Goal: Task Accomplishment & Management: Manage account settings

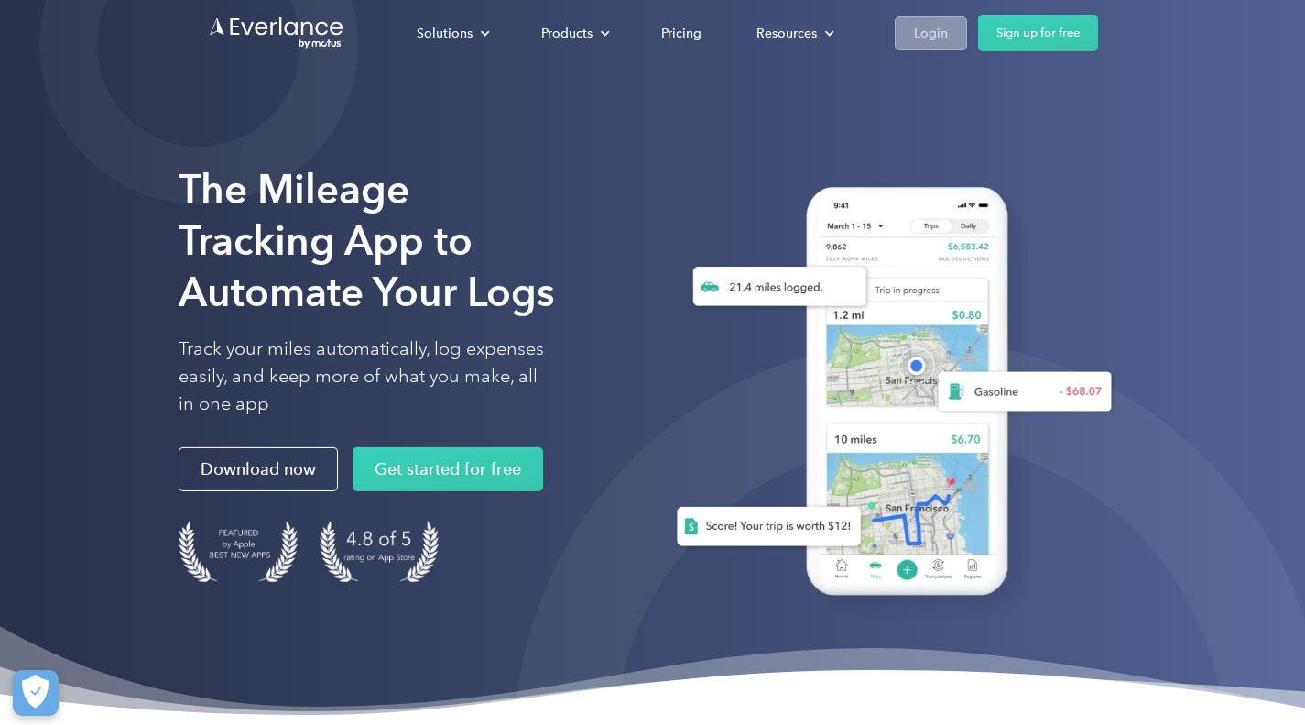
click at [942, 32] on div "Login" at bounding box center [931, 33] width 34 height 23
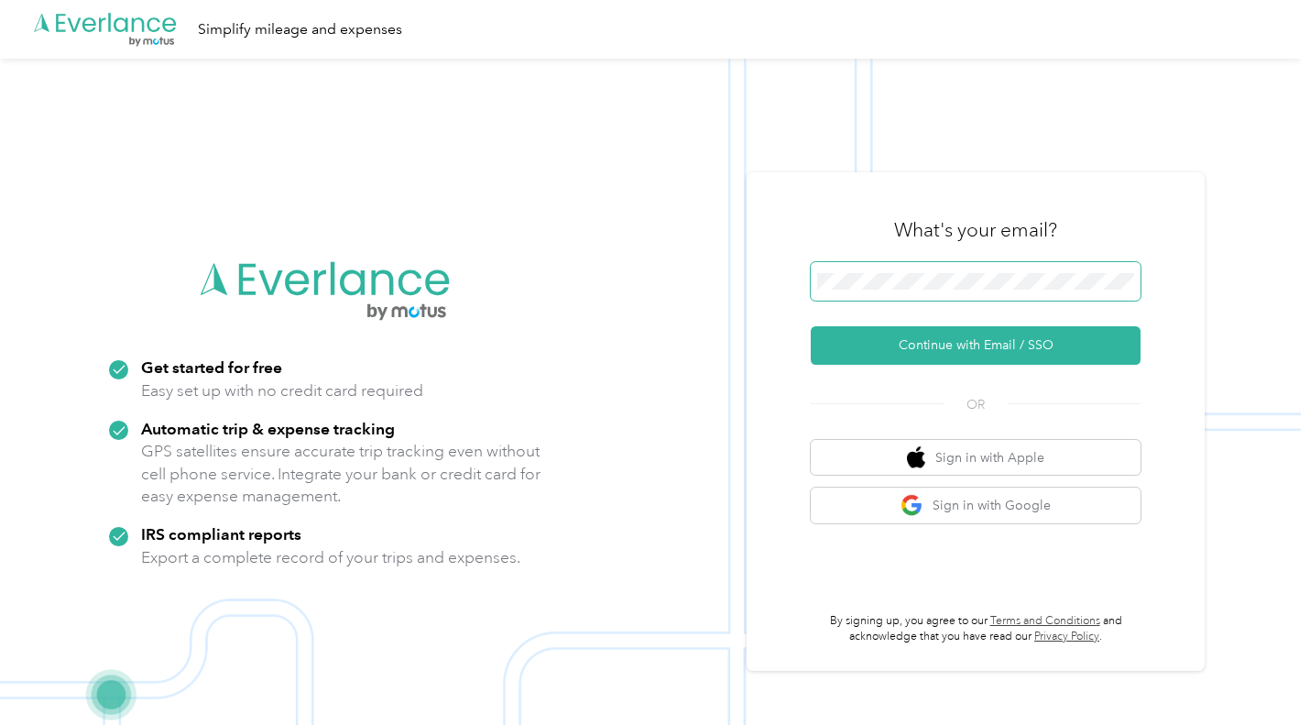
click at [845, 267] on span at bounding box center [976, 281] width 330 height 38
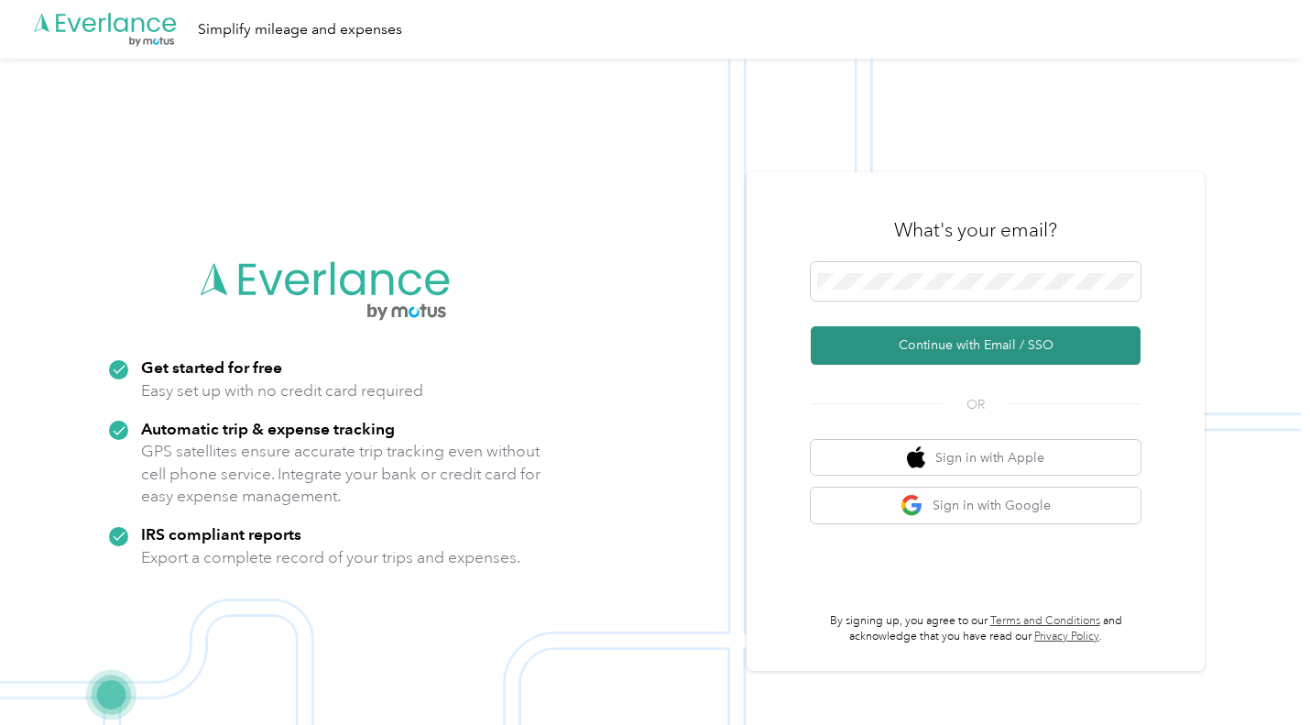
click at [949, 348] on button "Continue with Email / SSO" at bounding box center [976, 345] width 330 height 38
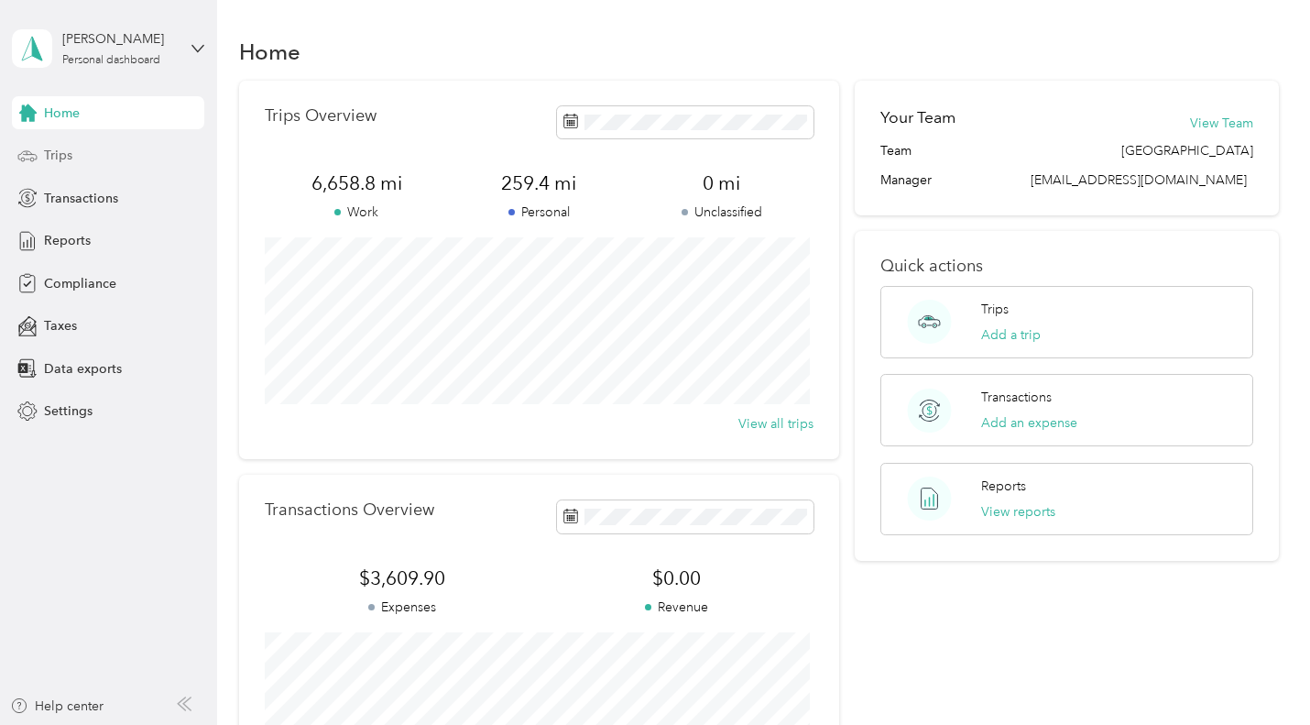
click at [62, 151] on span "Trips" at bounding box center [58, 155] width 28 height 19
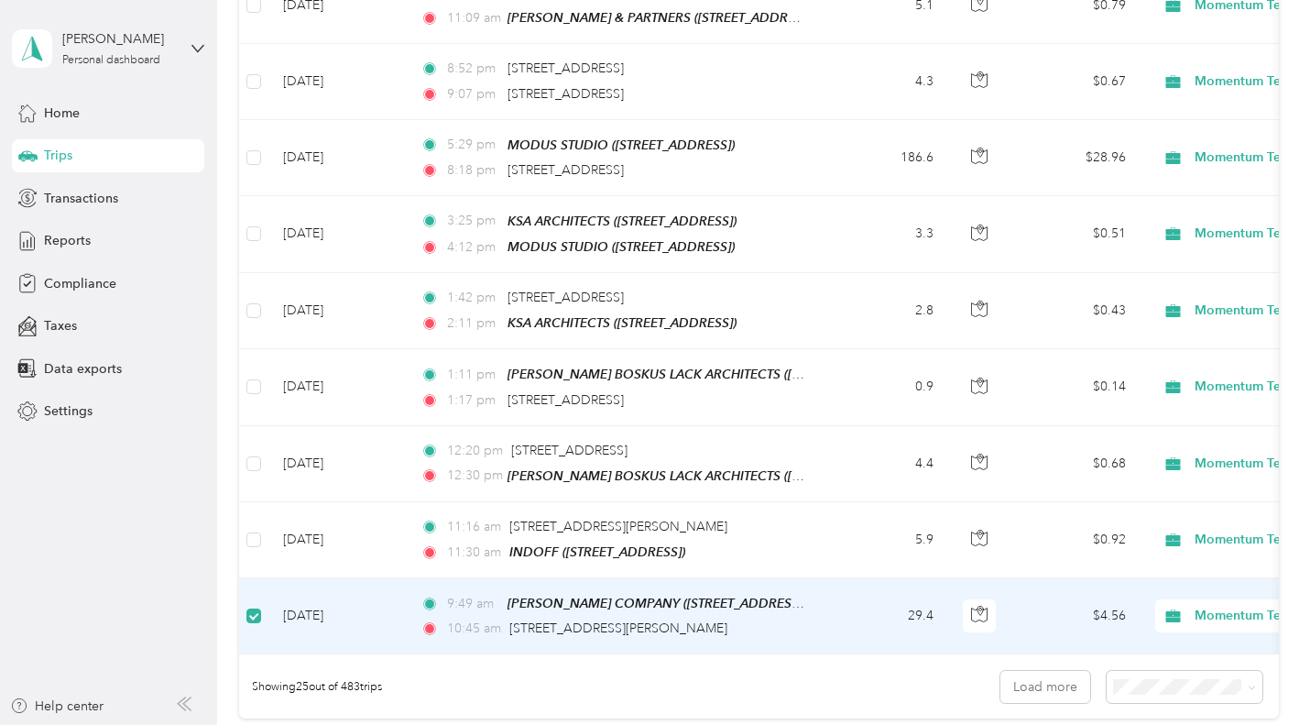
scroll to position [1555, 0]
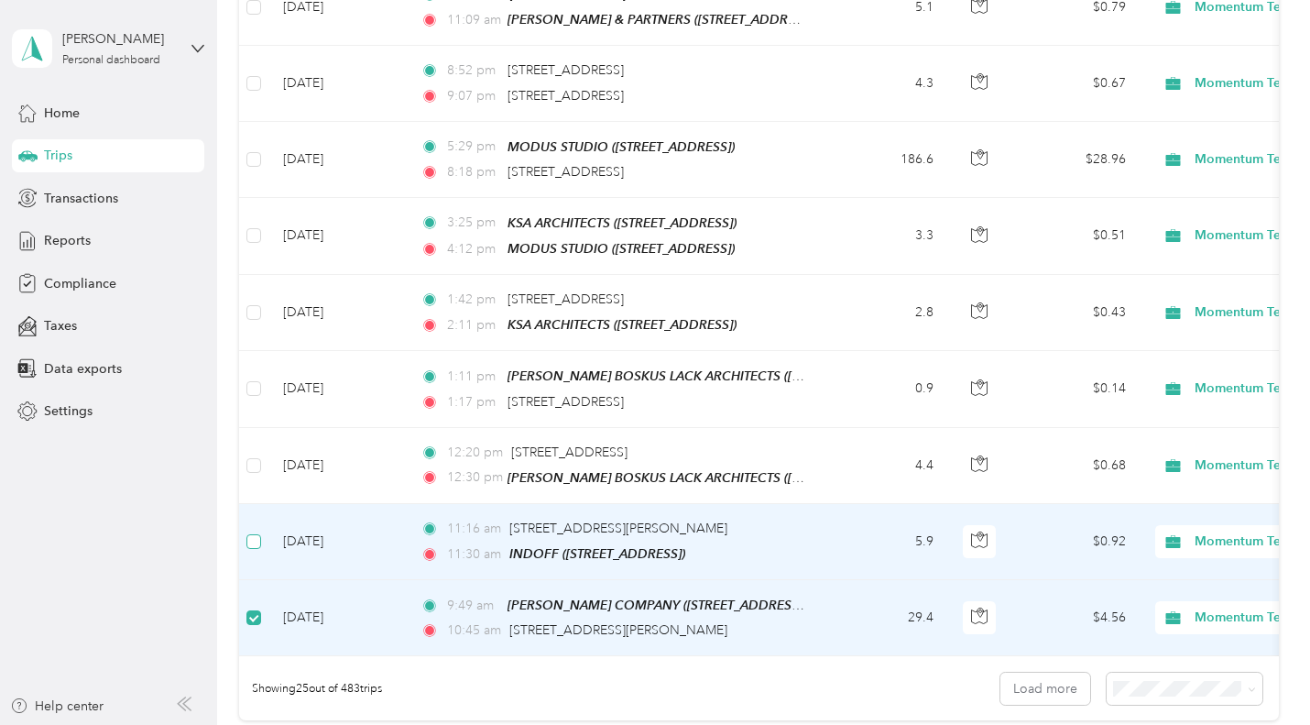
click at [254, 531] on label at bounding box center [253, 541] width 15 height 20
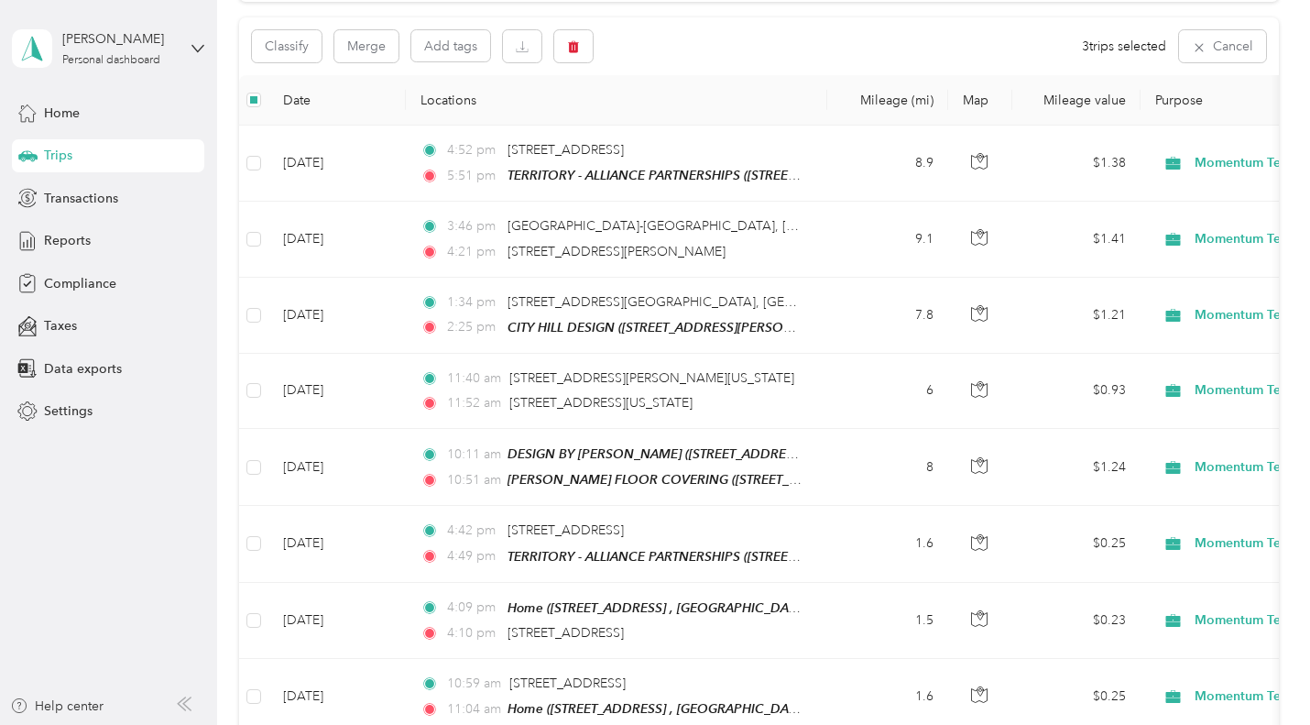
scroll to position [0, 0]
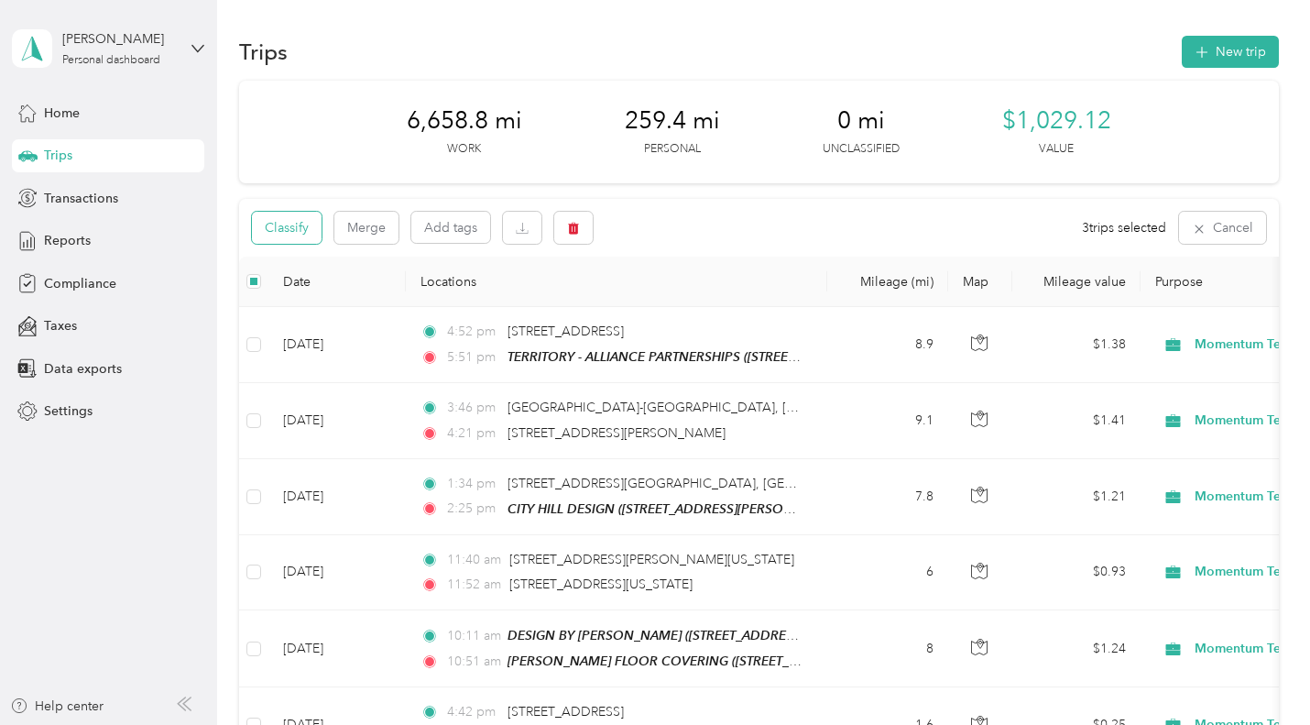
click at [284, 234] on button "Classify" at bounding box center [287, 228] width 70 height 32
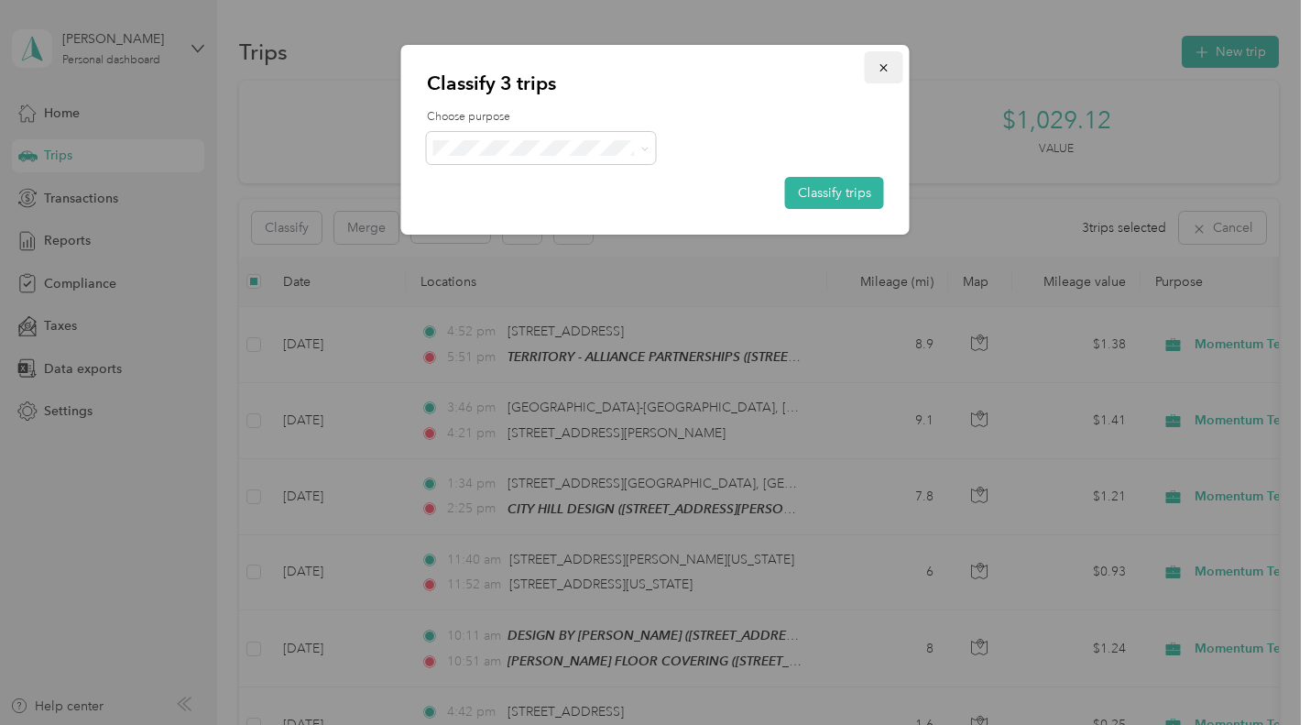
click at [882, 71] on icon "button" at bounding box center [883, 67] width 13 height 13
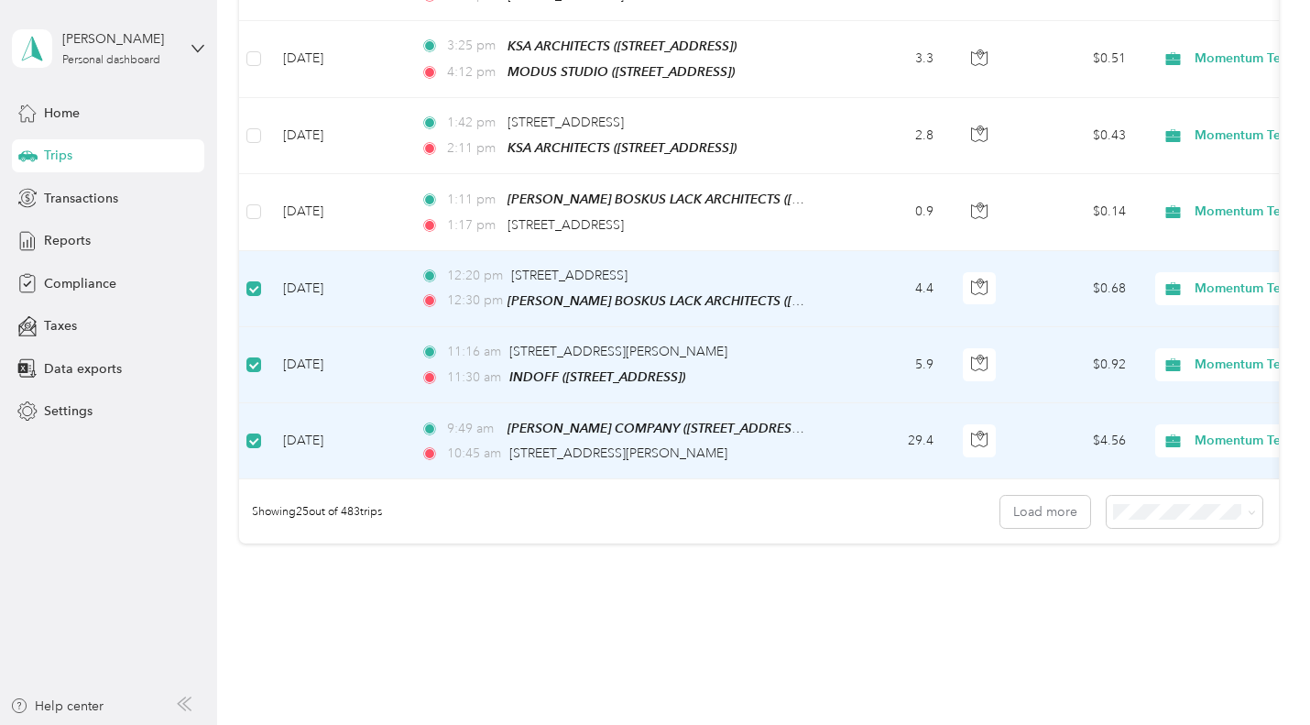
scroll to position [1740, 0]
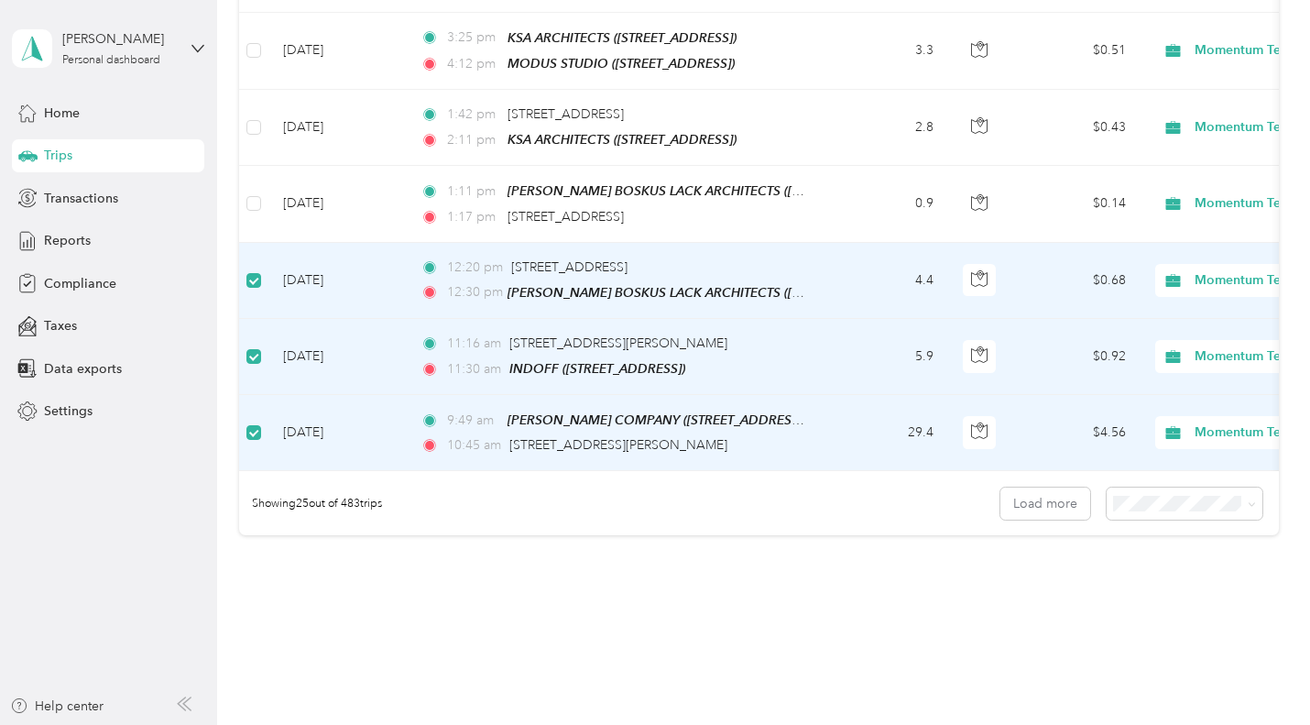
click at [253, 422] on label at bounding box center [253, 432] width 15 height 20
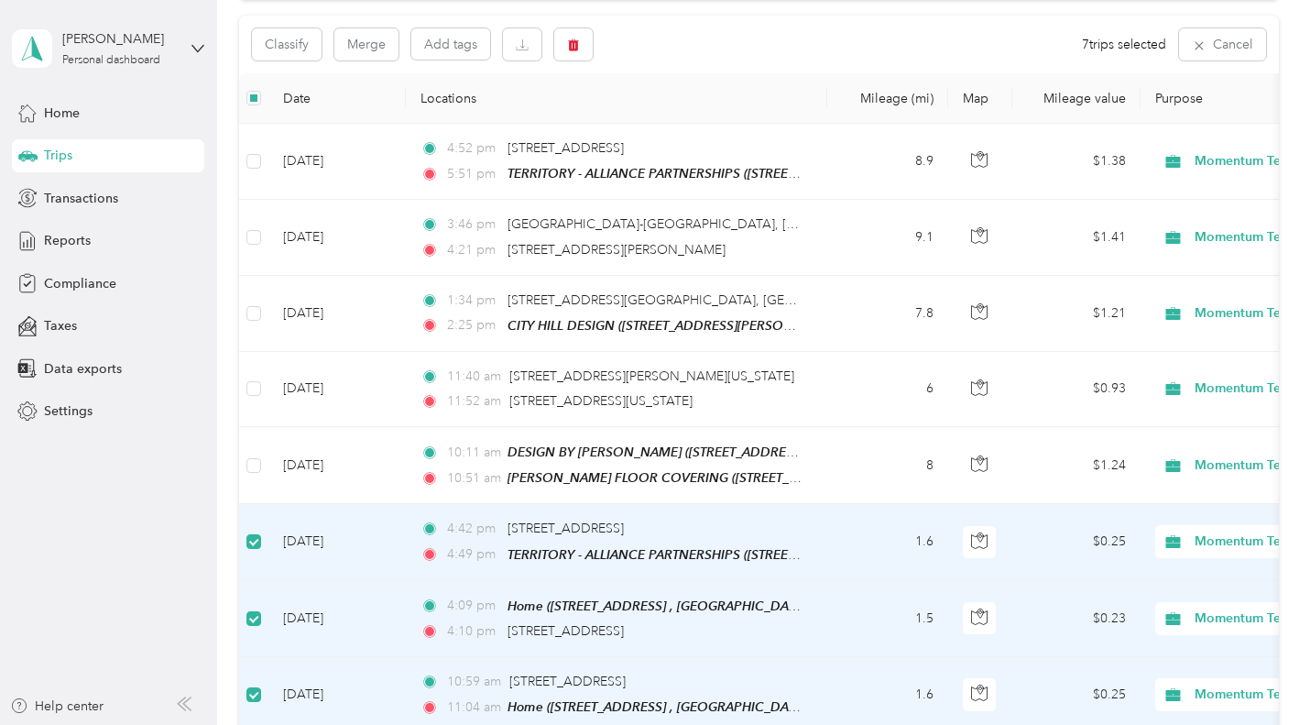
scroll to position [92, 0]
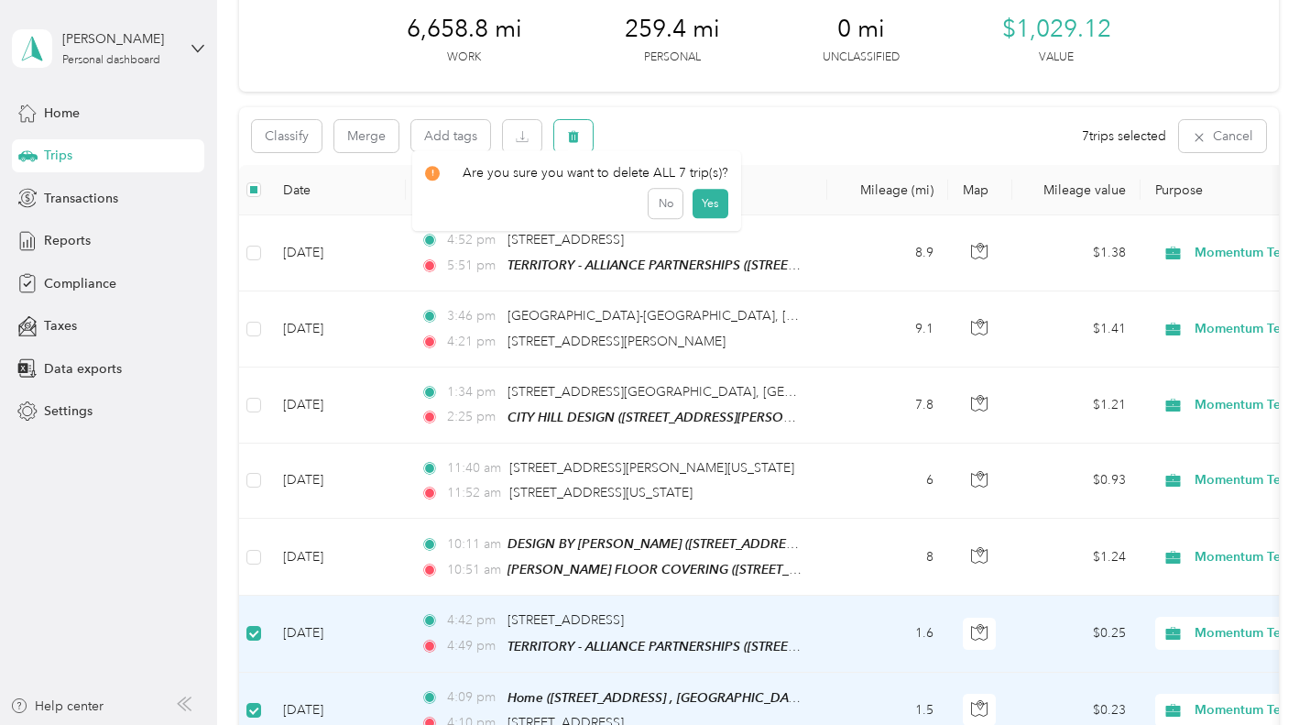
click at [577, 129] on span "button" at bounding box center [573, 136] width 13 height 16
click at [710, 215] on button "Yes" at bounding box center [710, 212] width 36 height 29
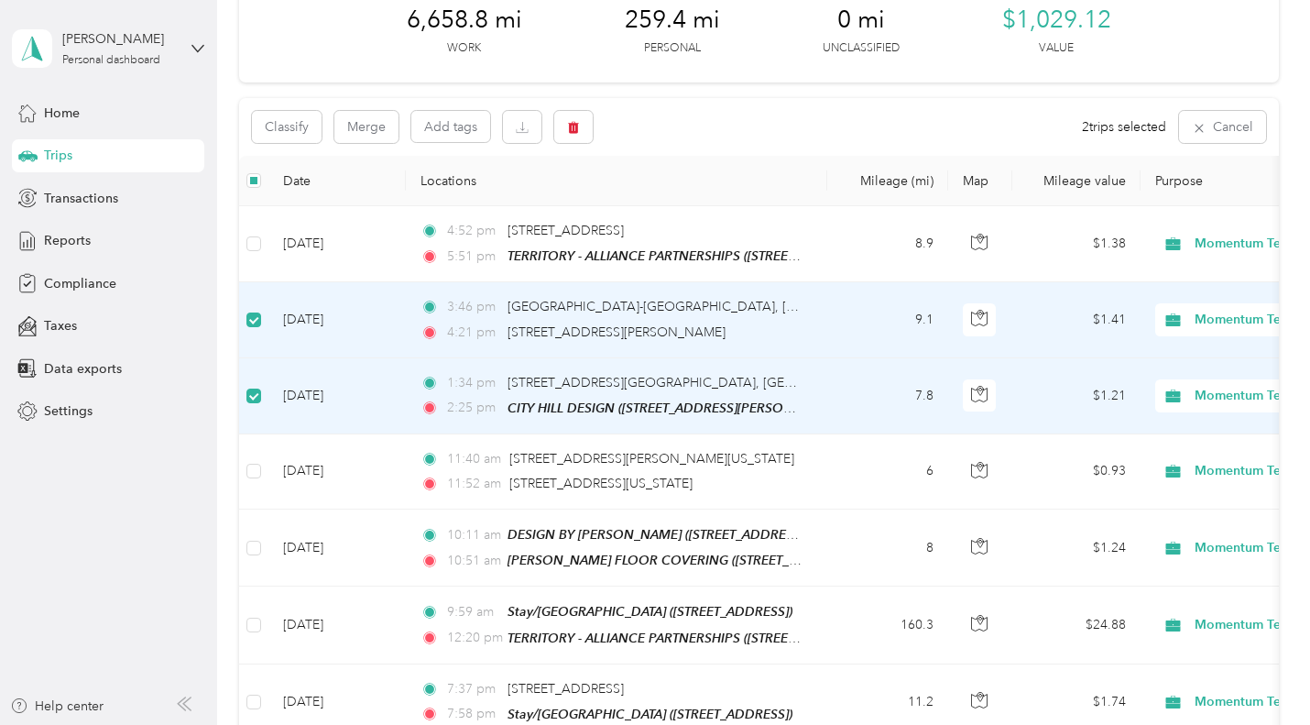
scroll to position [90, 0]
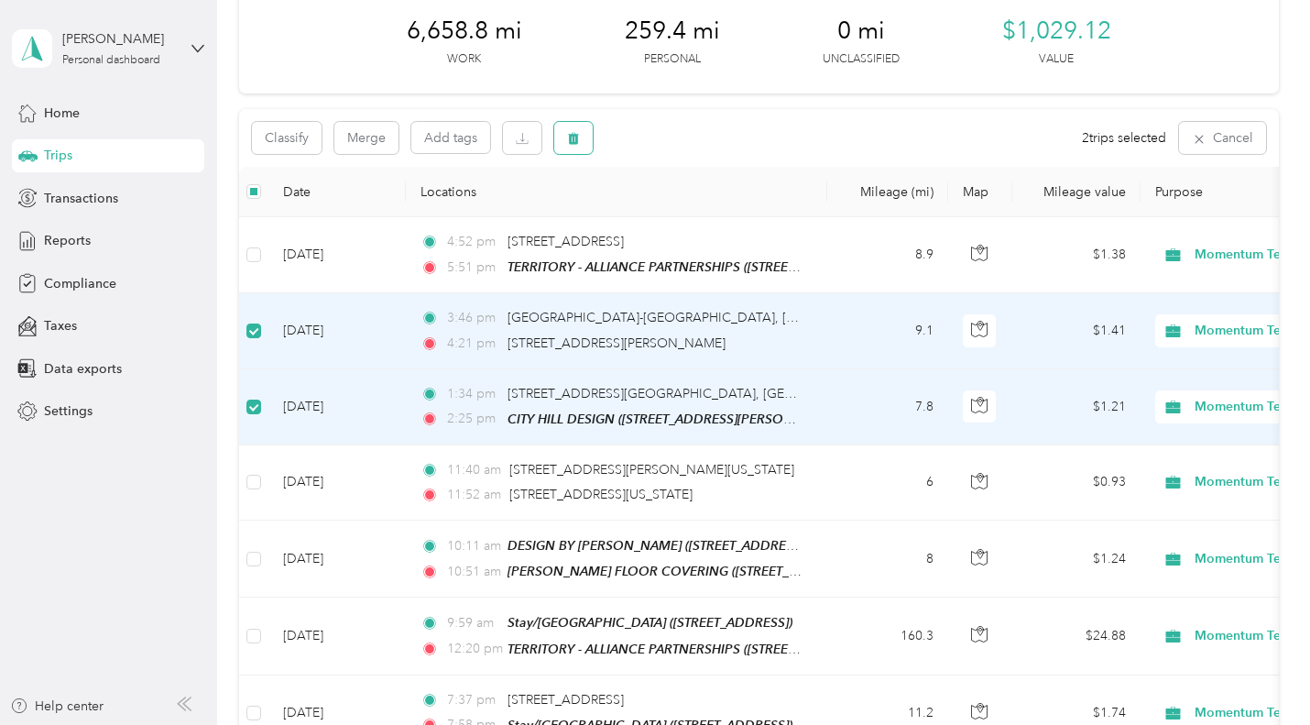
click at [568, 134] on icon "button" at bounding box center [573, 138] width 13 height 13
click at [702, 213] on button "Yes" at bounding box center [710, 214] width 36 height 29
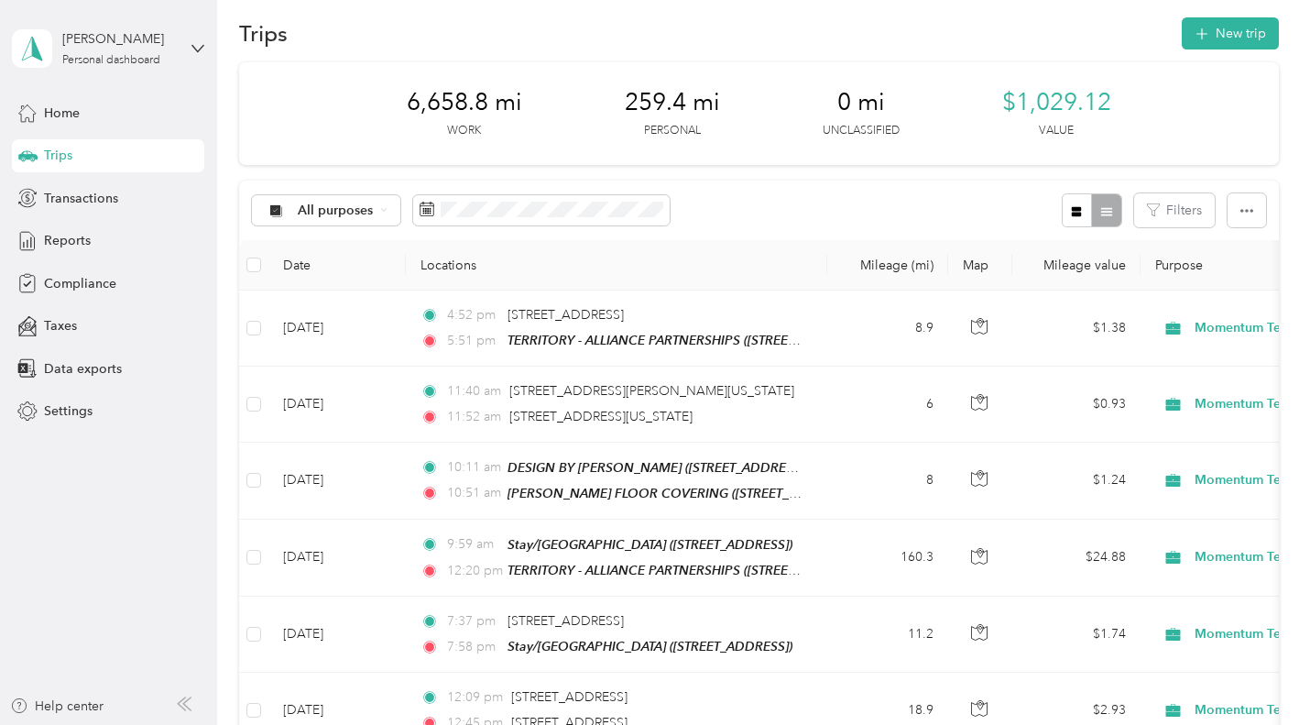
scroll to position [0, 0]
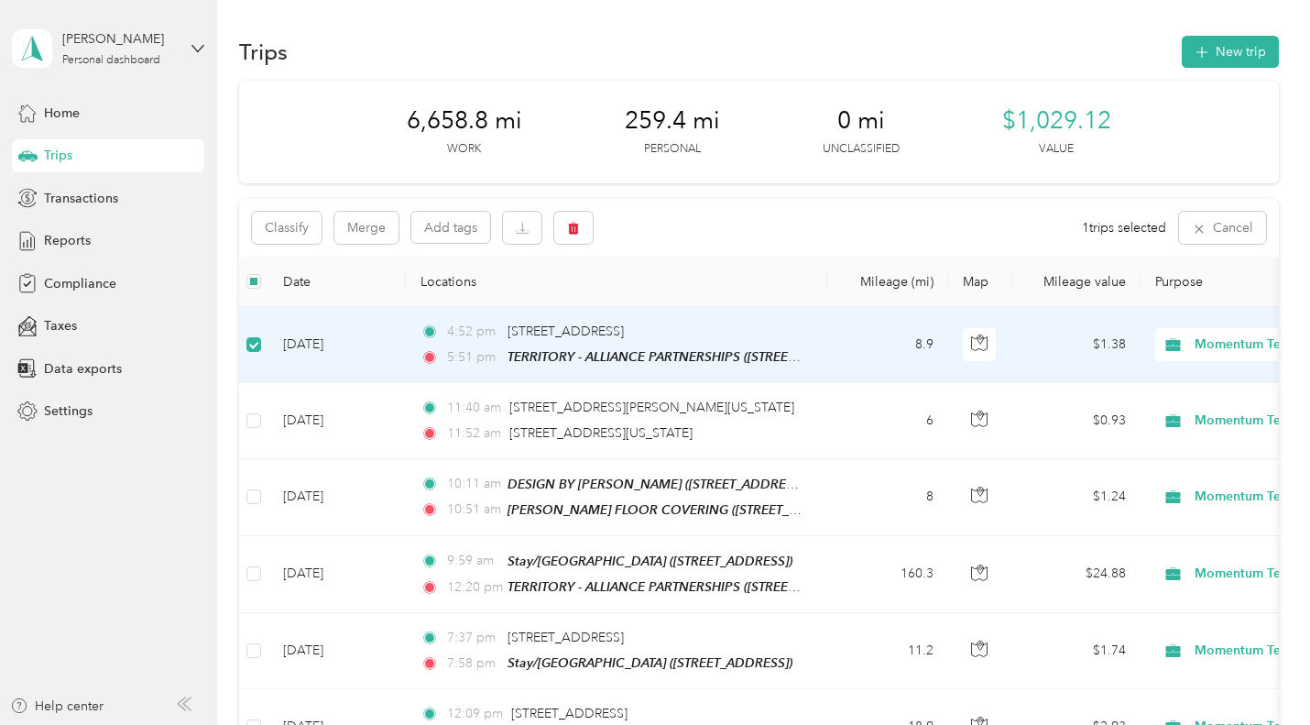
click at [802, 217] on div "Classify Merge Add tags 1 trips selected Cancel" at bounding box center [758, 228] width 1039 height 58
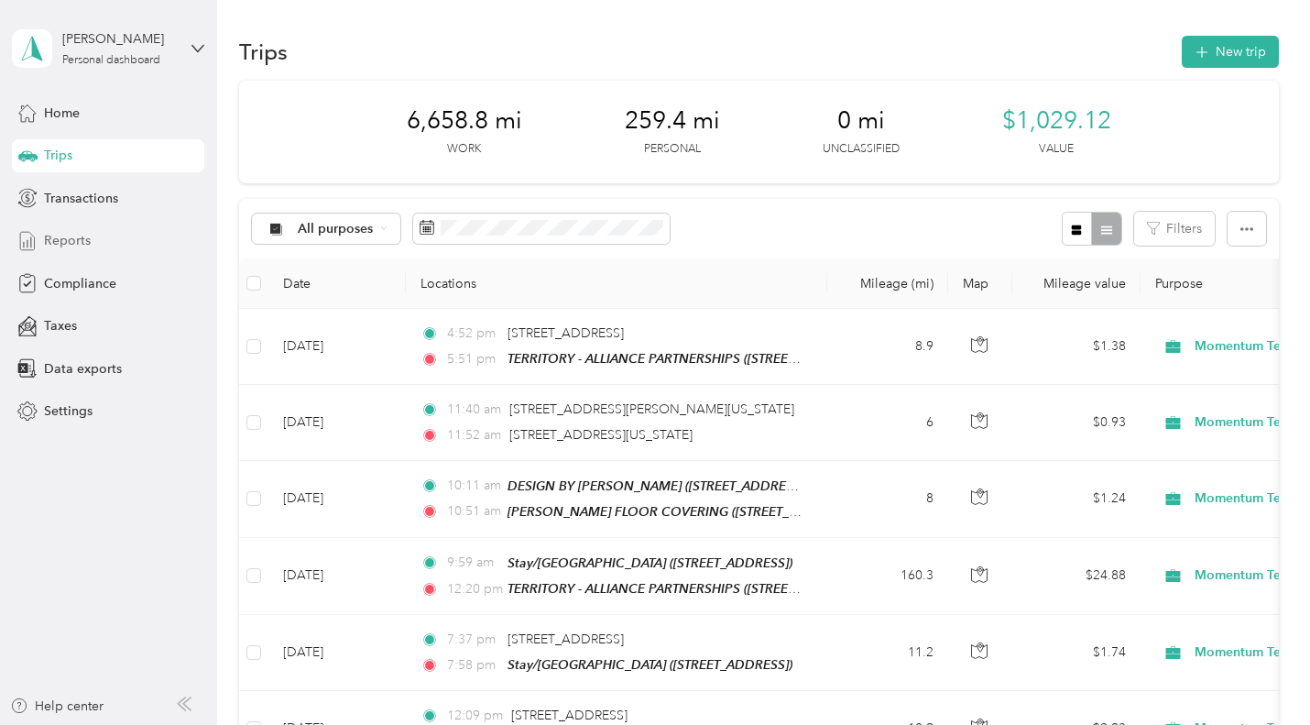
click at [73, 240] on span "Reports" at bounding box center [67, 240] width 47 height 19
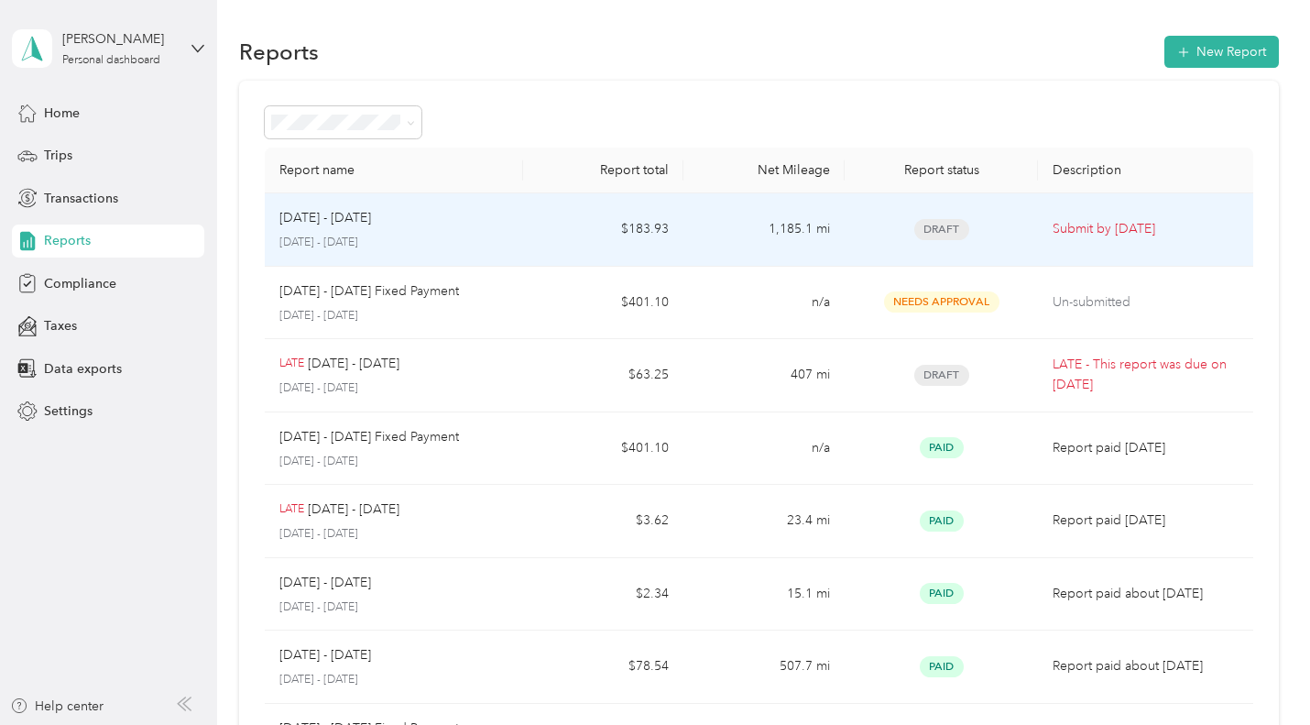
click at [376, 234] on p "[DATE] - [DATE]" at bounding box center [393, 242] width 228 height 16
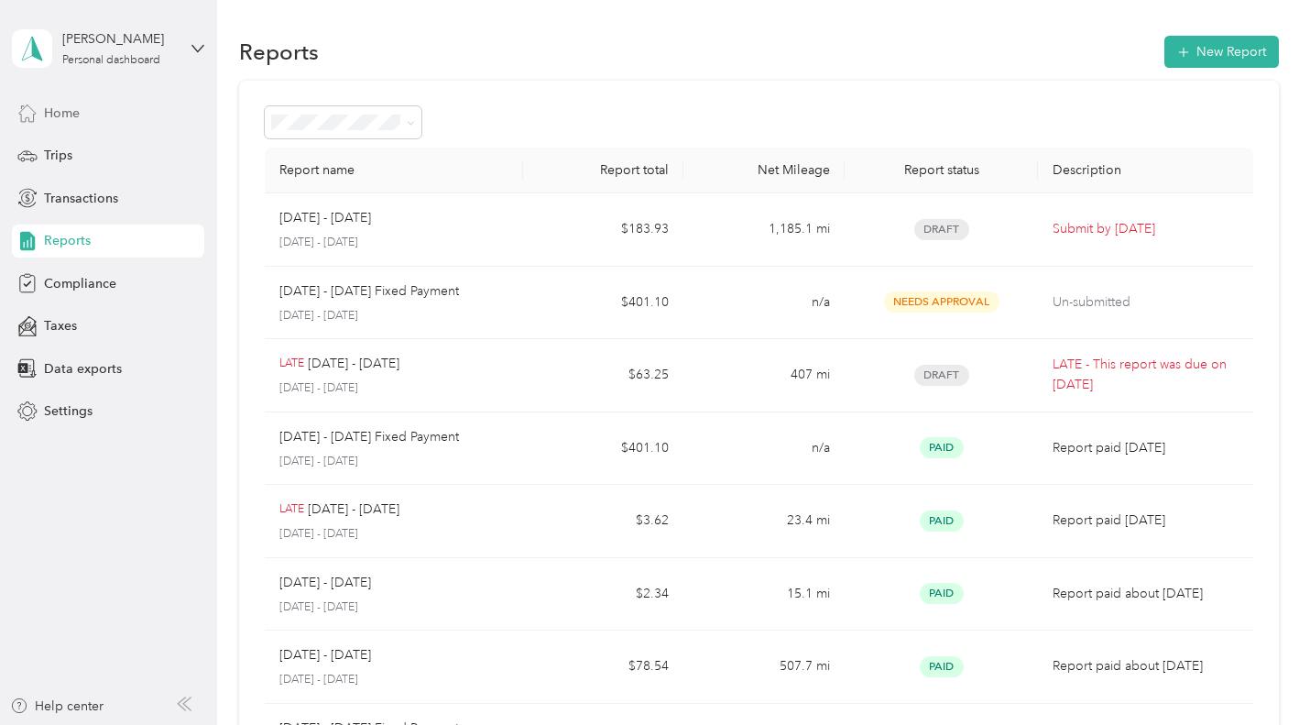
click at [53, 110] on span "Home" at bounding box center [62, 113] width 36 height 19
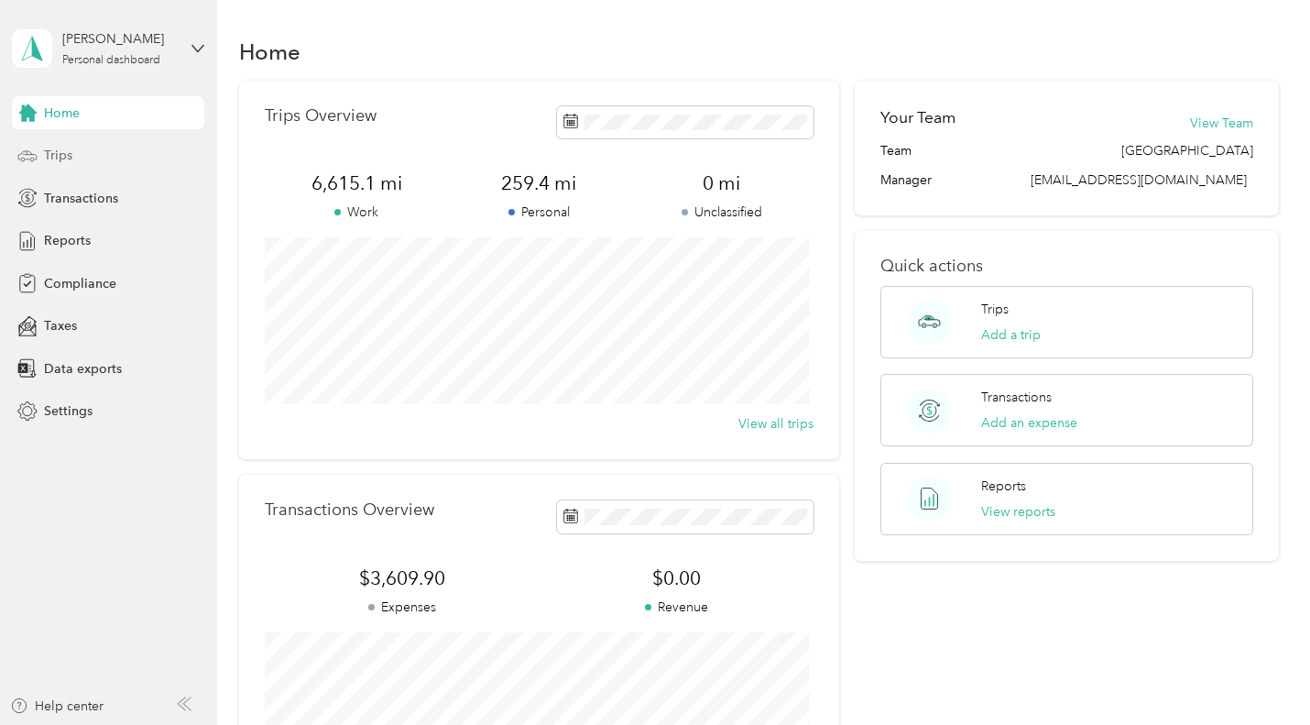
click at [72, 151] on div "Trips" at bounding box center [108, 155] width 192 height 33
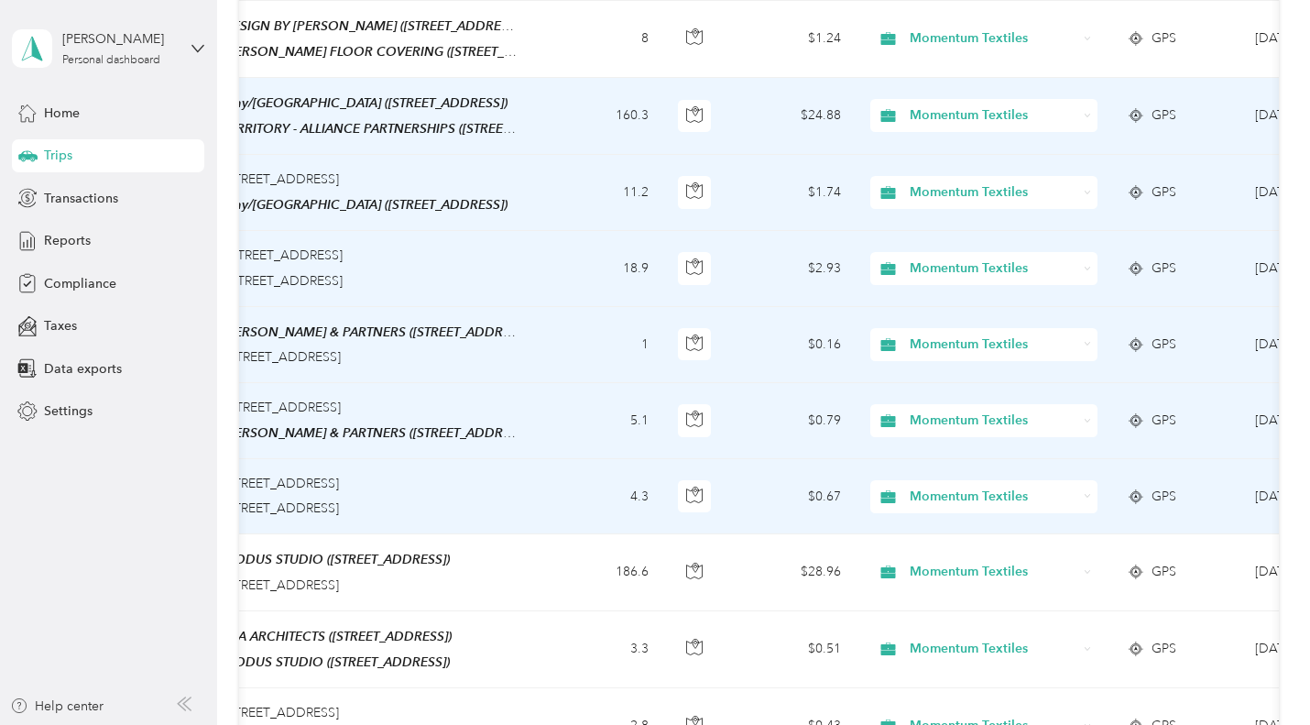
scroll to position [0, 294]
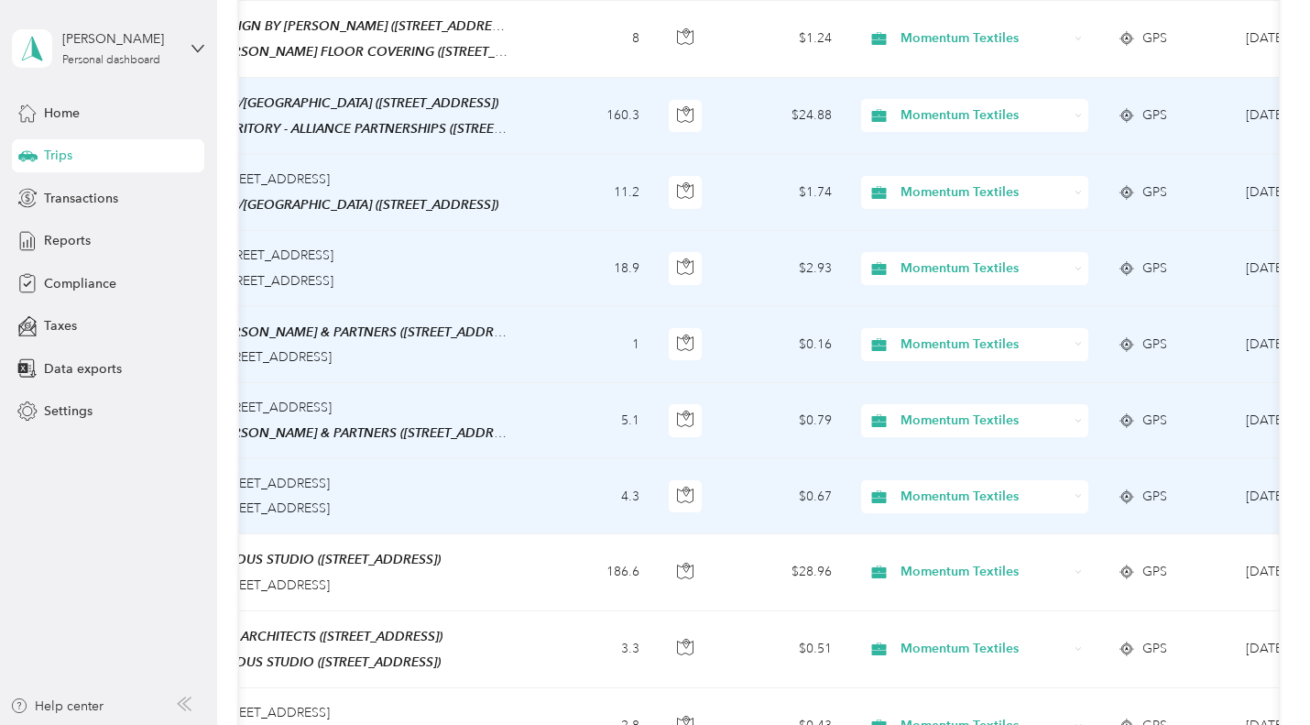
click at [1002, 112] on span "Momentum Textiles" at bounding box center [984, 115] width 168 height 20
click at [1001, 112] on span "Momentum Textiles" at bounding box center [984, 115] width 168 height 20
click at [935, 146] on span "Momentum Textiles" at bounding box center [981, 144] width 148 height 19
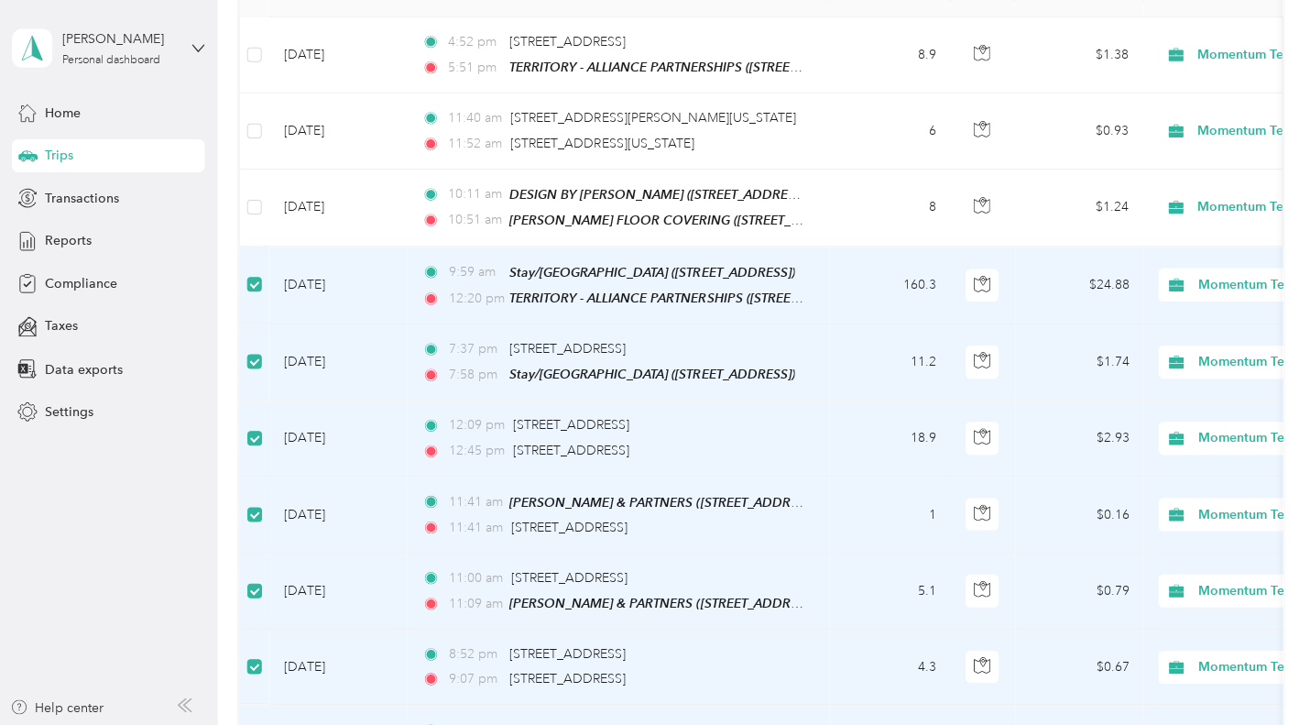
scroll to position [184, 0]
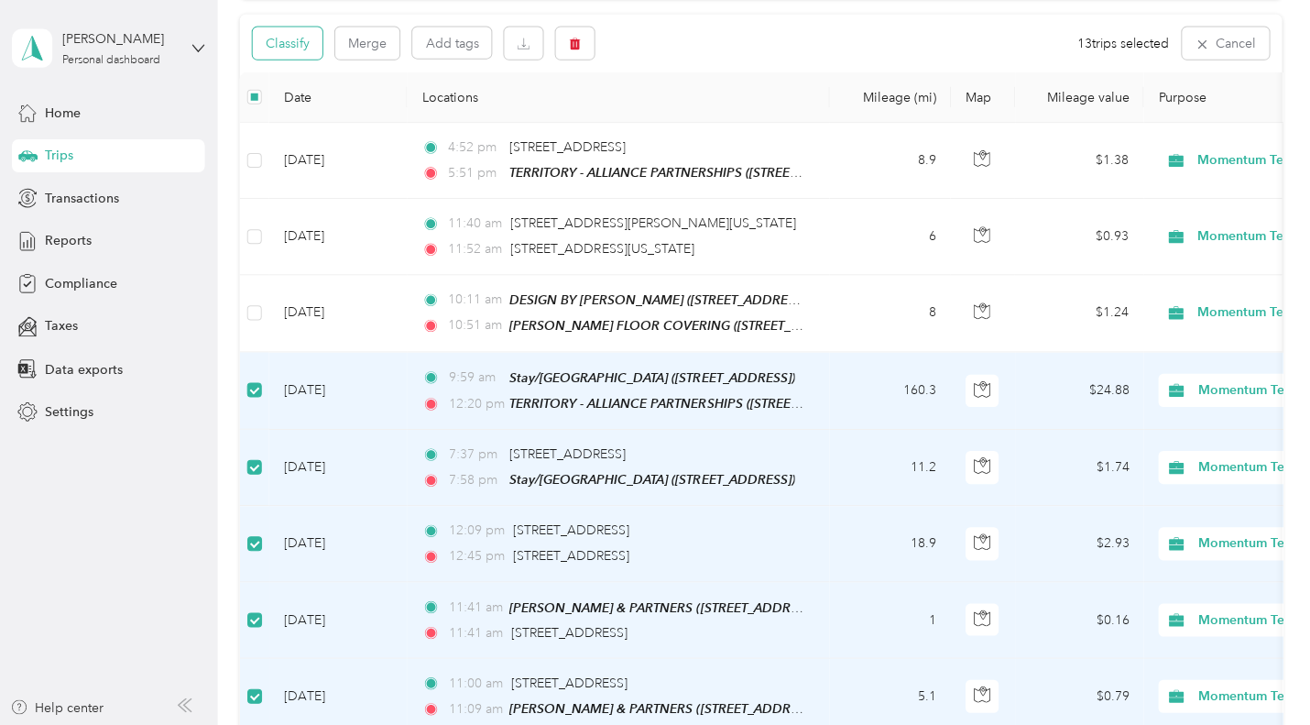
click at [292, 43] on button "Classify" at bounding box center [287, 43] width 70 height 32
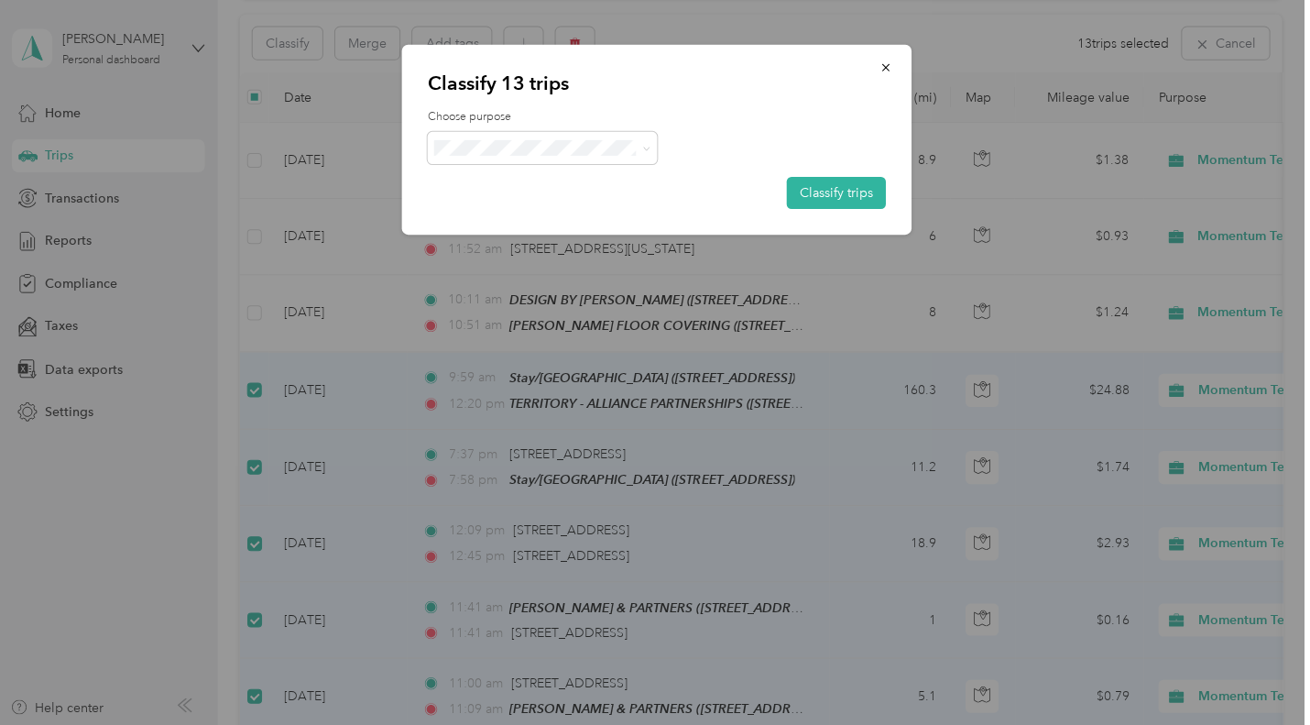
click at [512, 181] on li "Momentum Textiles" at bounding box center [541, 172] width 229 height 32
click at [819, 201] on button "Classify trips" at bounding box center [834, 193] width 99 height 32
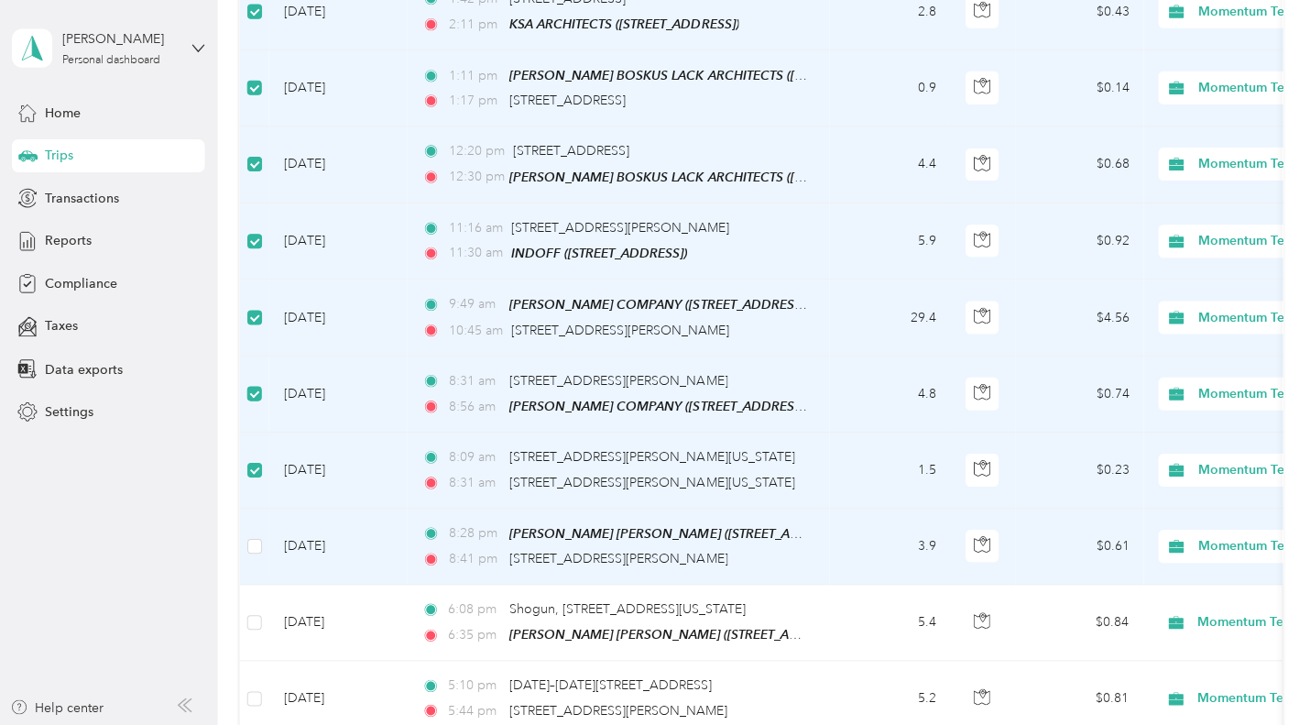
scroll to position [1189, 0]
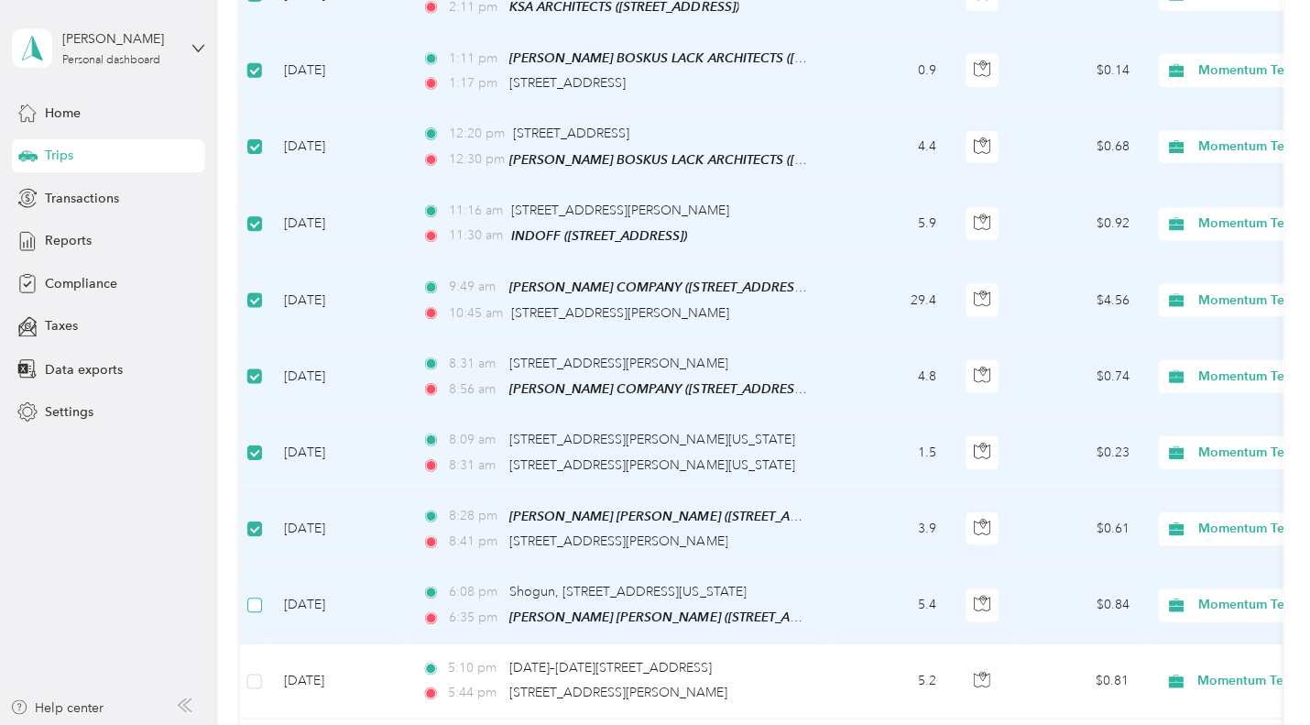
click at [254, 594] on label at bounding box center [253, 604] width 15 height 20
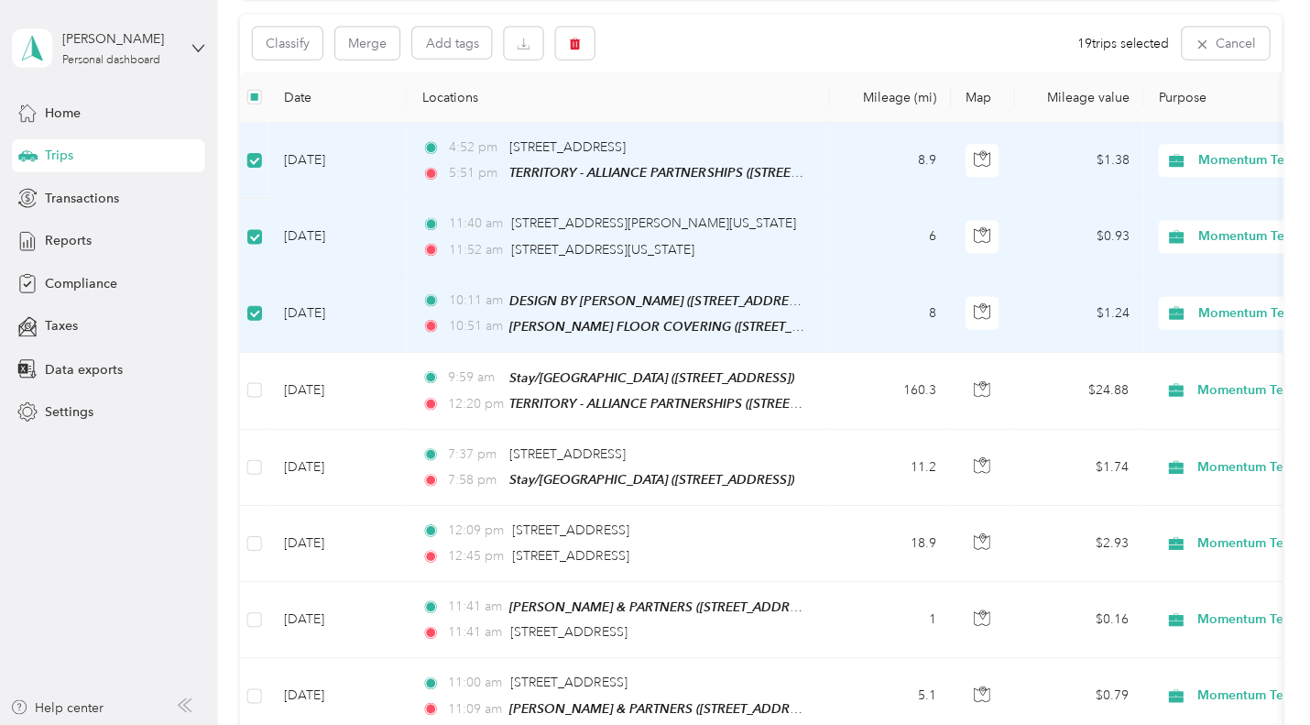
scroll to position [0, 0]
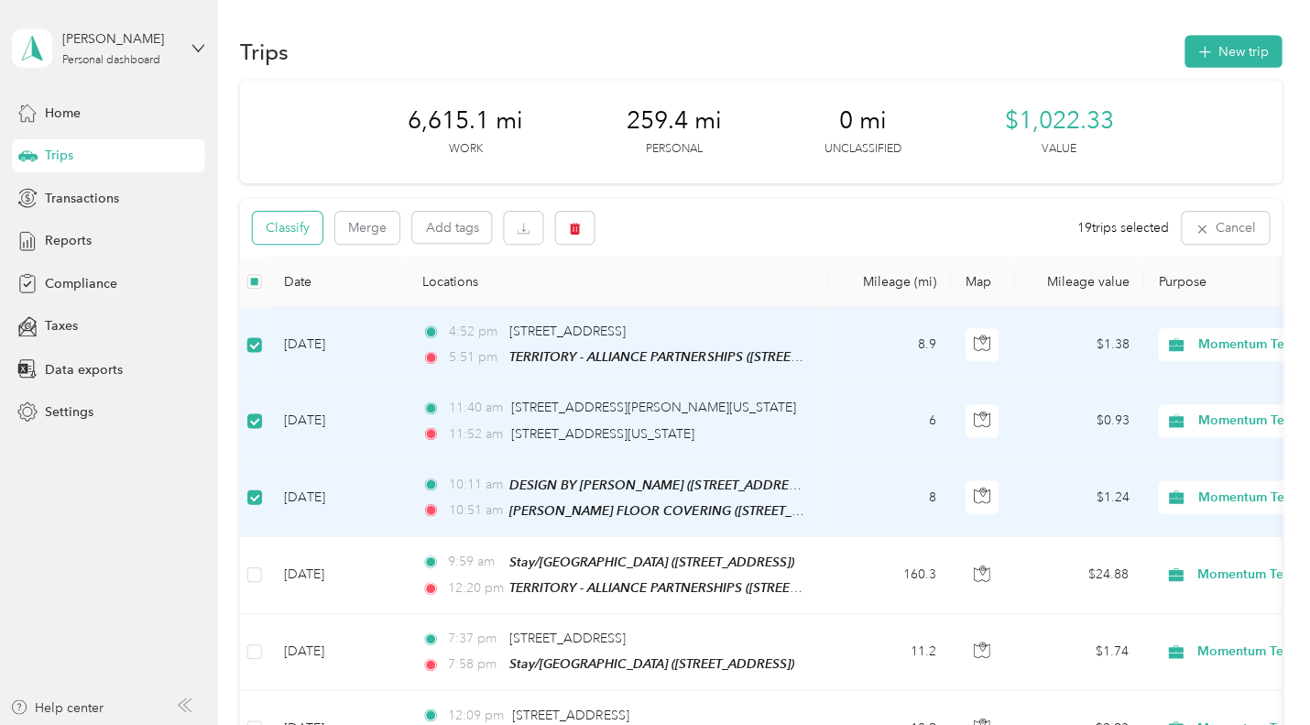
click at [302, 234] on button "Classify" at bounding box center [287, 228] width 70 height 32
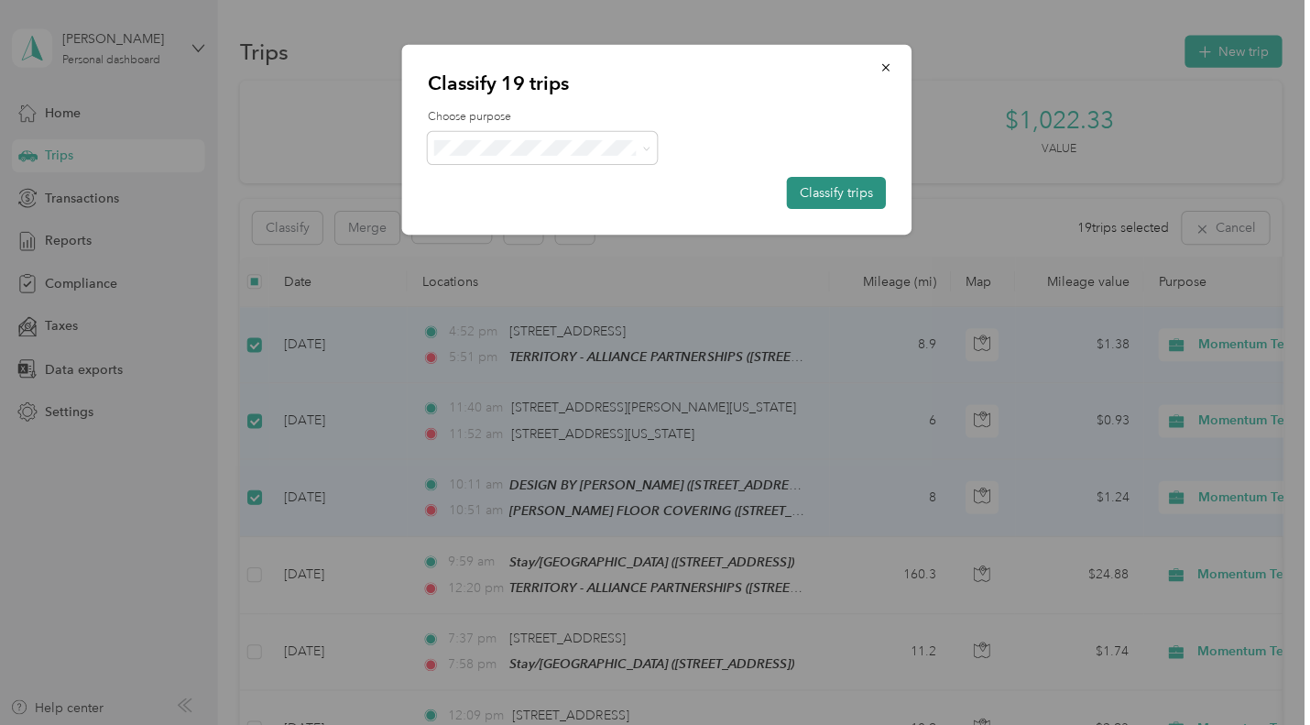
click at [854, 186] on button "Classify trips" at bounding box center [834, 193] width 99 height 32
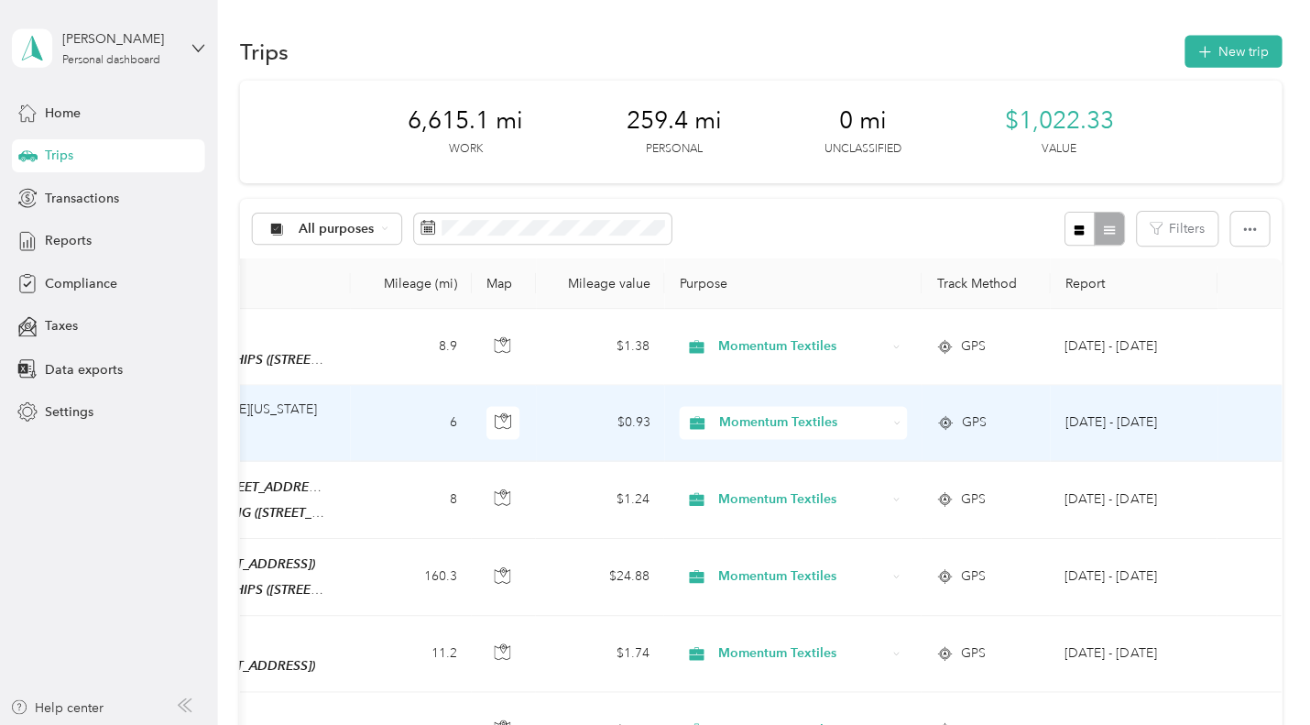
scroll to position [0, 478]
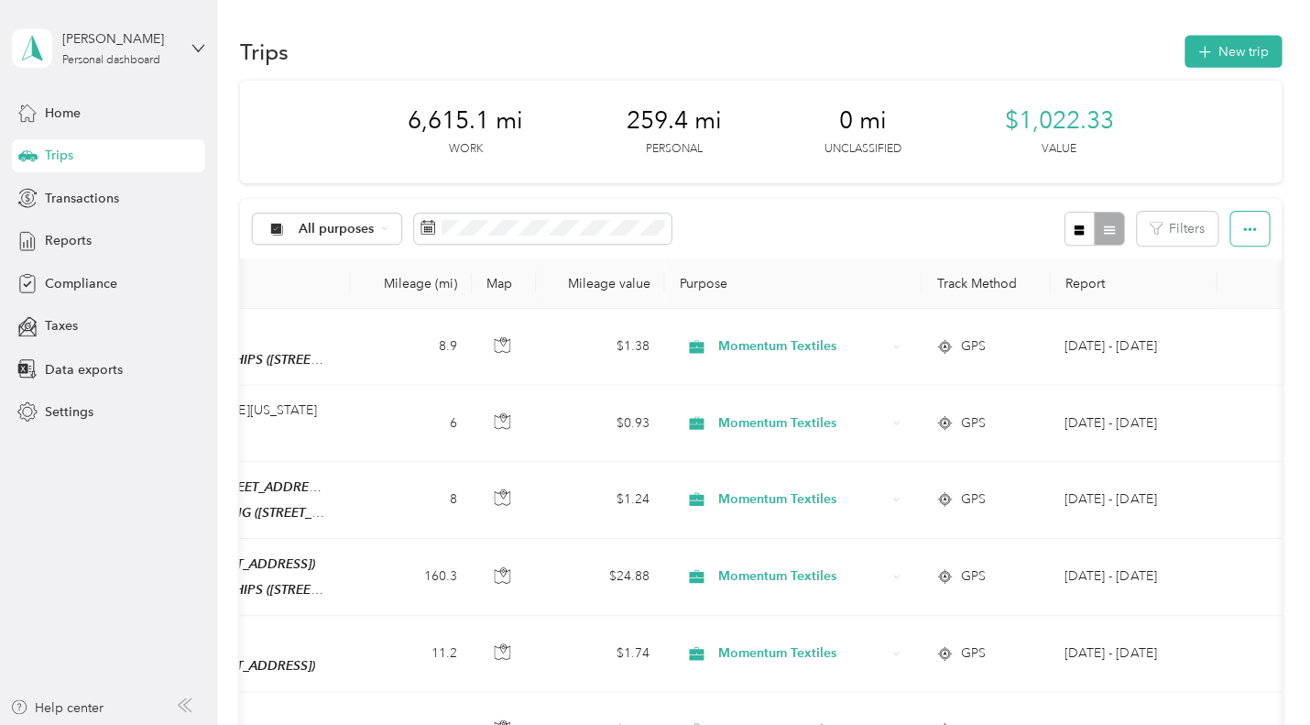
click at [1247, 223] on icon "button" at bounding box center [1246, 229] width 13 height 13
click at [1203, 121] on div "6,615.1 mi Work 259.4 mi Personal 0 mi Unclassified $1,022.33 Value" at bounding box center [758, 132] width 1039 height 103
click at [94, 453] on aside "[PERSON_NAME] Personal dashboard Home Trips Transactions Reports Compliance Tax…" at bounding box center [108, 362] width 217 height 725
click at [59, 236] on span "Reports" at bounding box center [67, 240] width 47 height 19
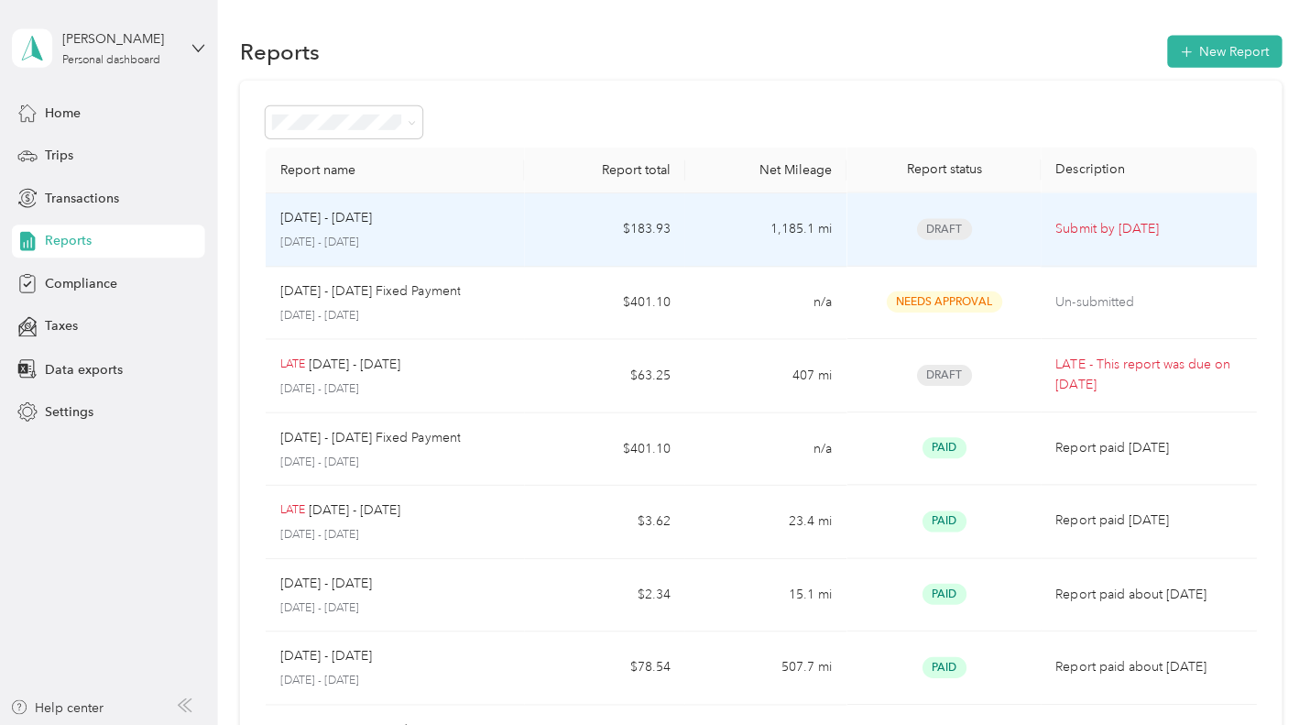
click at [415, 223] on div "[DATE] - [DATE]" at bounding box center [393, 218] width 228 height 20
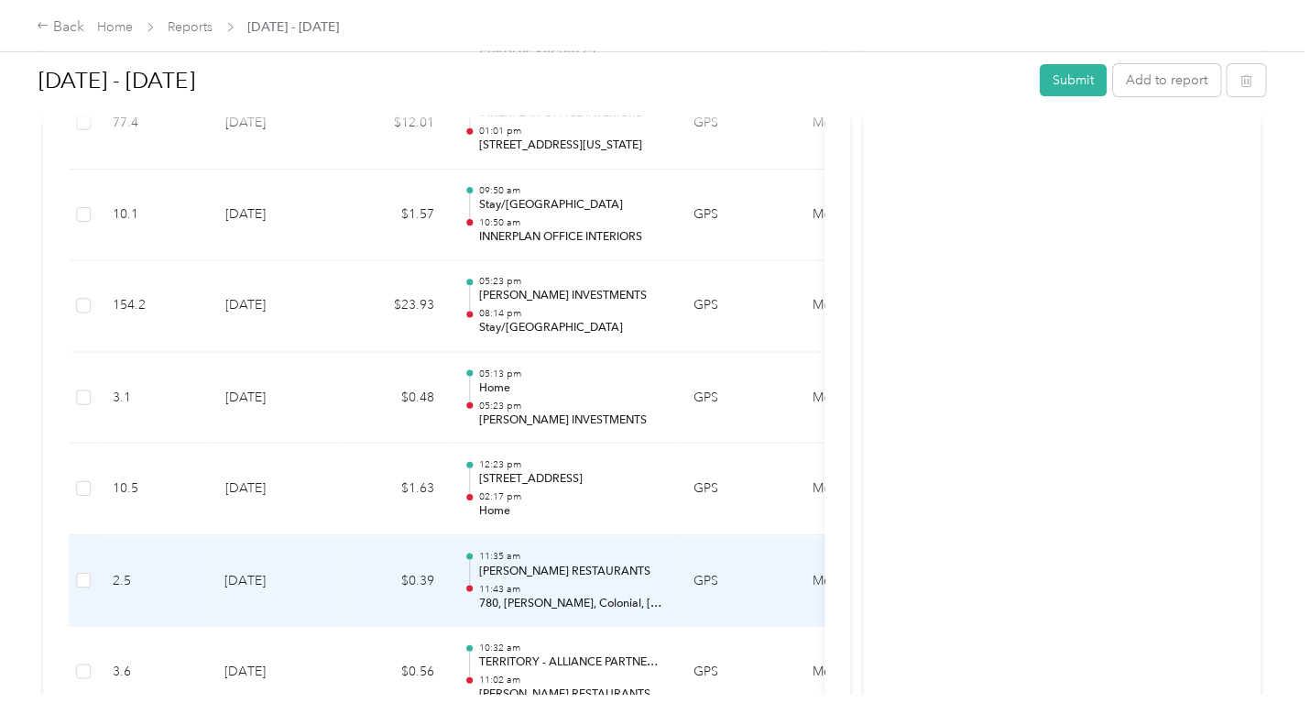
scroll to position [3106, 0]
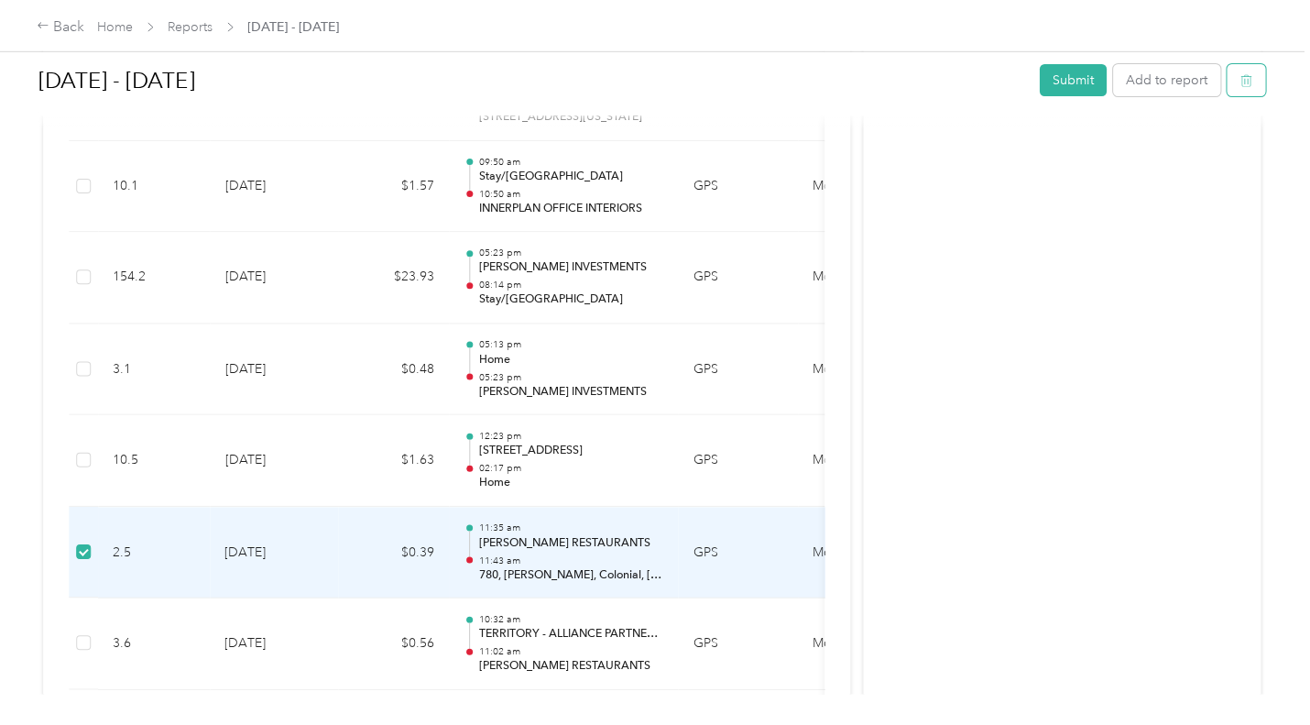
click at [1240, 86] on icon "button" at bounding box center [1243, 80] width 13 height 13
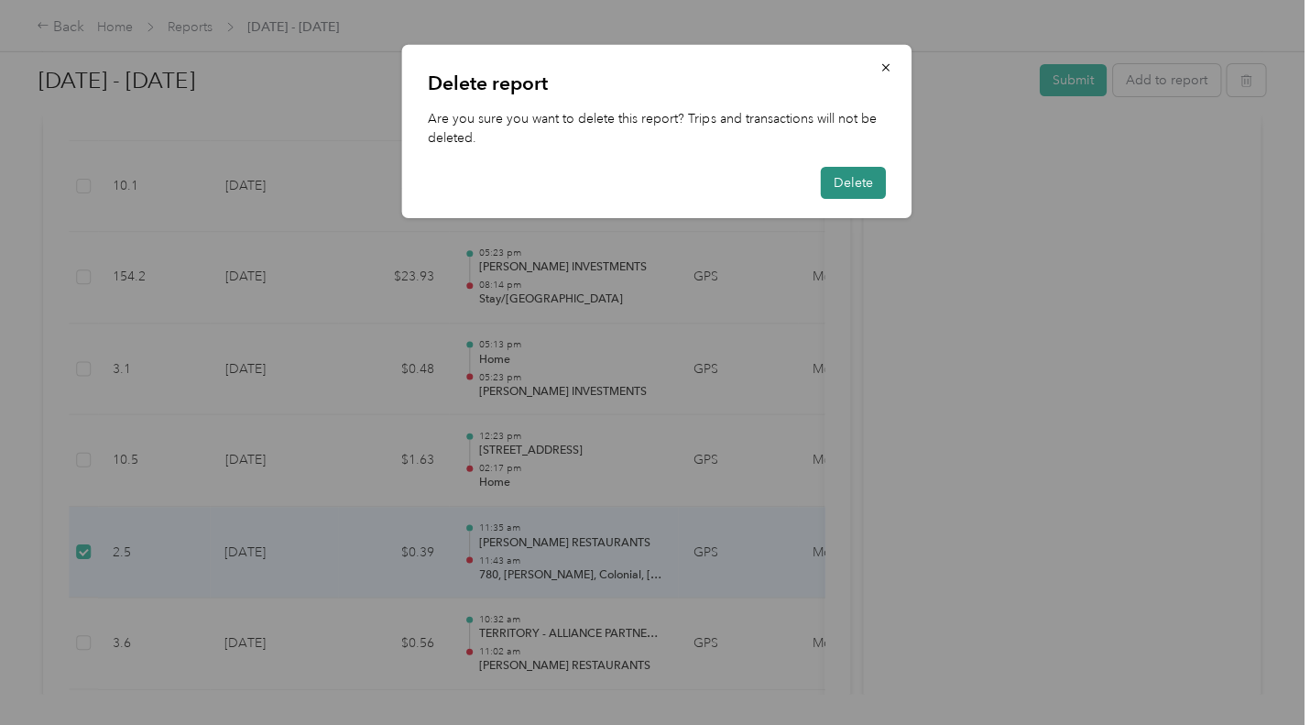
click at [837, 191] on button "Delete" at bounding box center [851, 183] width 65 height 32
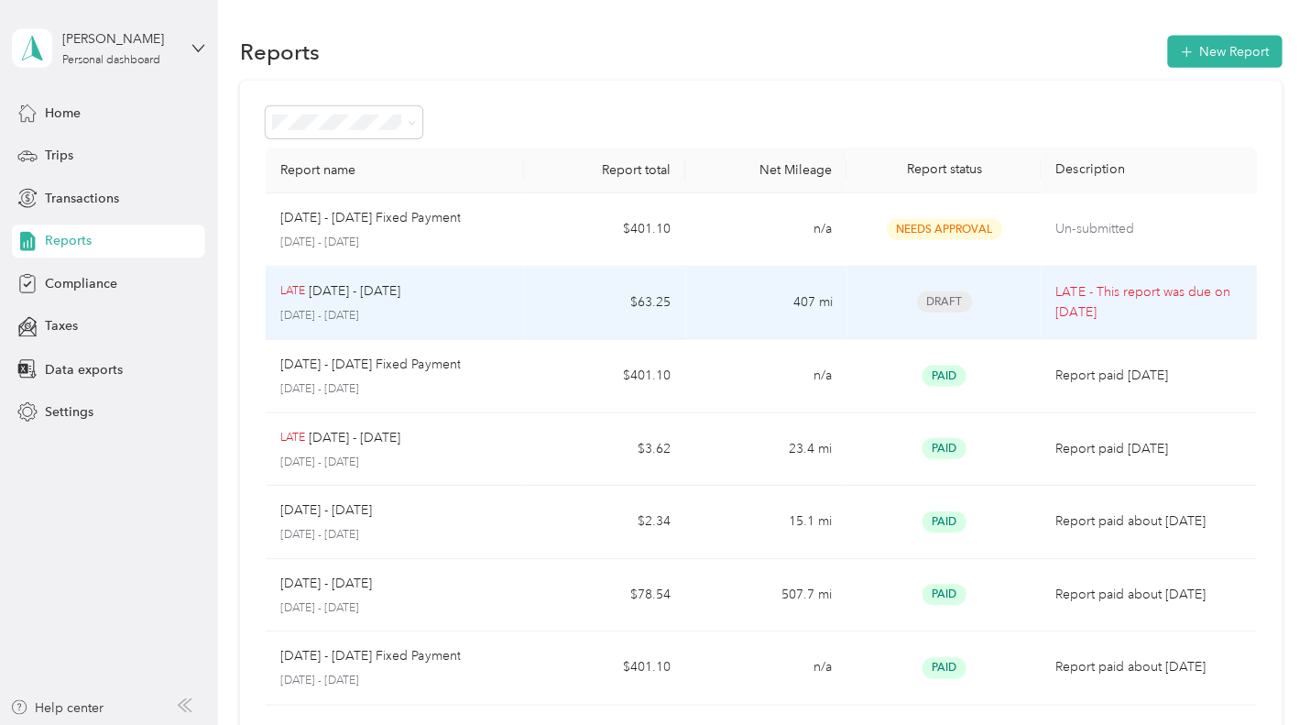
click at [524, 301] on td "$63.25" at bounding box center [603, 303] width 161 height 73
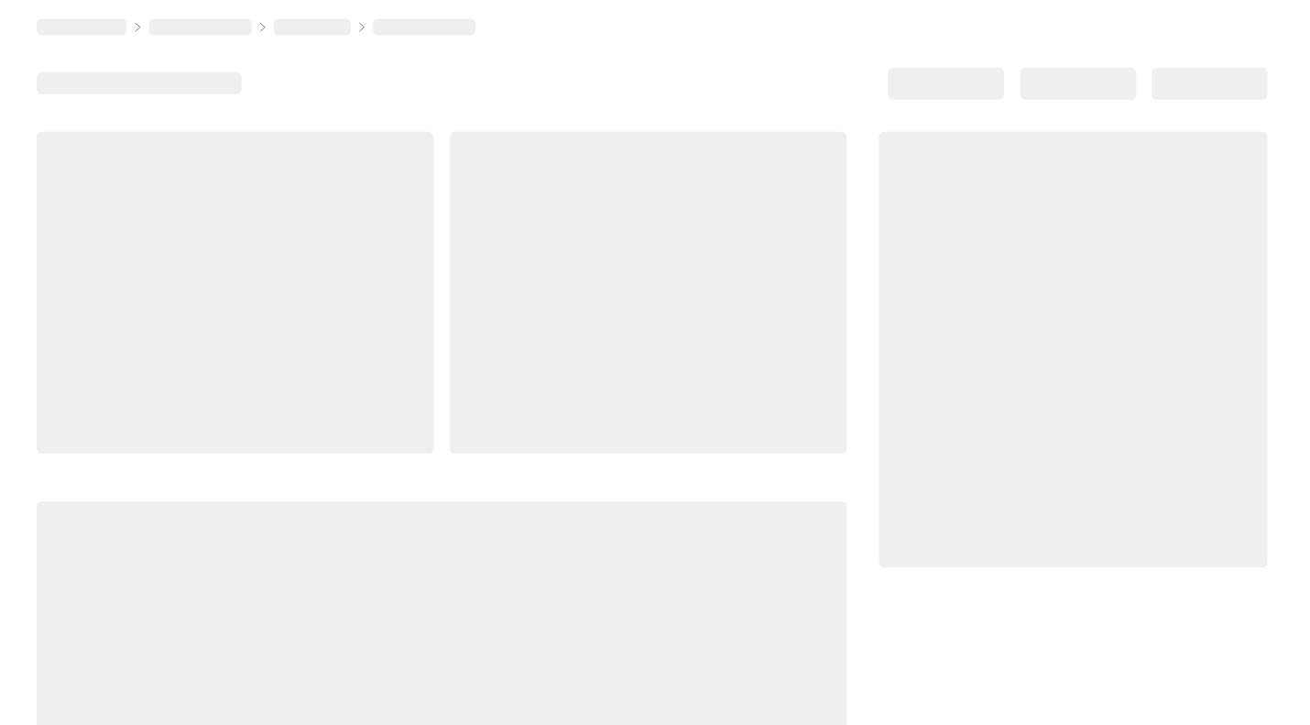
click at [524, 301] on div at bounding box center [647, 292] width 396 height 321
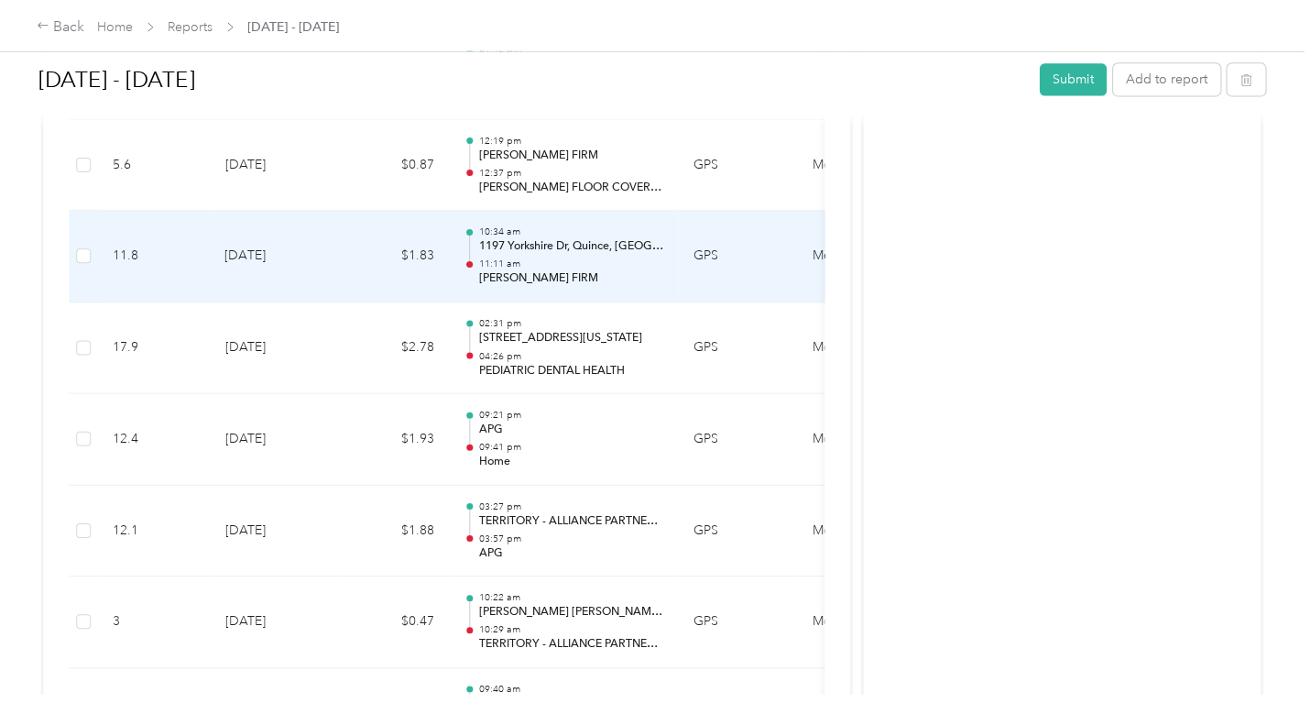
scroll to position [1187, 0]
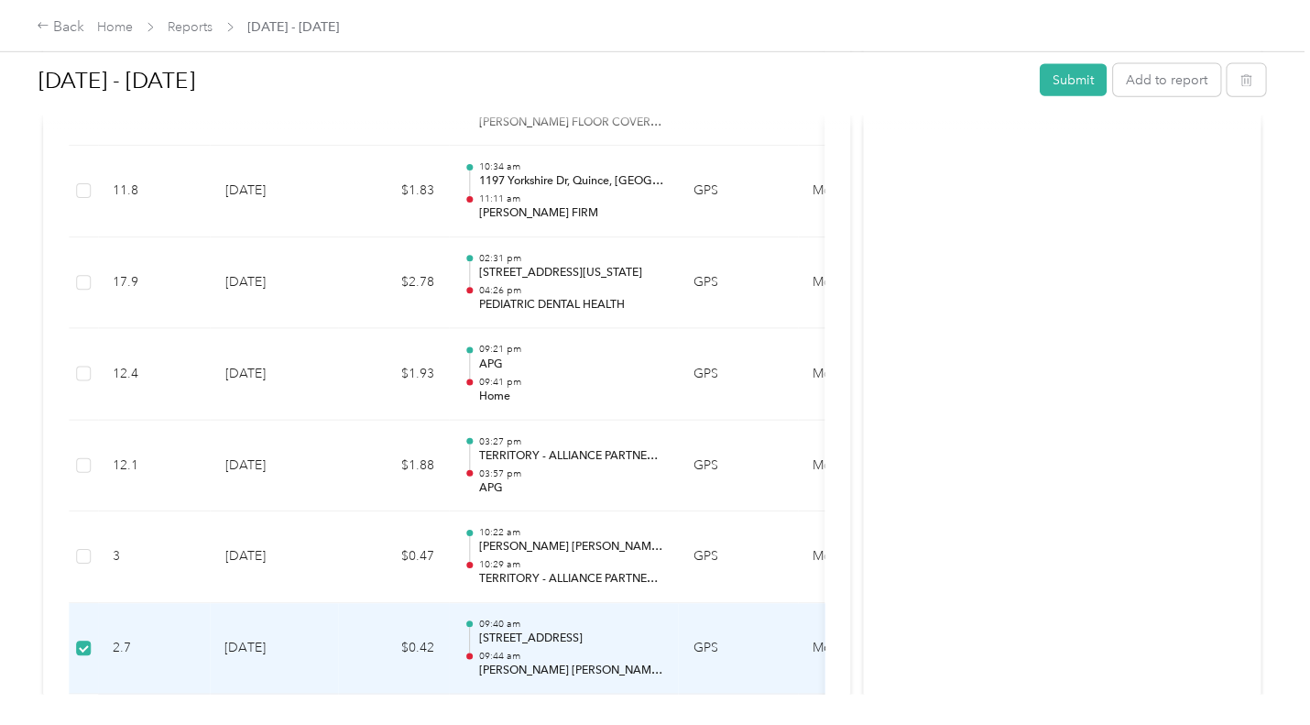
drag, startPoint x: 745, startPoint y: 654, endPoint x: 758, endPoint y: 659, distance: 14.5
click at [758, 659] on td "GPS" at bounding box center [736, 648] width 119 height 92
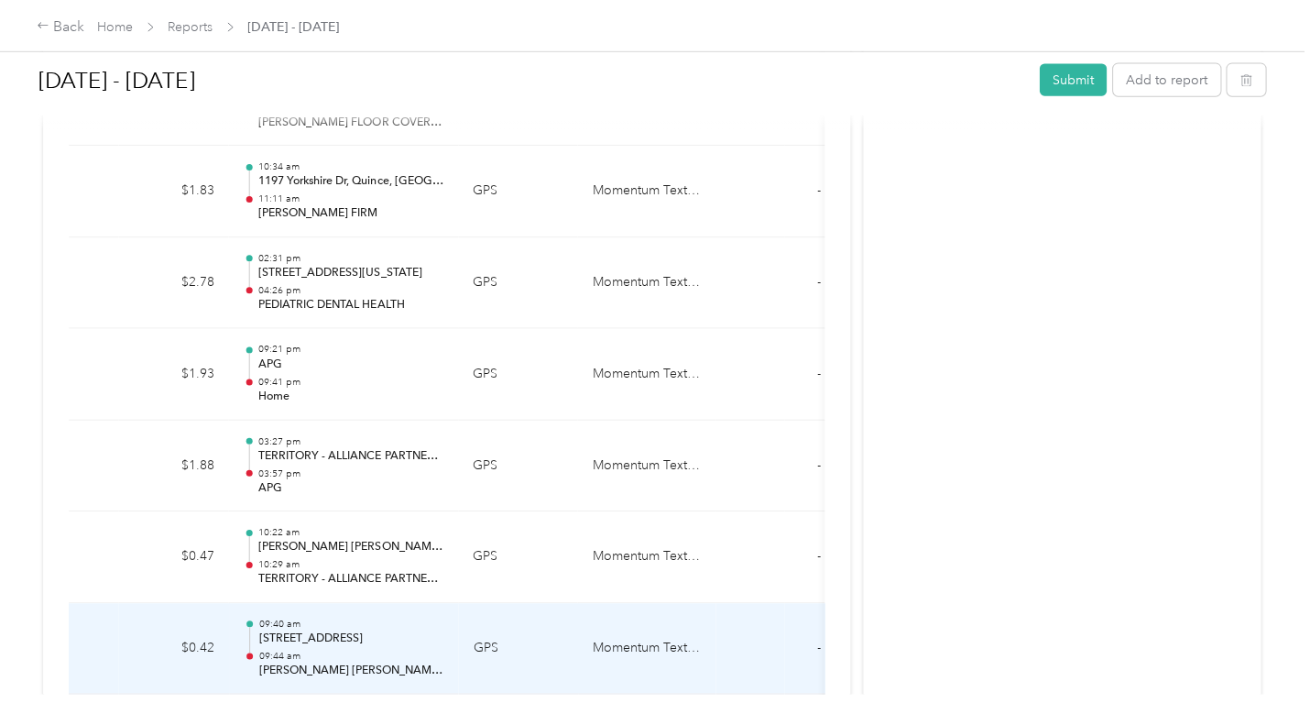
scroll to position [0, 320]
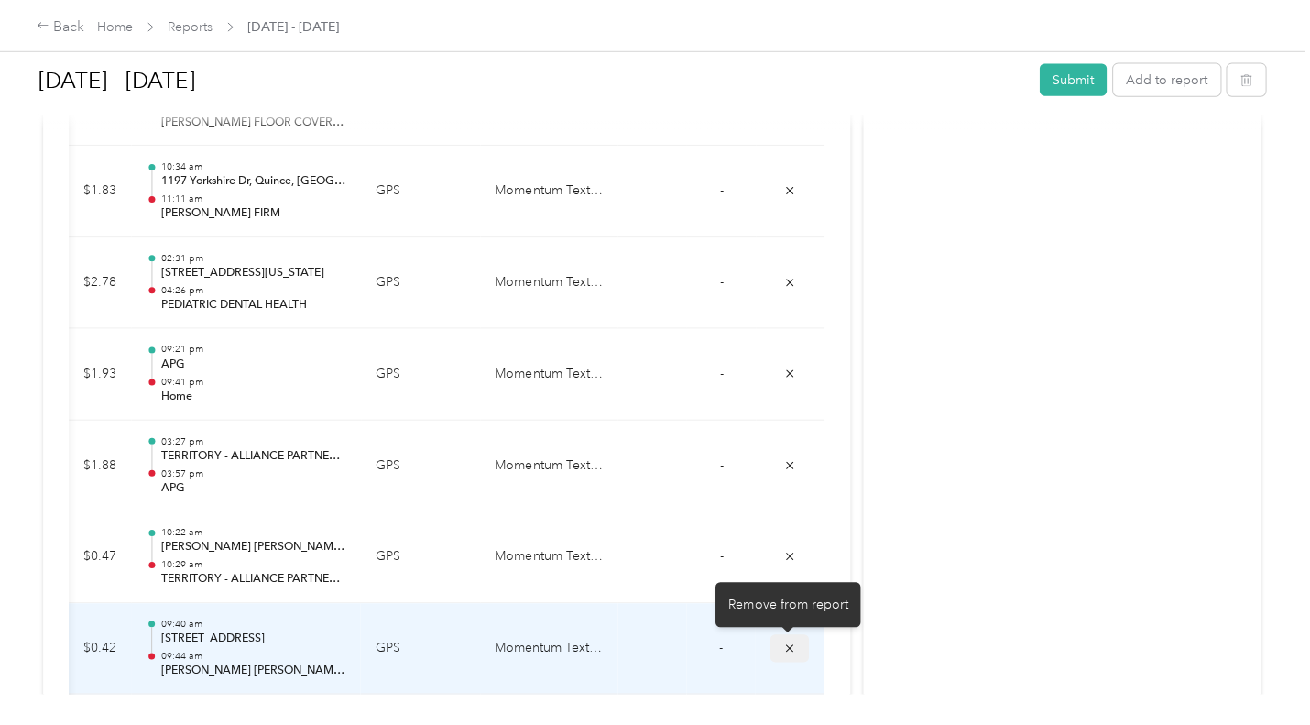
click at [784, 649] on icon "submit" at bounding box center [787, 646] width 13 height 13
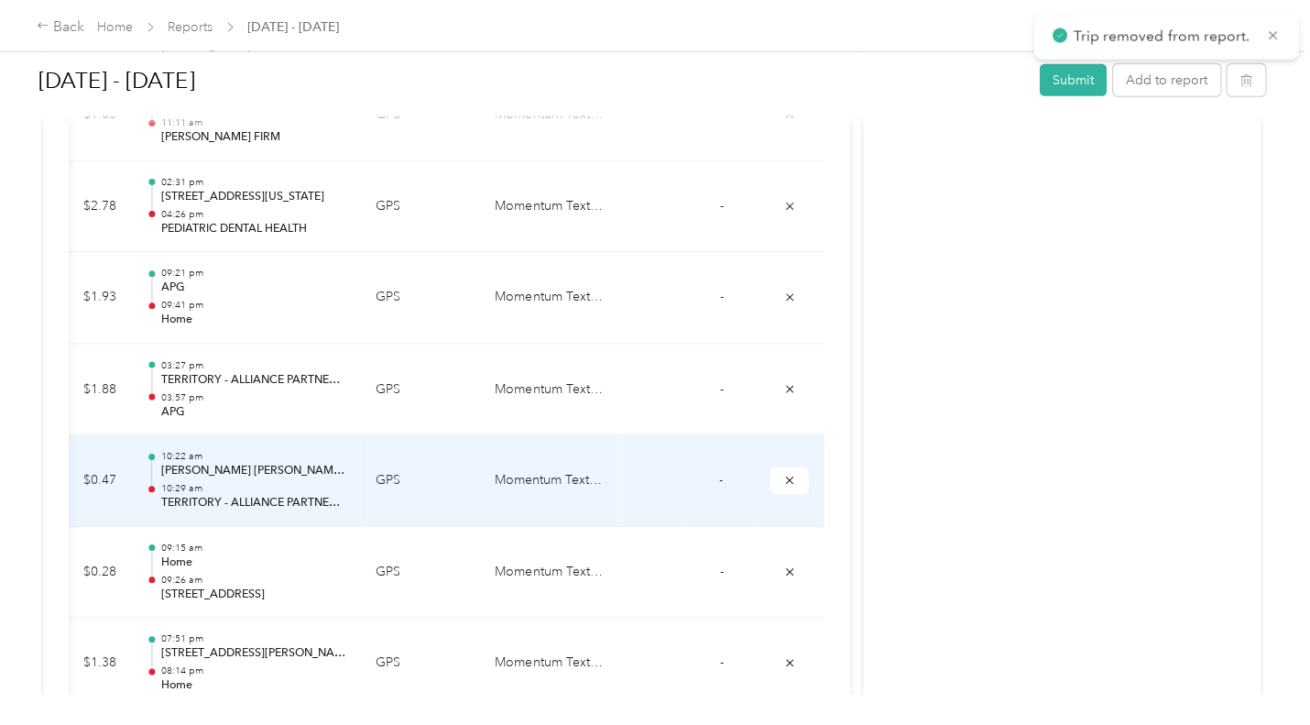
scroll to position [1279, 0]
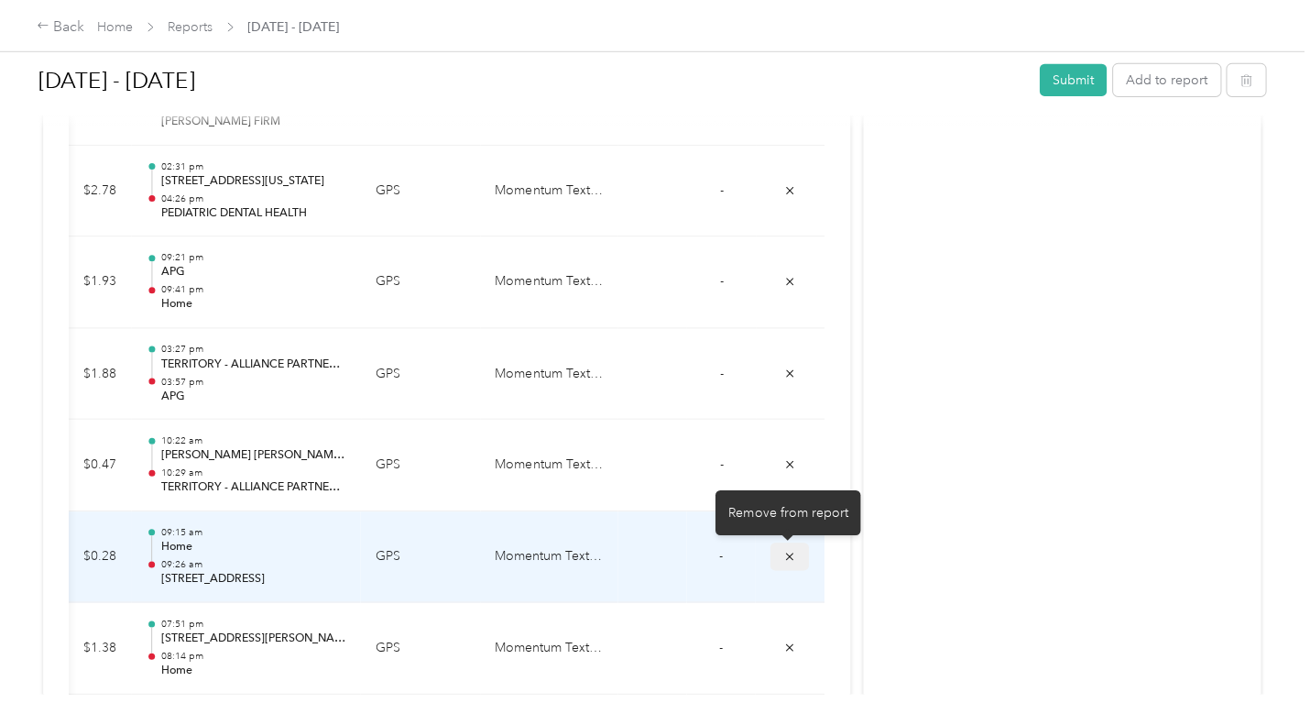
click at [781, 549] on icon "submit" at bounding box center [787, 555] width 13 height 13
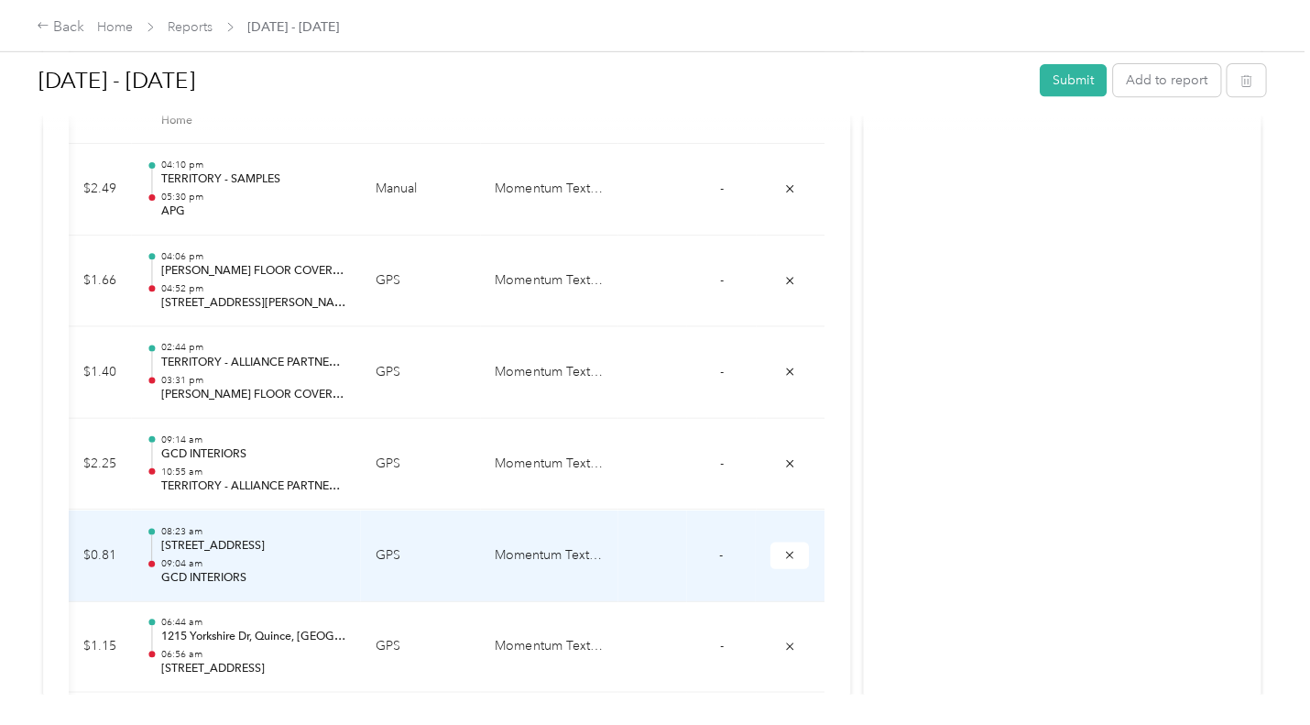
scroll to position [1827, 0]
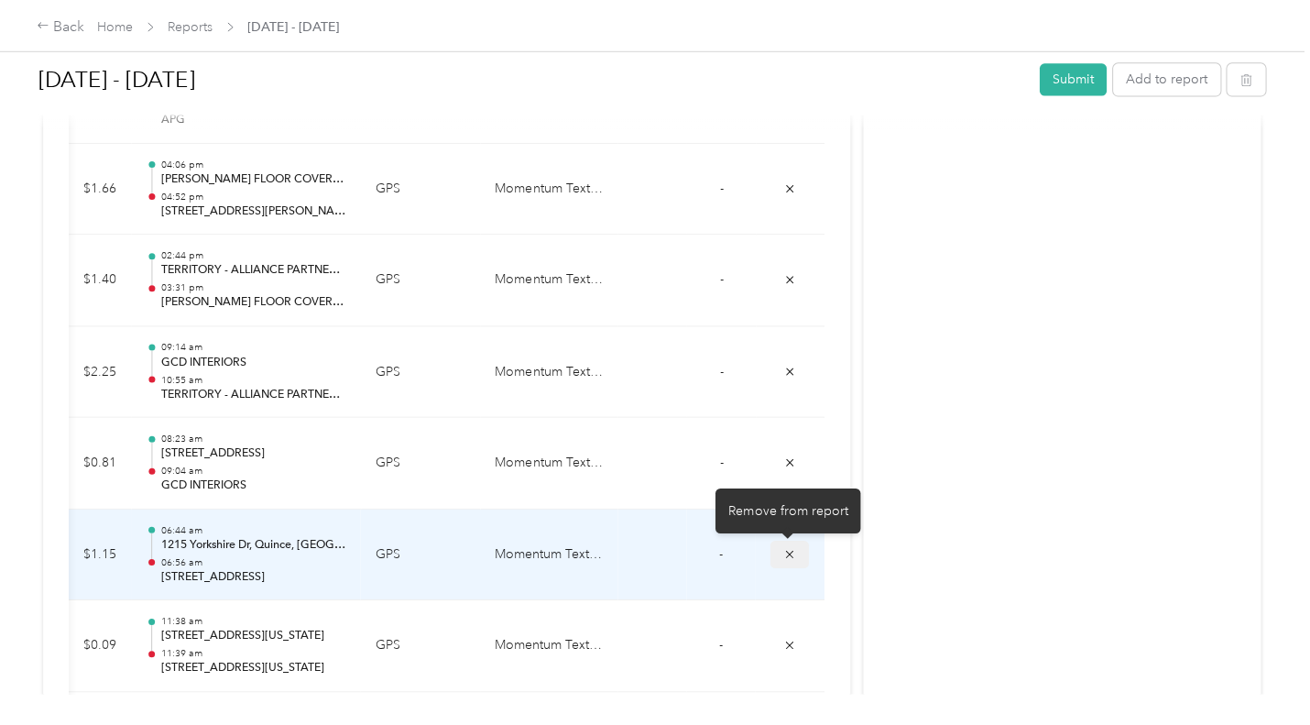
click at [772, 556] on button "submit" at bounding box center [787, 553] width 38 height 27
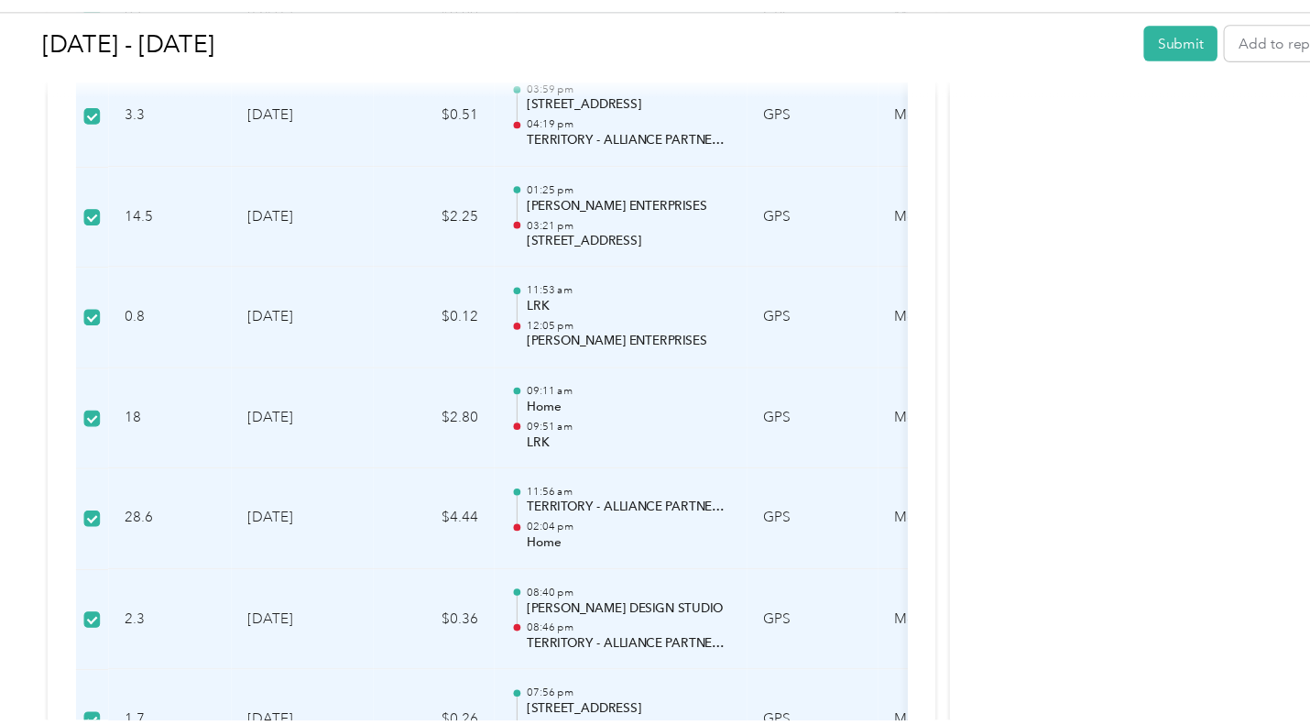
scroll to position [2575, 0]
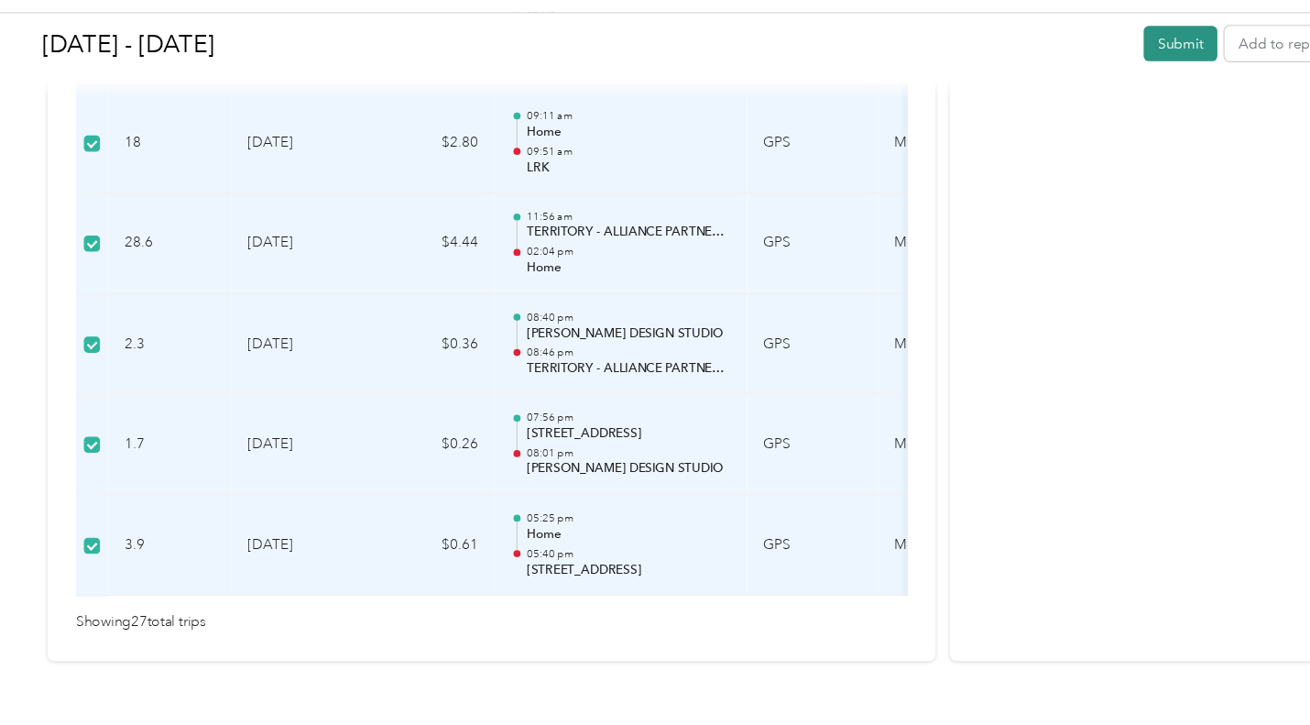
click at [1063, 84] on button "Submit" at bounding box center [1070, 80] width 67 height 32
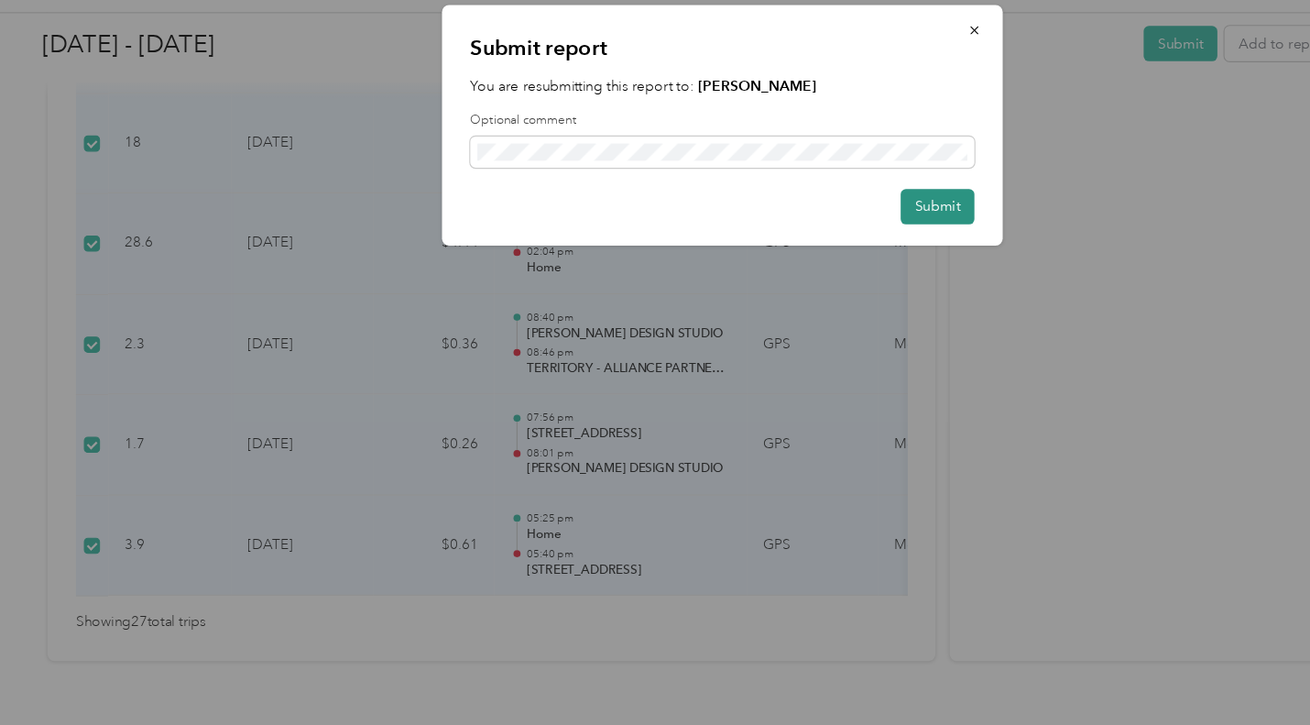
click at [849, 226] on button "Submit" at bounding box center [850, 228] width 67 height 32
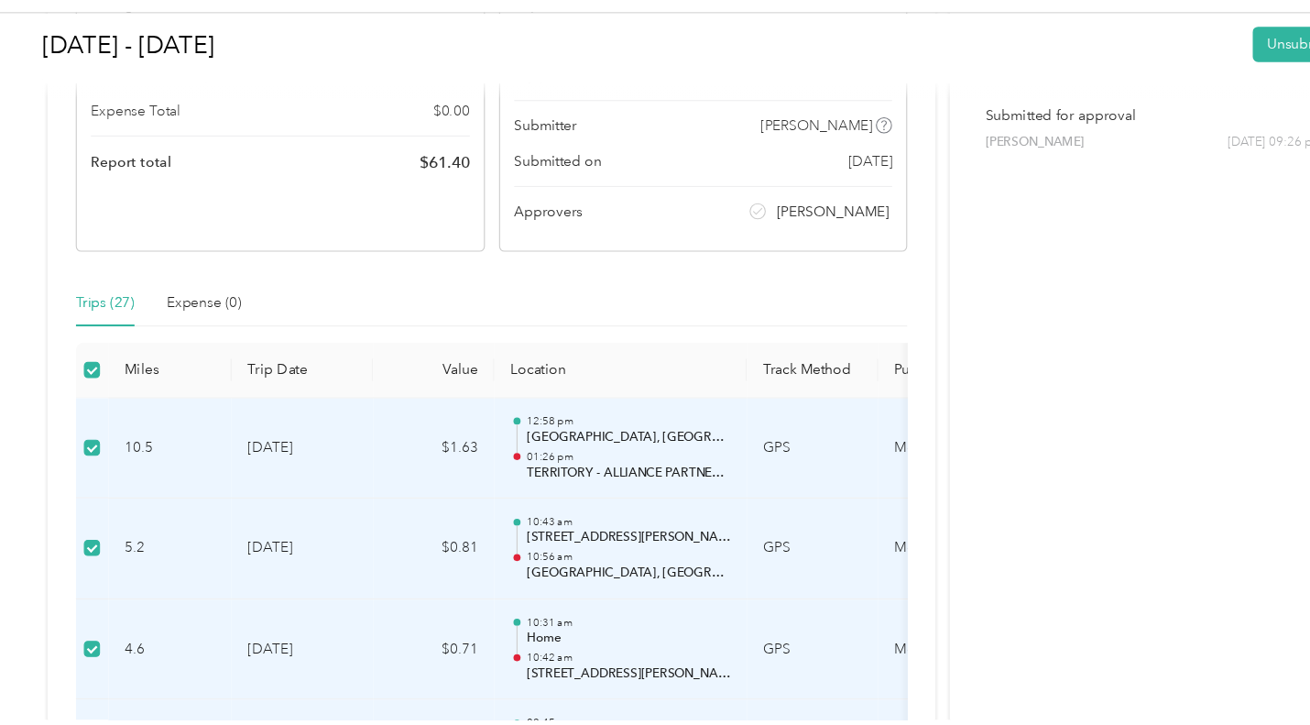
scroll to position [0, 0]
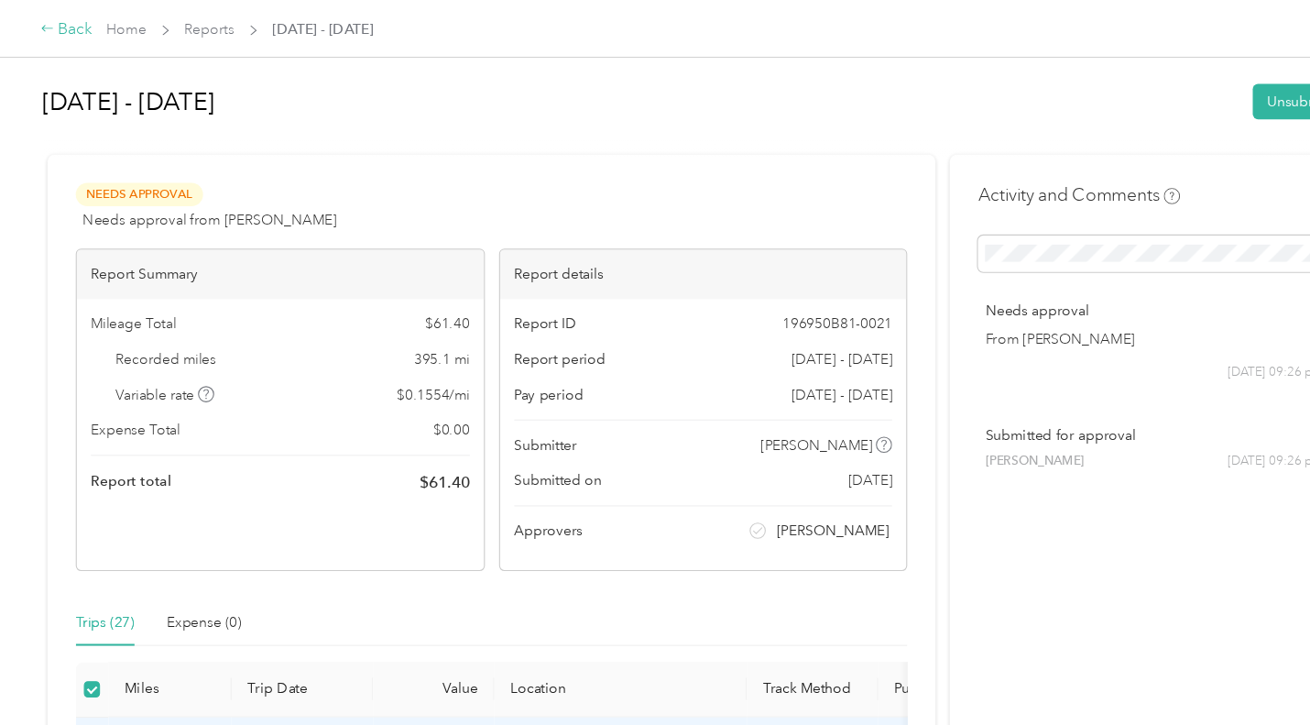
click at [42, 24] on icon at bounding box center [43, 25] width 13 height 13
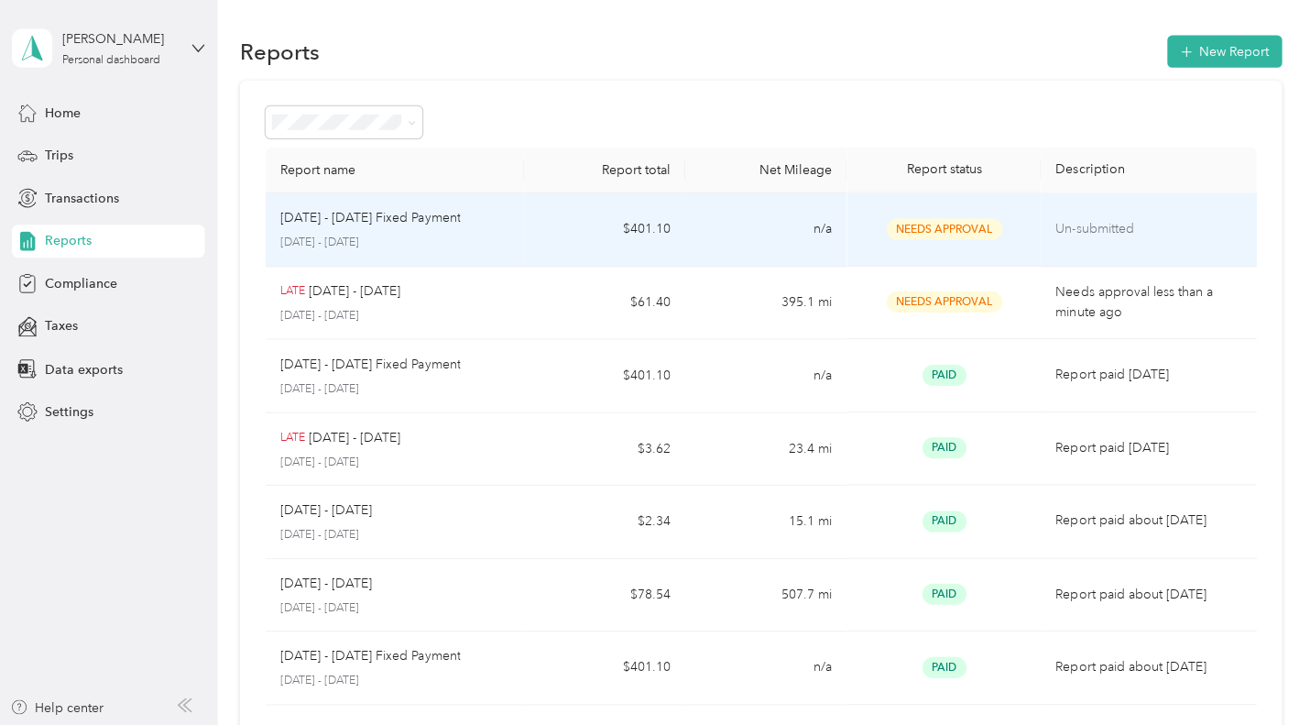
click at [391, 223] on p "[DATE] - [DATE] Fixed Payment" at bounding box center [369, 218] width 180 height 20
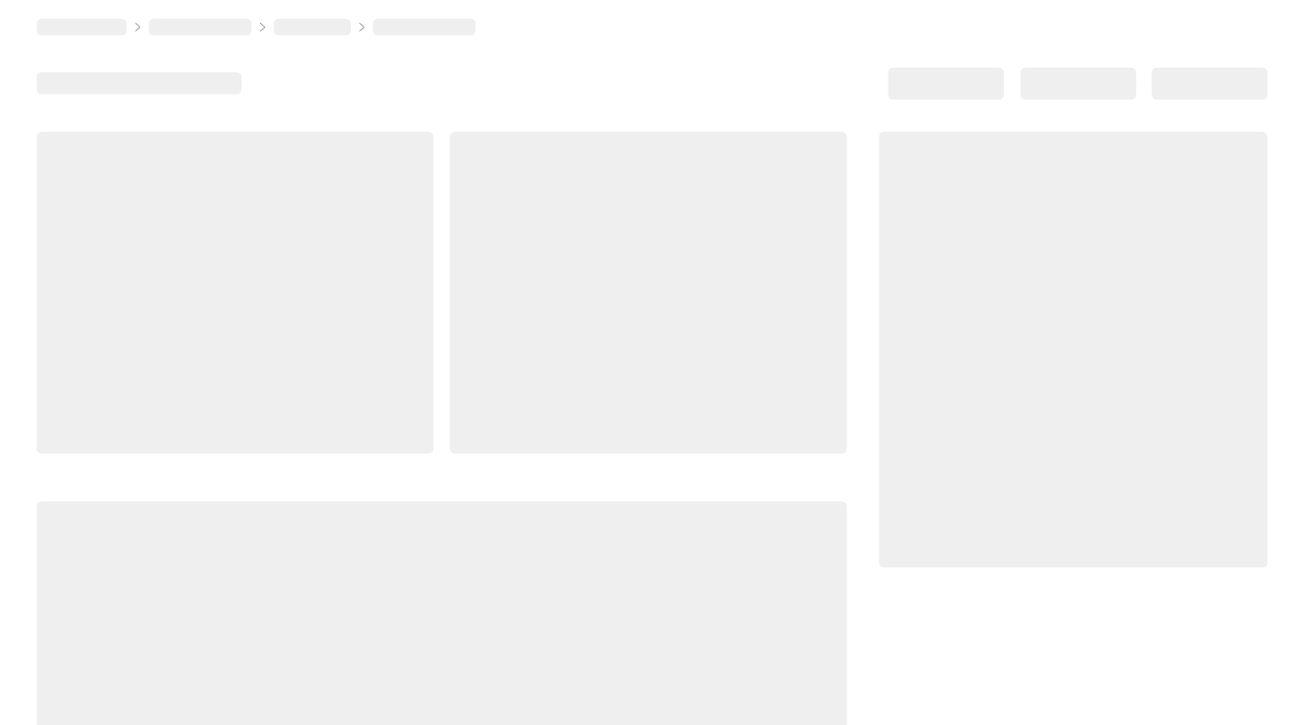
click at [391, 223] on div at bounding box center [235, 292] width 396 height 321
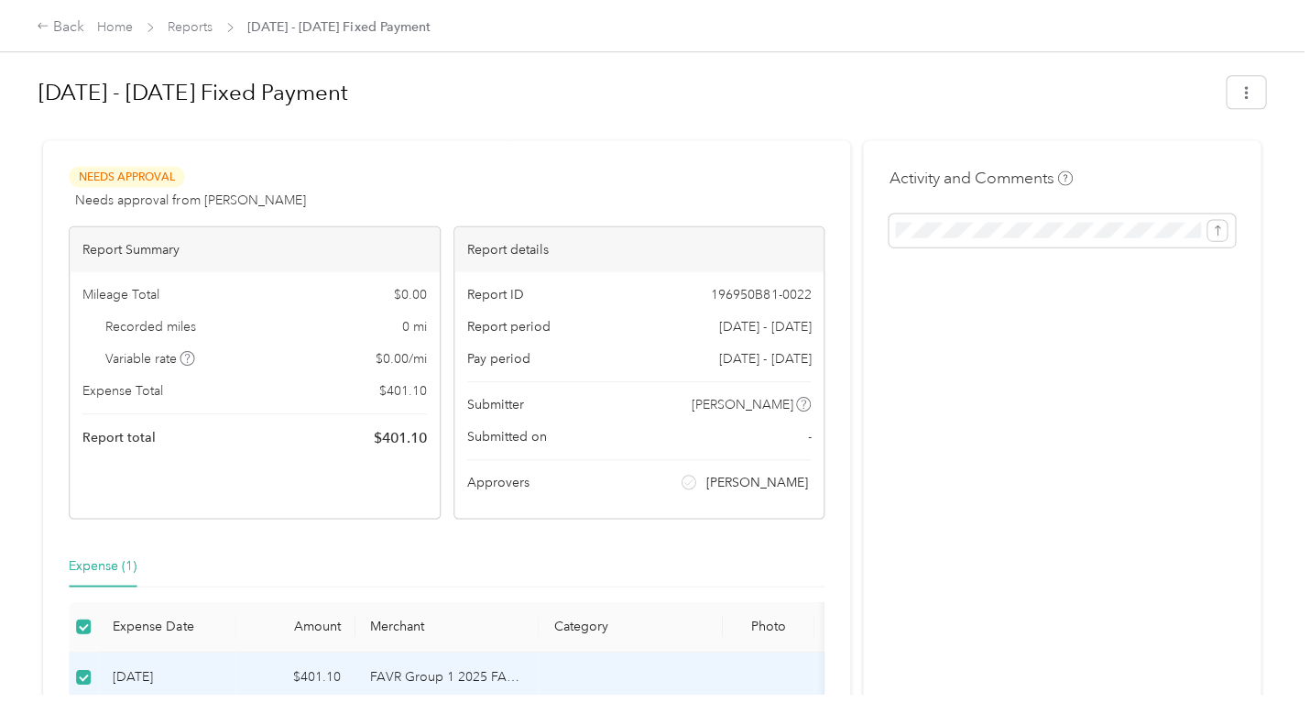
drag, startPoint x: 218, startPoint y: 661, endPoint x: 184, endPoint y: 636, distance: 42.5
click at [184, 636] on th "Expense Date" at bounding box center [166, 625] width 137 height 50
click at [205, 661] on td "[DATE]" at bounding box center [166, 675] width 137 height 50
click at [1239, 100] on button "button" at bounding box center [1243, 92] width 38 height 32
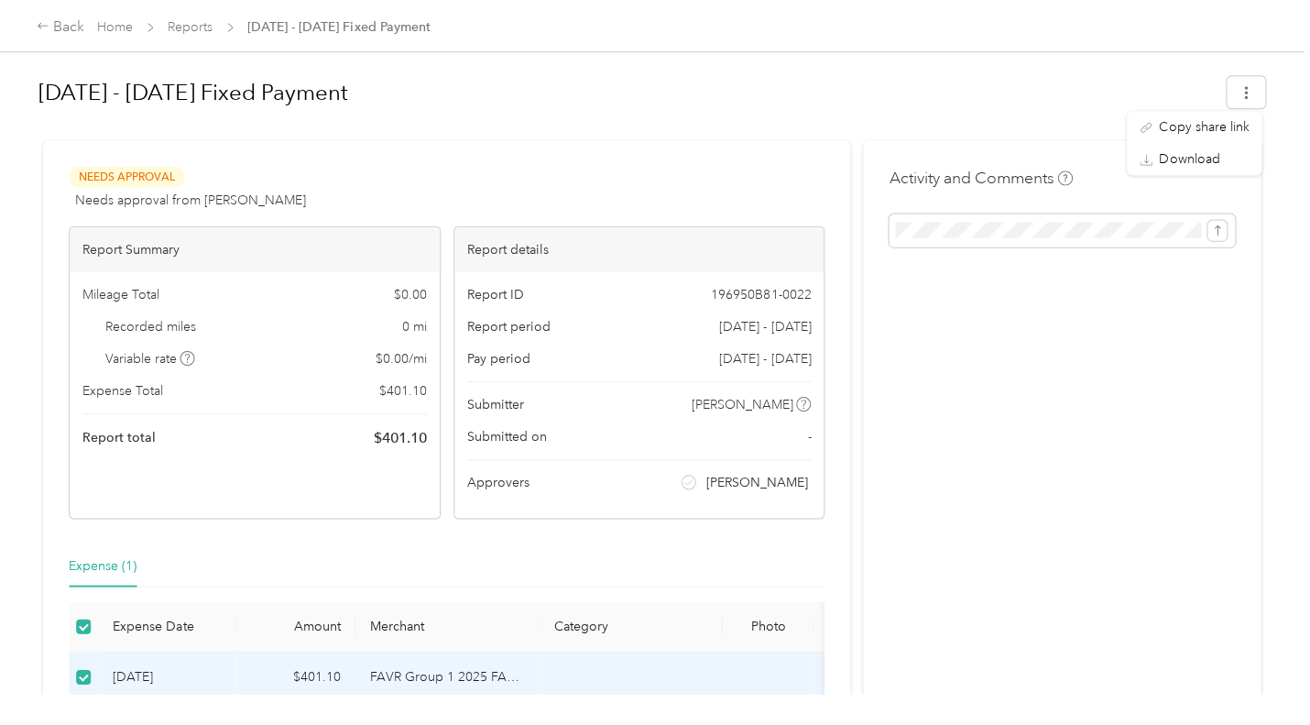
click at [989, 95] on h1 "[DATE] - [DATE] Fixed Payment" at bounding box center [624, 93] width 1172 height 44
click at [60, 28] on div "Back" at bounding box center [61, 27] width 48 height 22
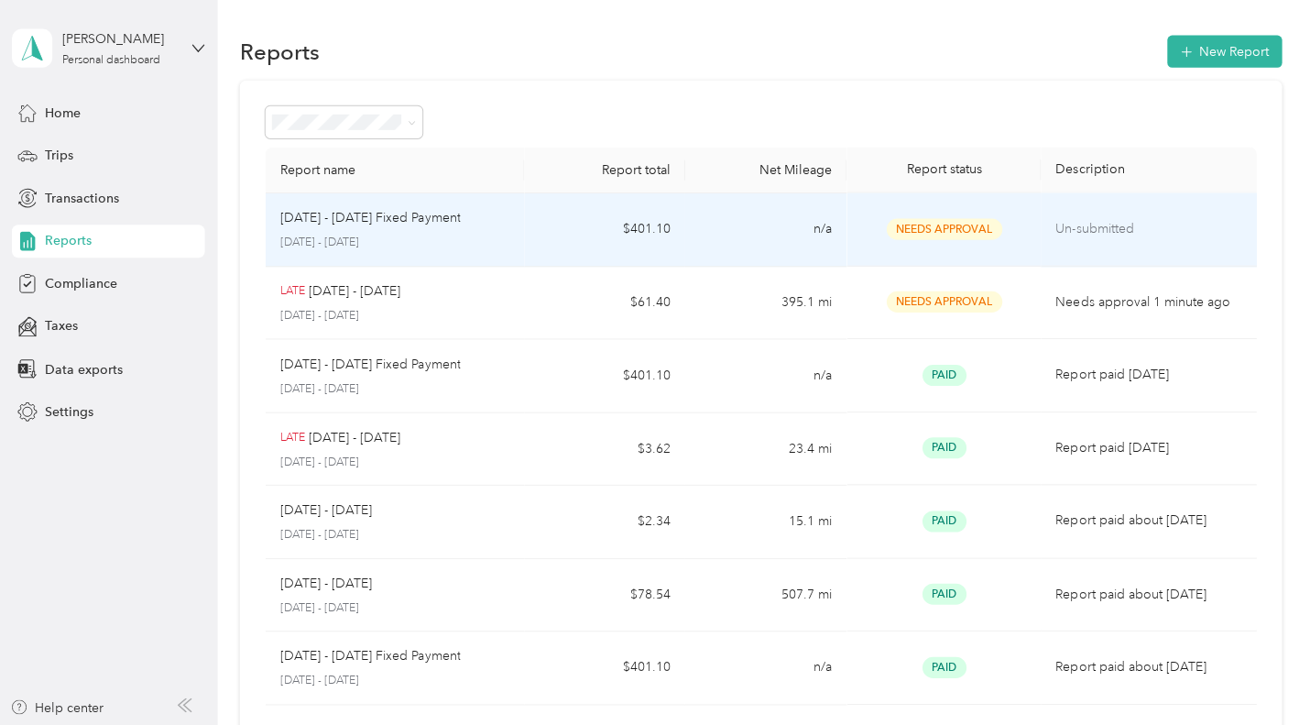
click at [332, 220] on p "[DATE] - [DATE] Fixed Payment" at bounding box center [369, 218] width 180 height 20
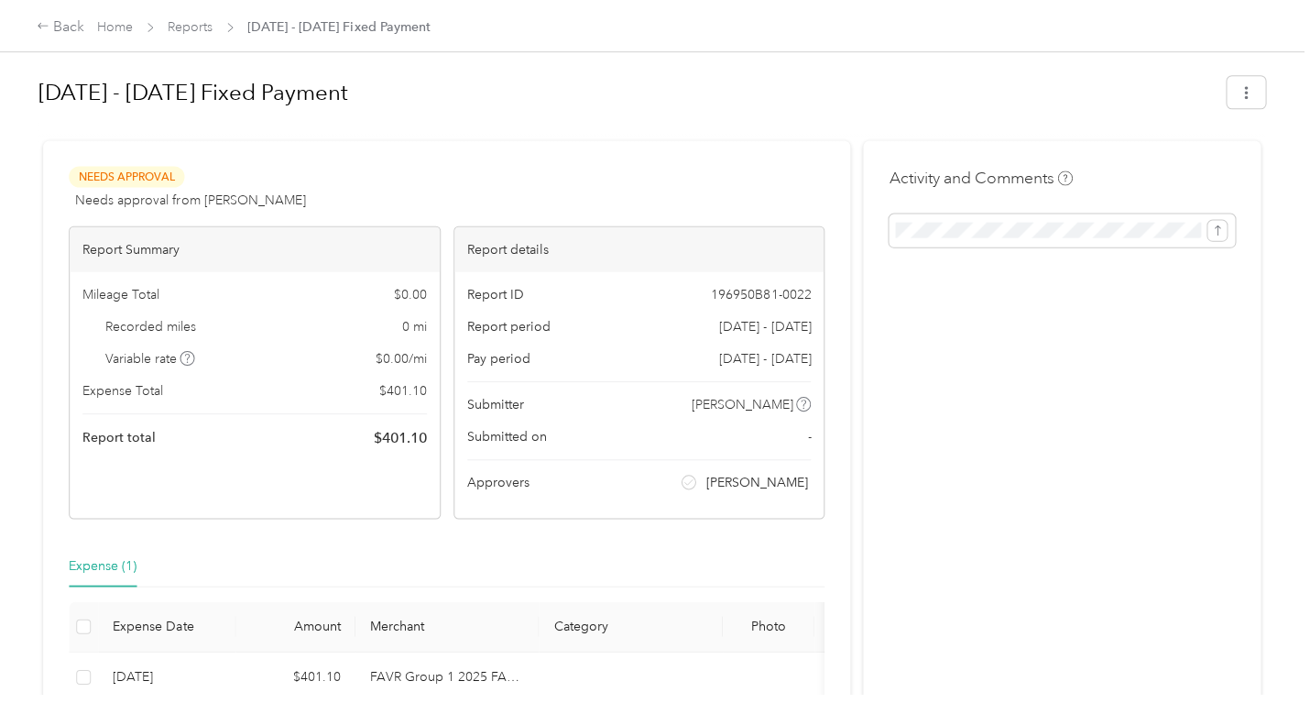
scroll to position [158, 0]
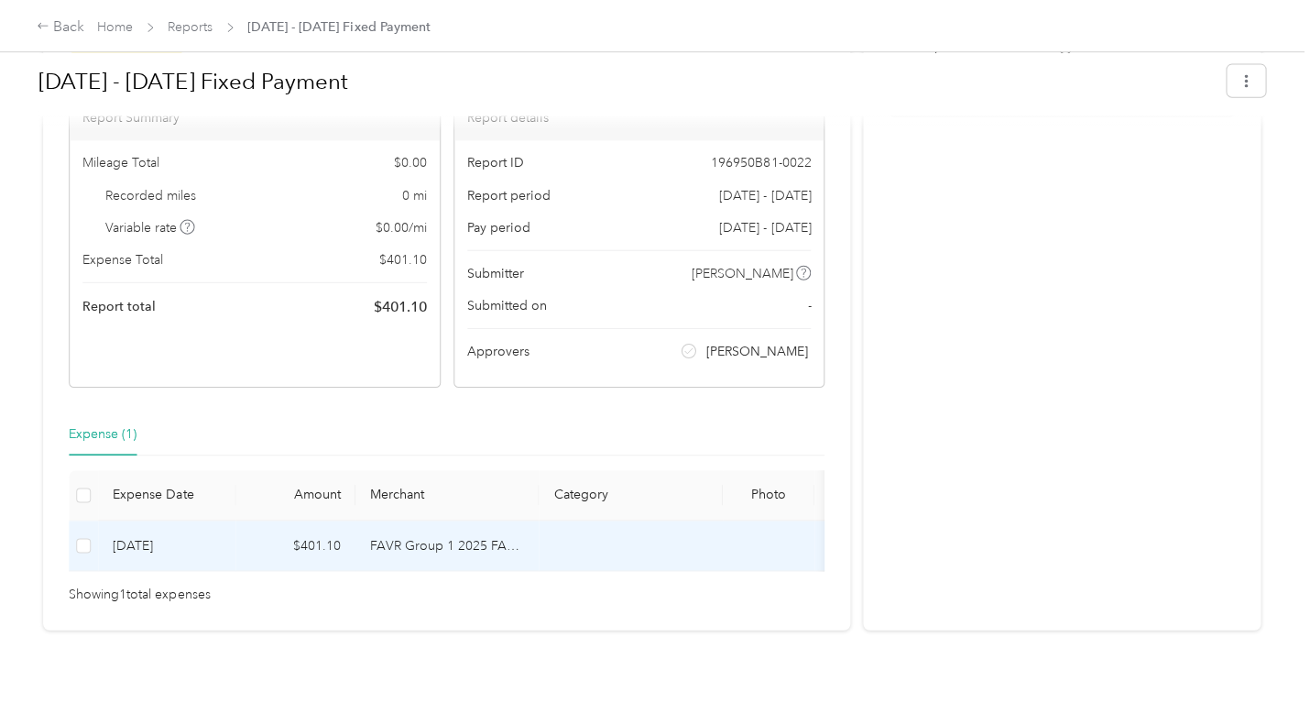
click at [74, 519] on td at bounding box center [83, 544] width 29 height 50
click at [102, 423] on div "Expense (1)" at bounding box center [103, 433] width 68 height 20
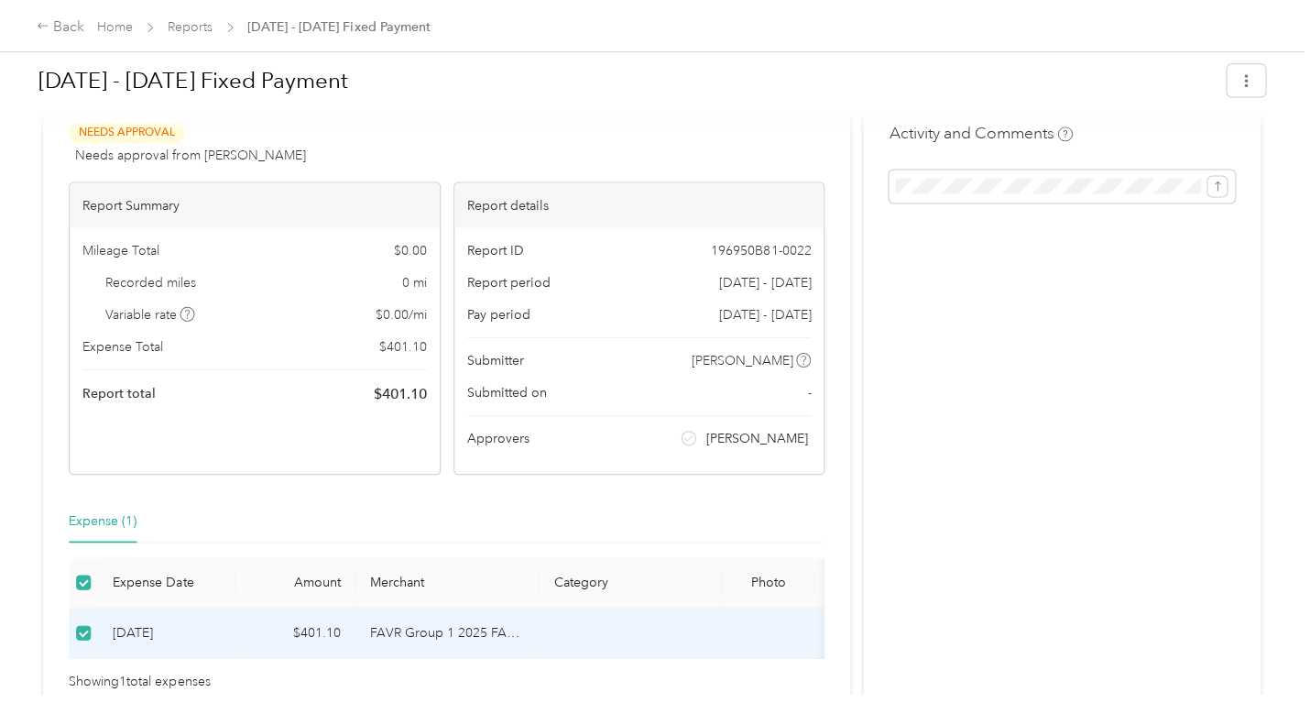
scroll to position [0, 0]
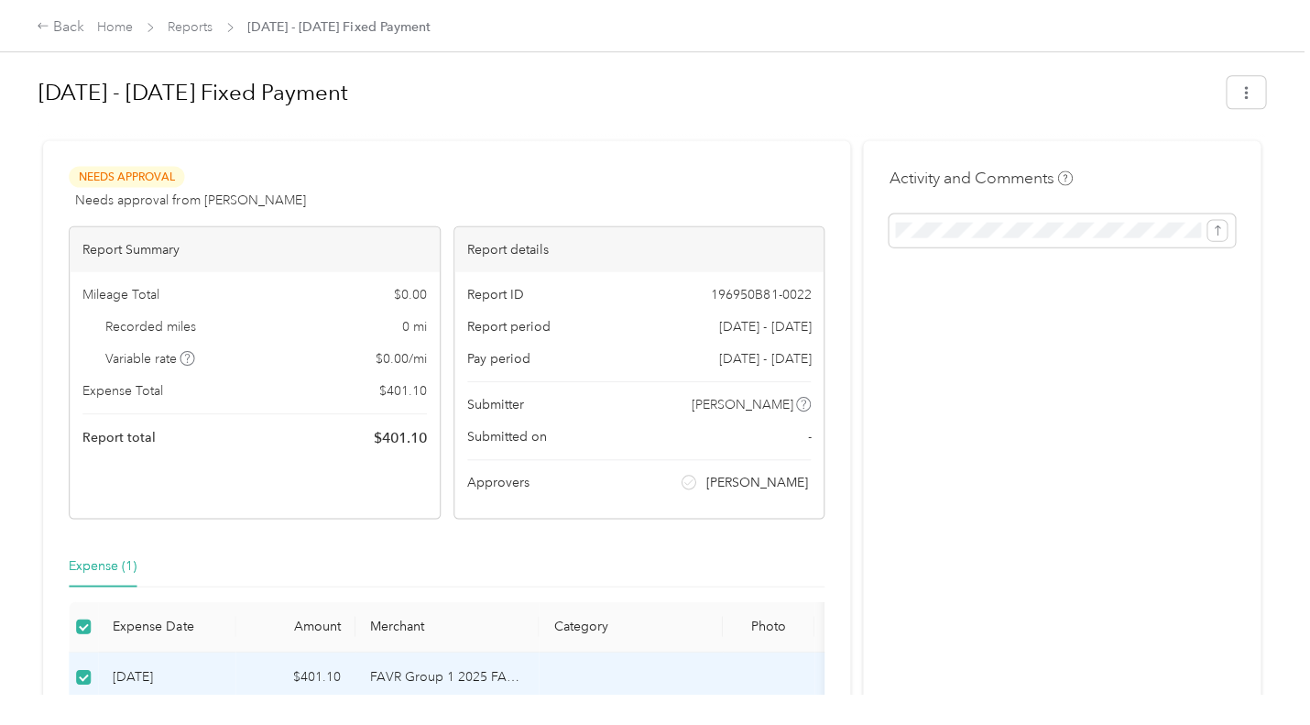
click at [138, 175] on span "Needs Approval" at bounding box center [126, 176] width 115 height 21
click at [1210, 233] on icon "submit" at bounding box center [1214, 229] width 13 height 13
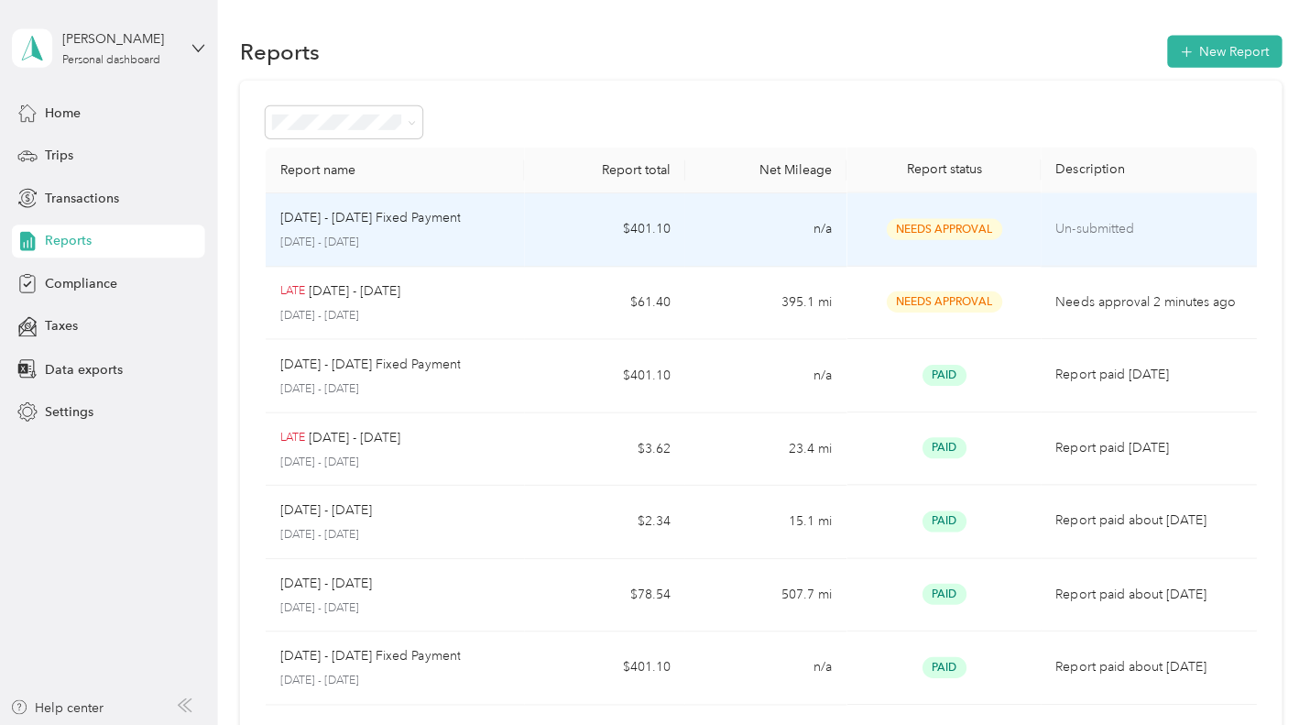
click at [1120, 223] on p "Un-submitted" at bounding box center [1144, 229] width 185 height 20
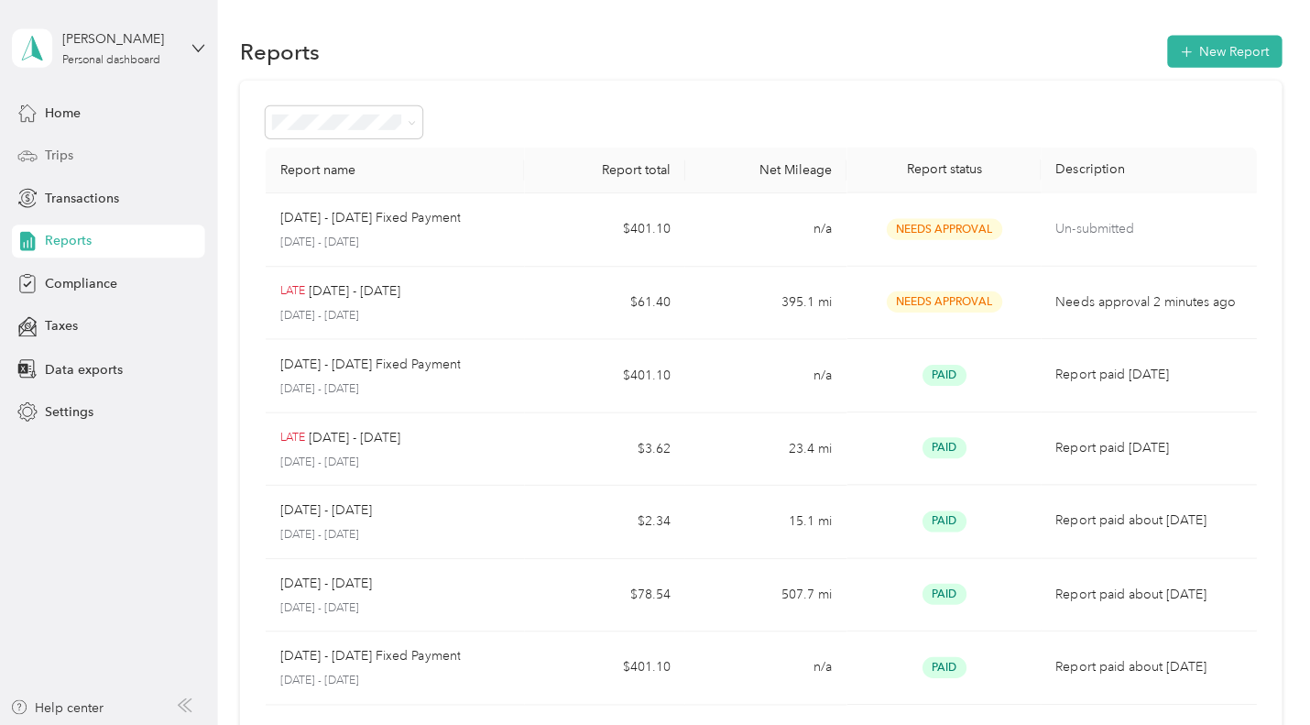
click at [71, 156] on span "Trips" at bounding box center [58, 155] width 28 height 19
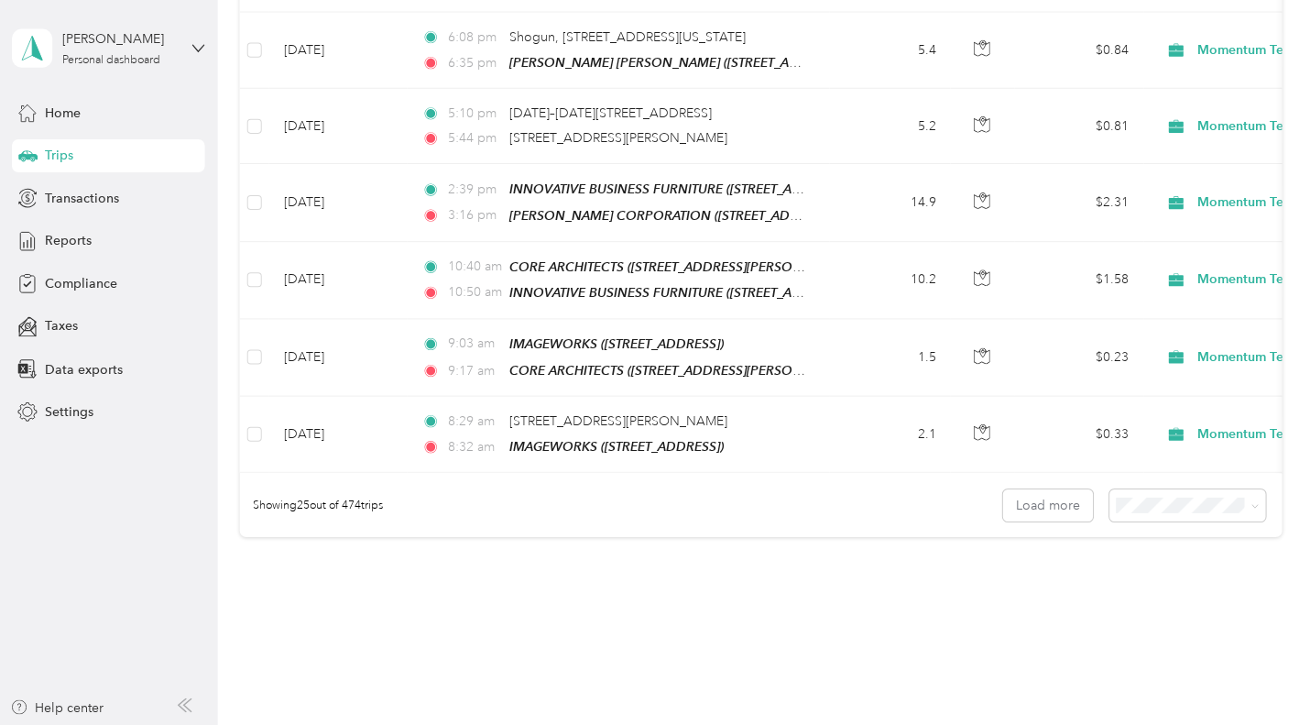
scroll to position [1811, 0]
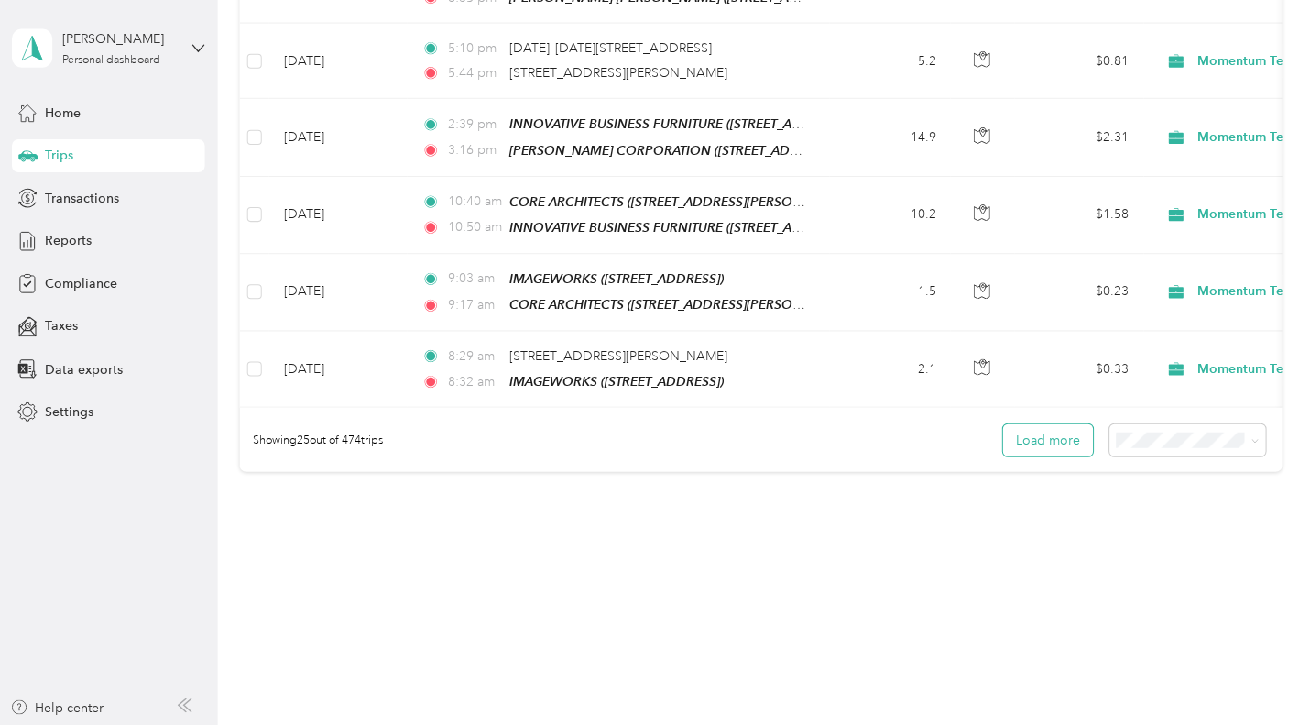
click at [1022, 436] on button "Load more" at bounding box center [1045, 439] width 90 height 32
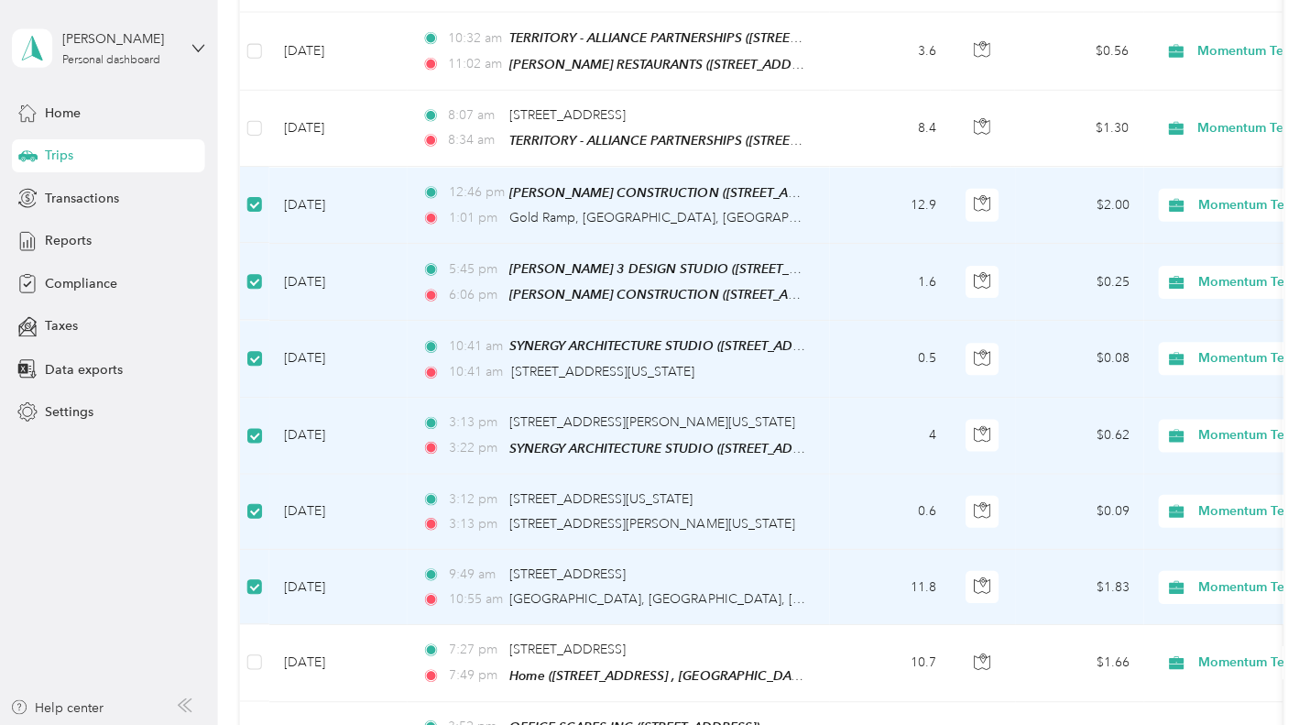
scroll to position [2905, 0]
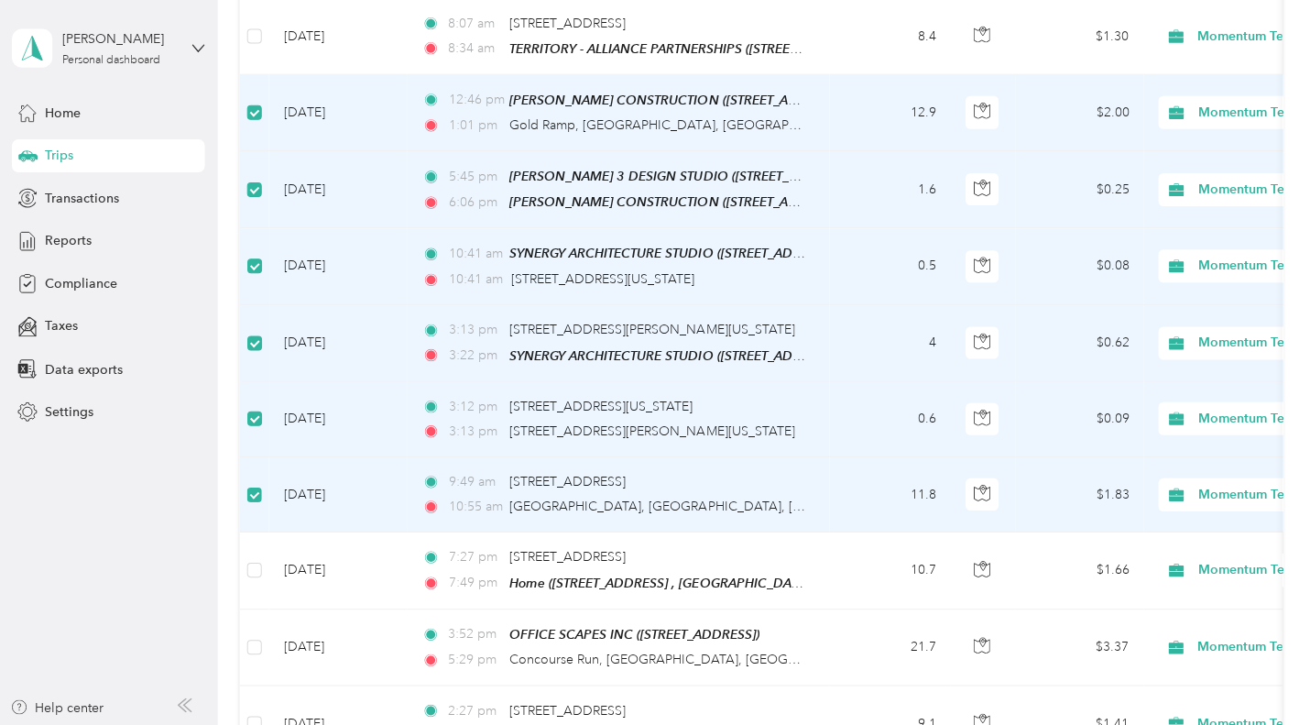
click at [256, 484] on label at bounding box center [253, 494] width 15 height 20
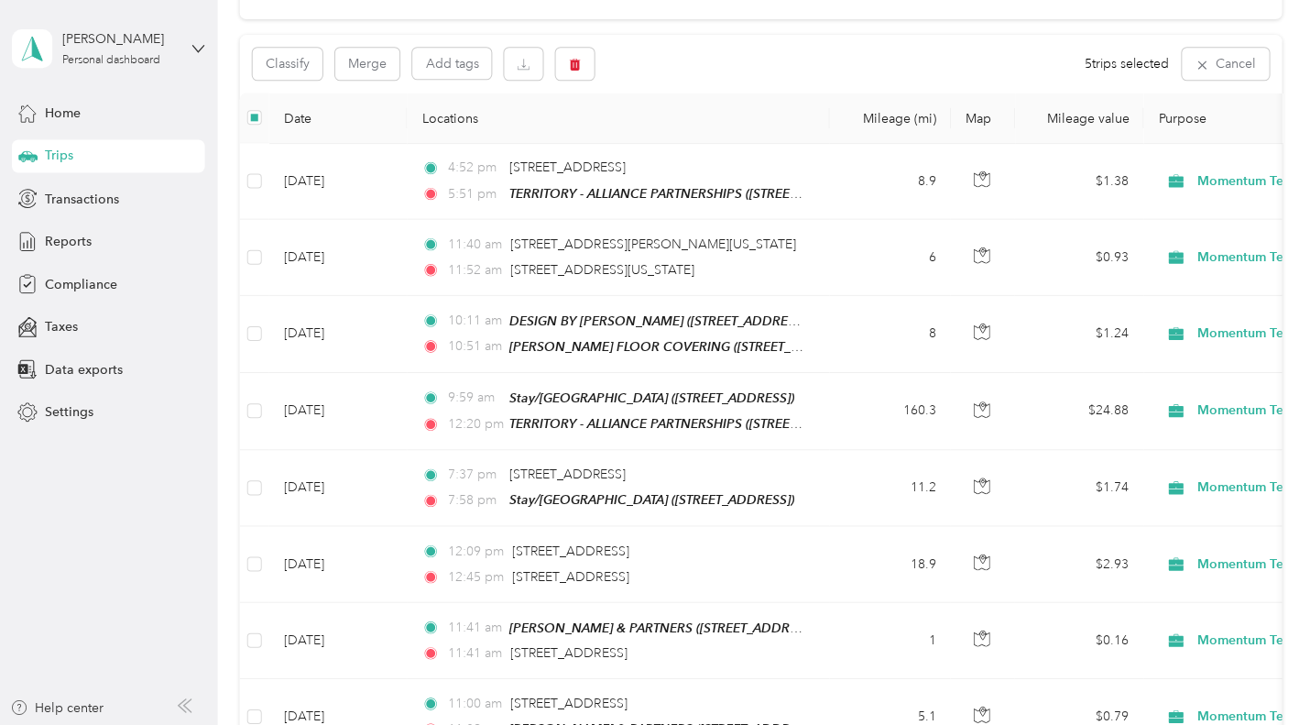
scroll to position [0, 0]
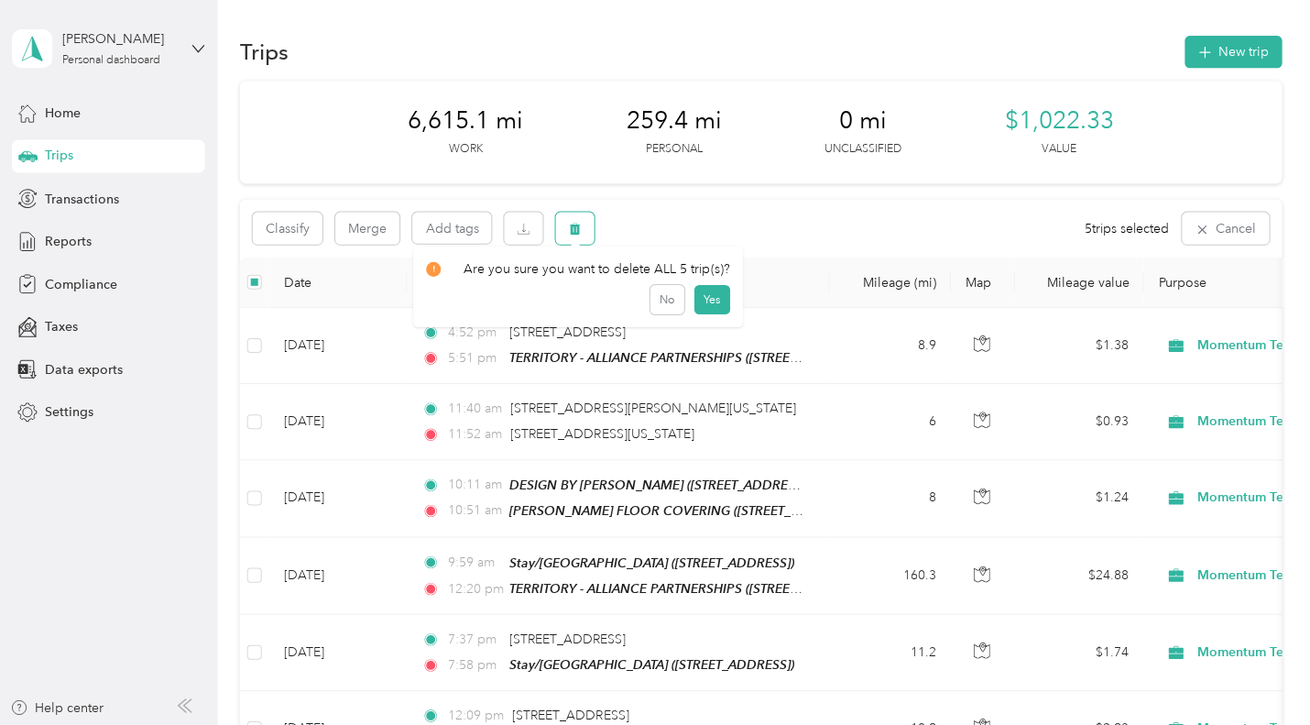
click at [577, 230] on icon "button" at bounding box center [574, 229] width 11 height 12
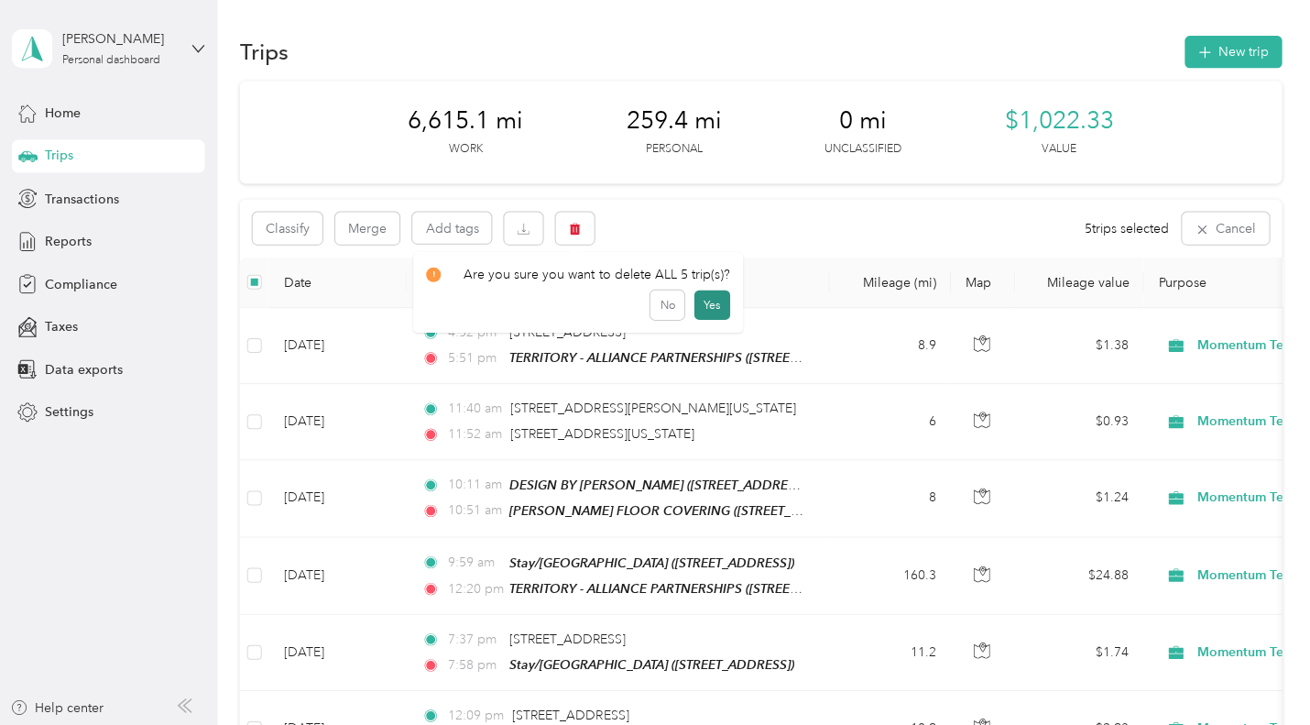
click at [704, 302] on button "Yes" at bounding box center [710, 303] width 36 height 29
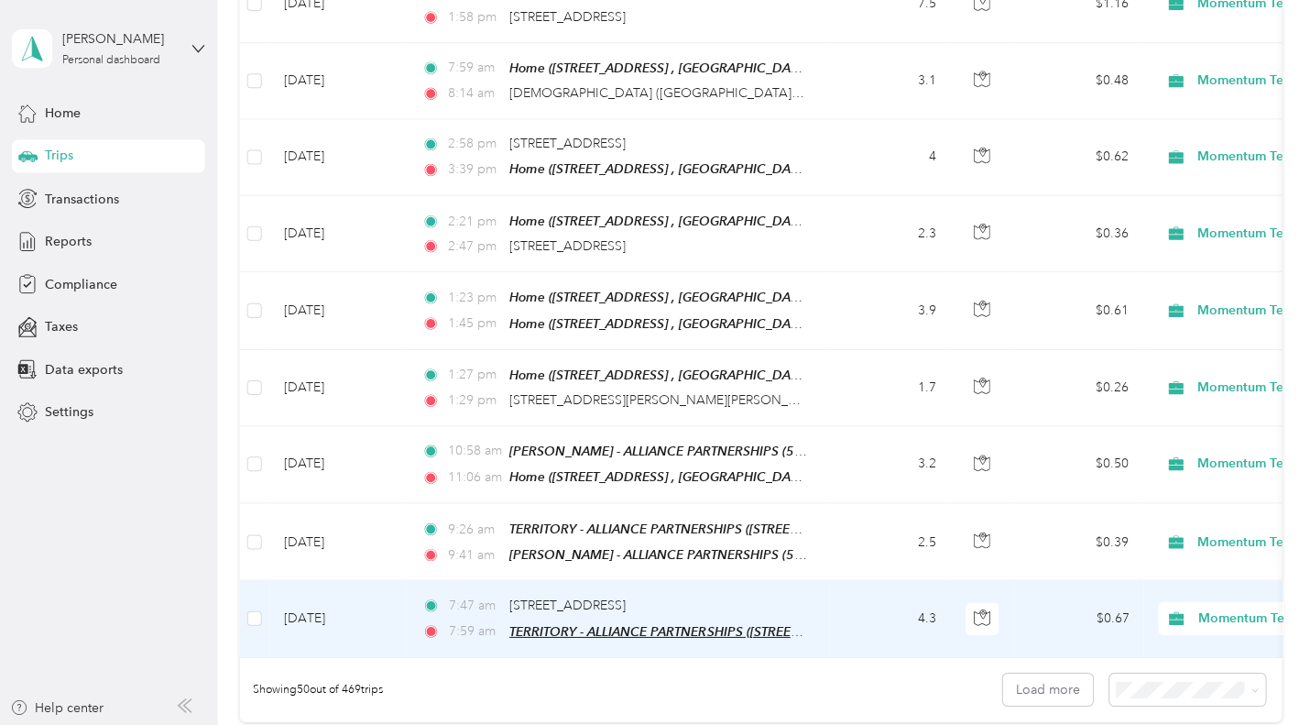
scroll to position [3563, 0]
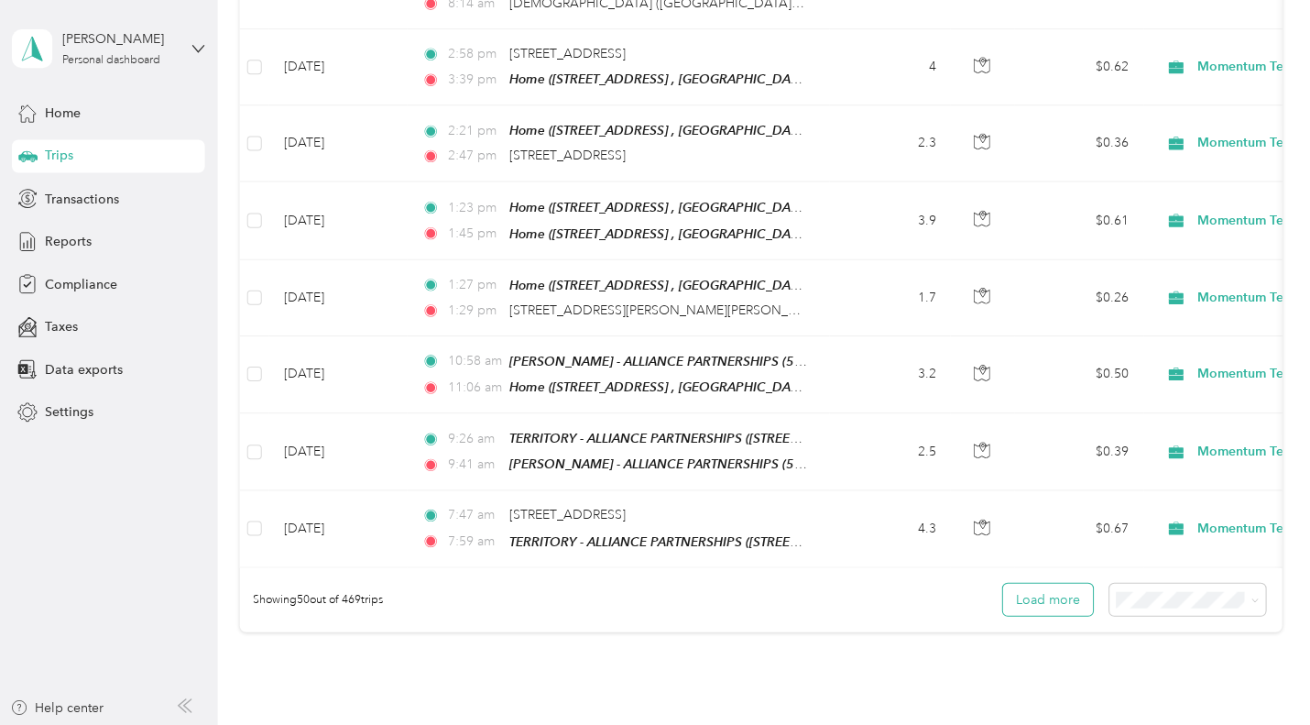
click at [1052, 589] on button "Load more" at bounding box center [1045, 598] width 90 height 32
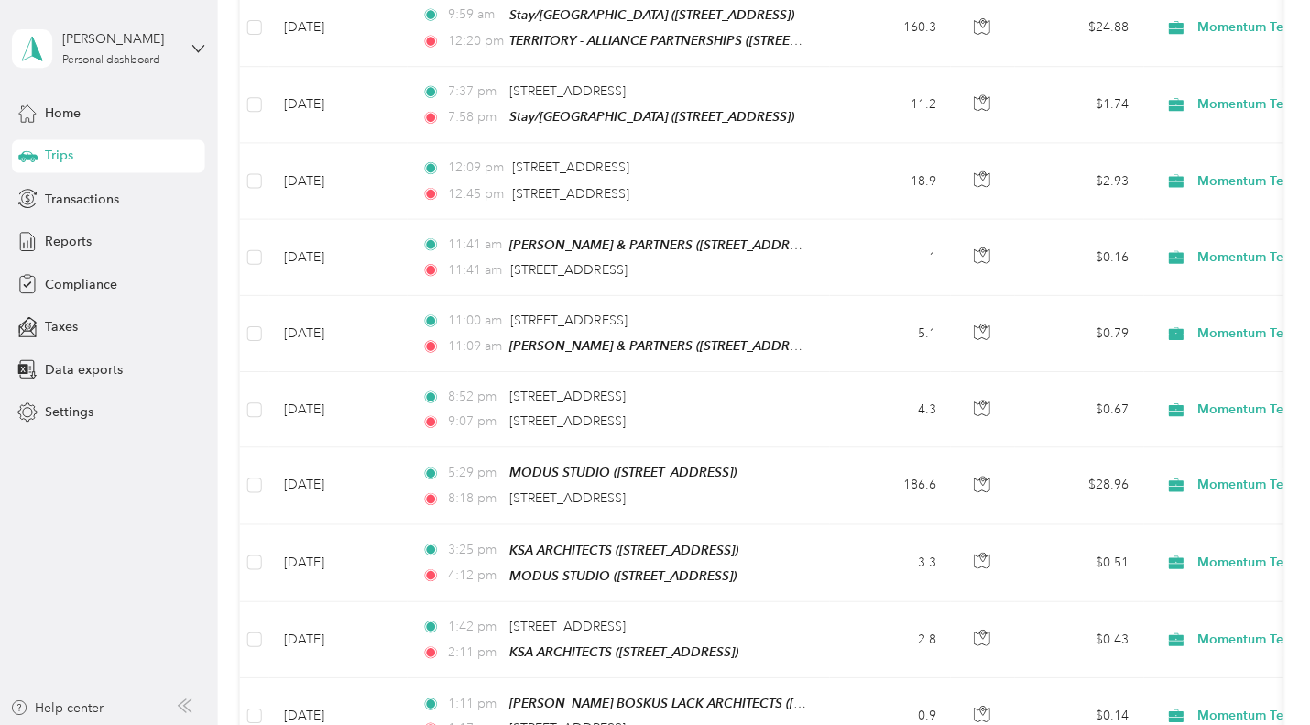
scroll to position [0, 0]
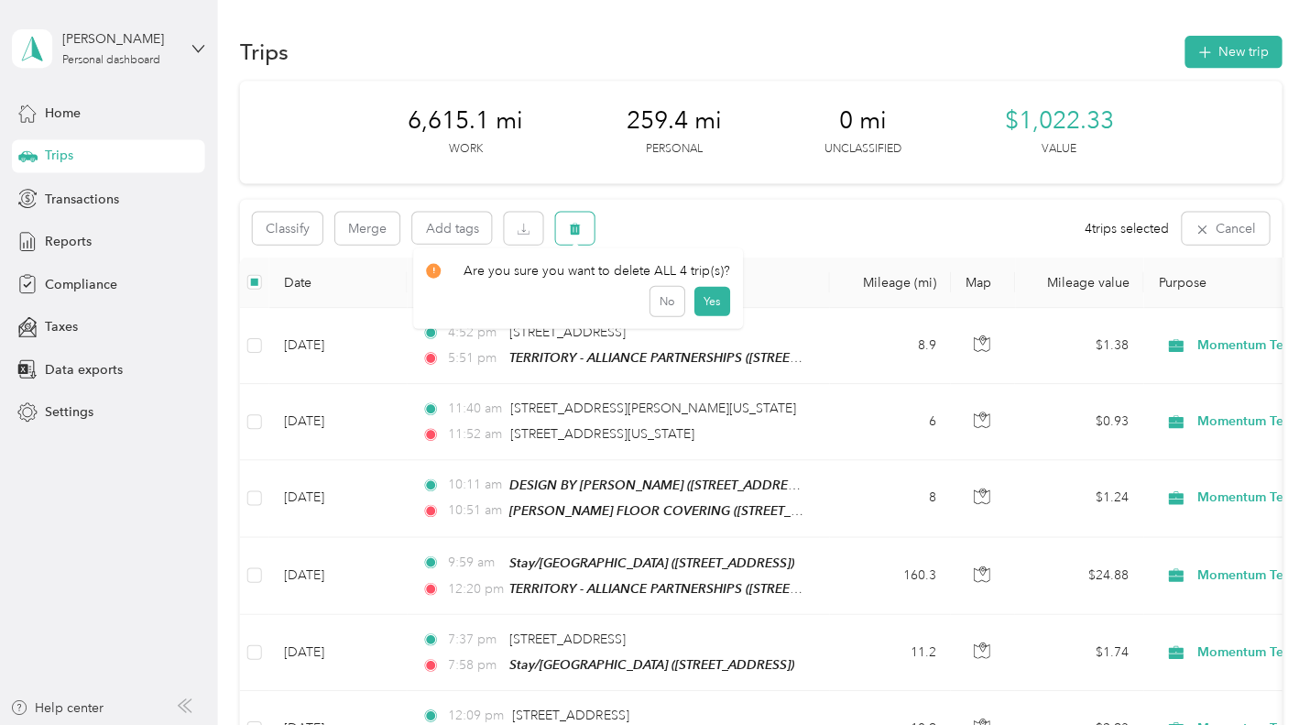
click at [572, 223] on icon "button" at bounding box center [573, 228] width 13 height 13
click at [712, 306] on button "Yes" at bounding box center [710, 303] width 36 height 29
click at [579, 223] on icon "button" at bounding box center [573, 228] width 13 height 13
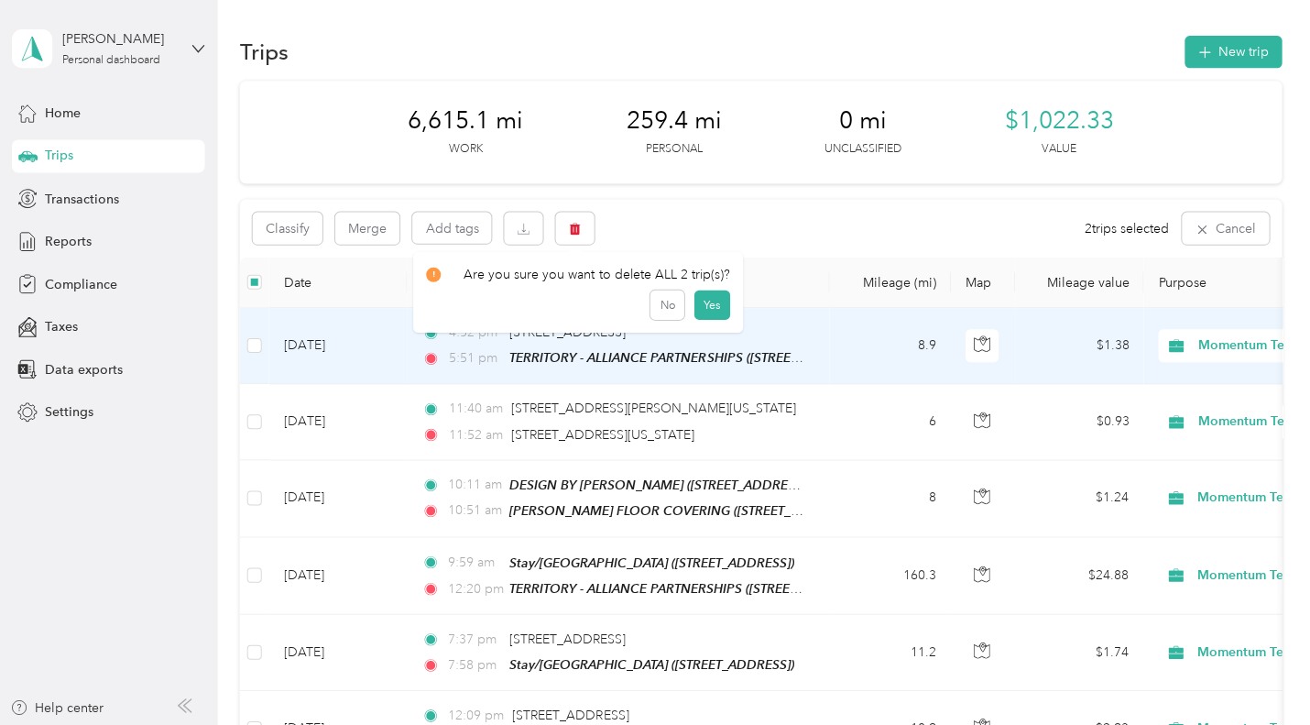
click at [706, 298] on div "Click to name as a Favorite Place" at bounding box center [649, 289] width 213 height 45
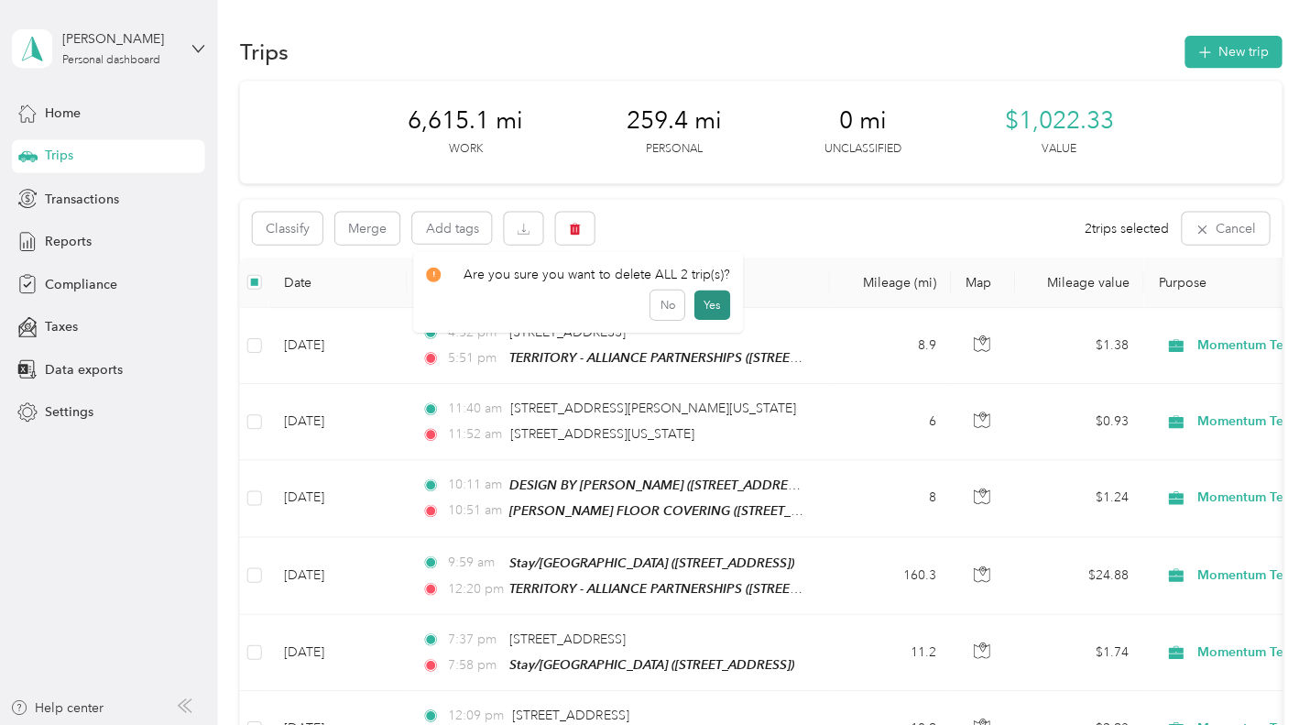
click at [707, 306] on button "Yes" at bounding box center [710, 303] width 36 height 29
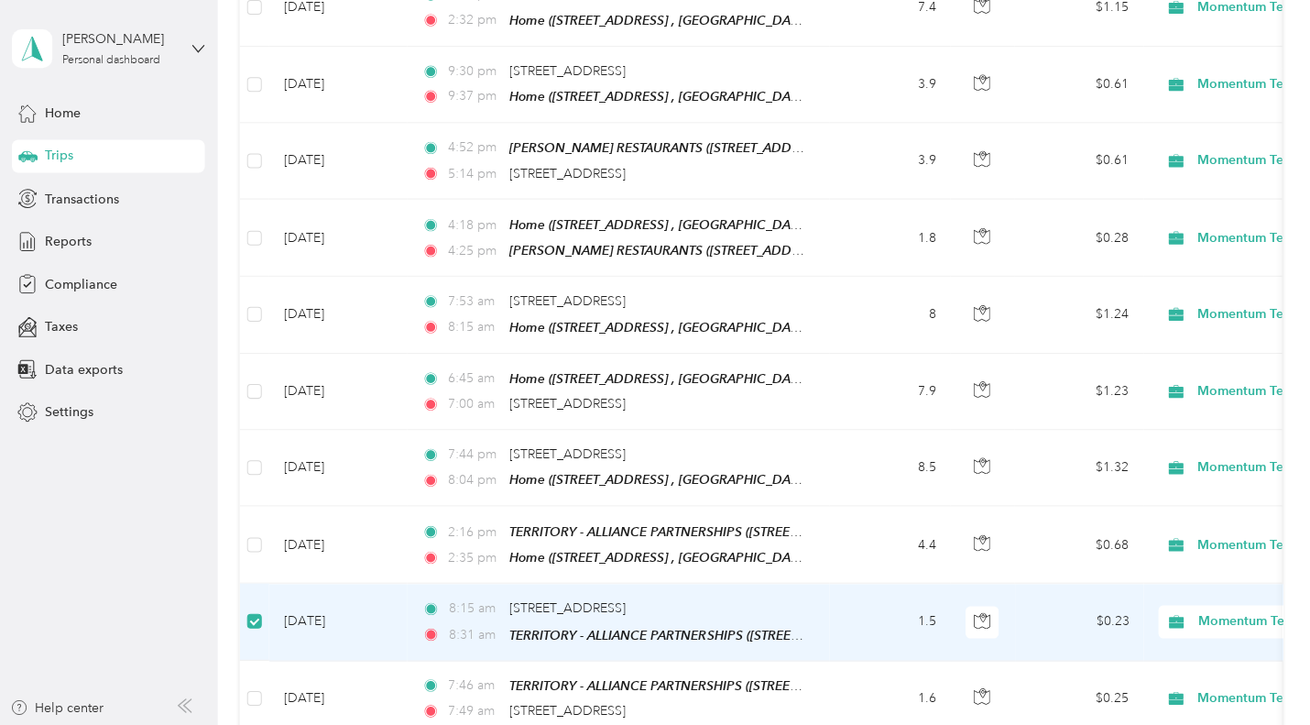
scroll to position [4385, 0]
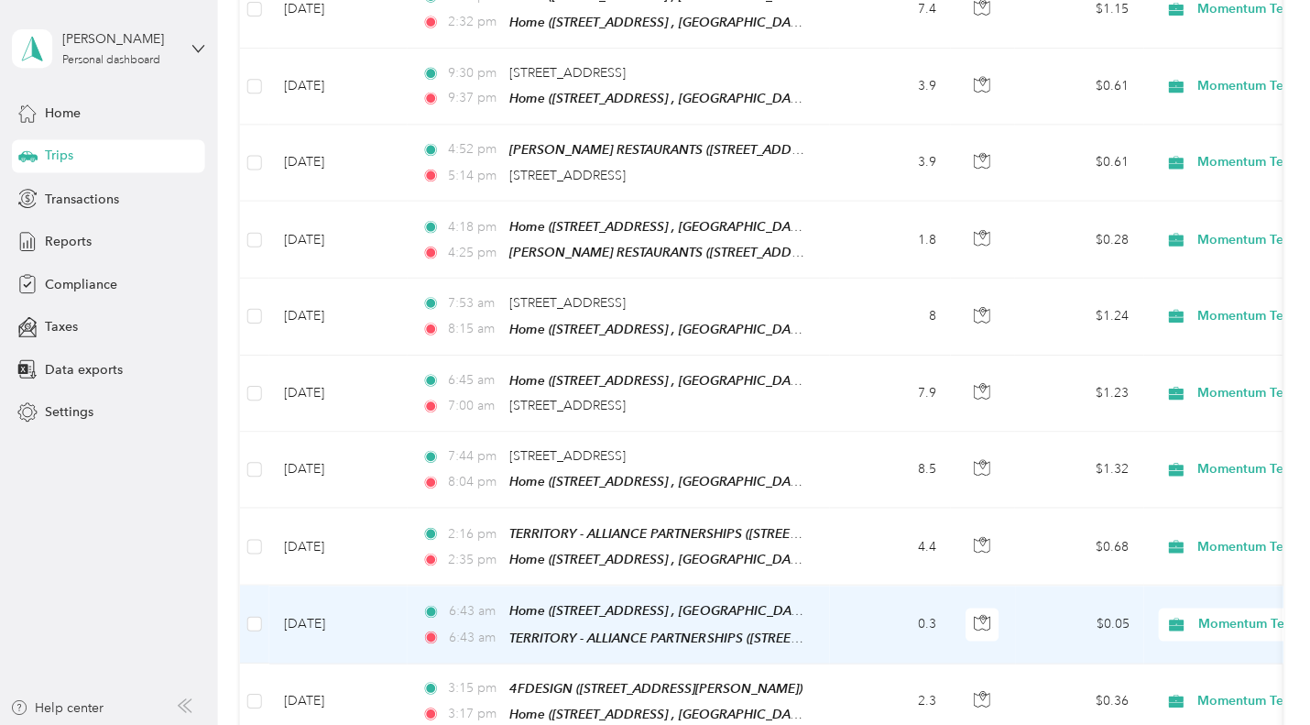
click at [1141, 656] on span "Personal" at bounding box center [1209, 654] width 169 height 19
click at [1194, 612] on span "Momentum Textiles" at bounding box center [1278, 622] width 168 height 20
click at [1167, 659] on li "Personal" at bounding box center [1192, 654] width 227 height 32
click at [1238, 612] on span "Momentum Textiles" at bounding box center [1278, 622] width 168 height 20
click at [1176, 660] on li "Personal" at bounding box center [1192, 654] width 227 height 32
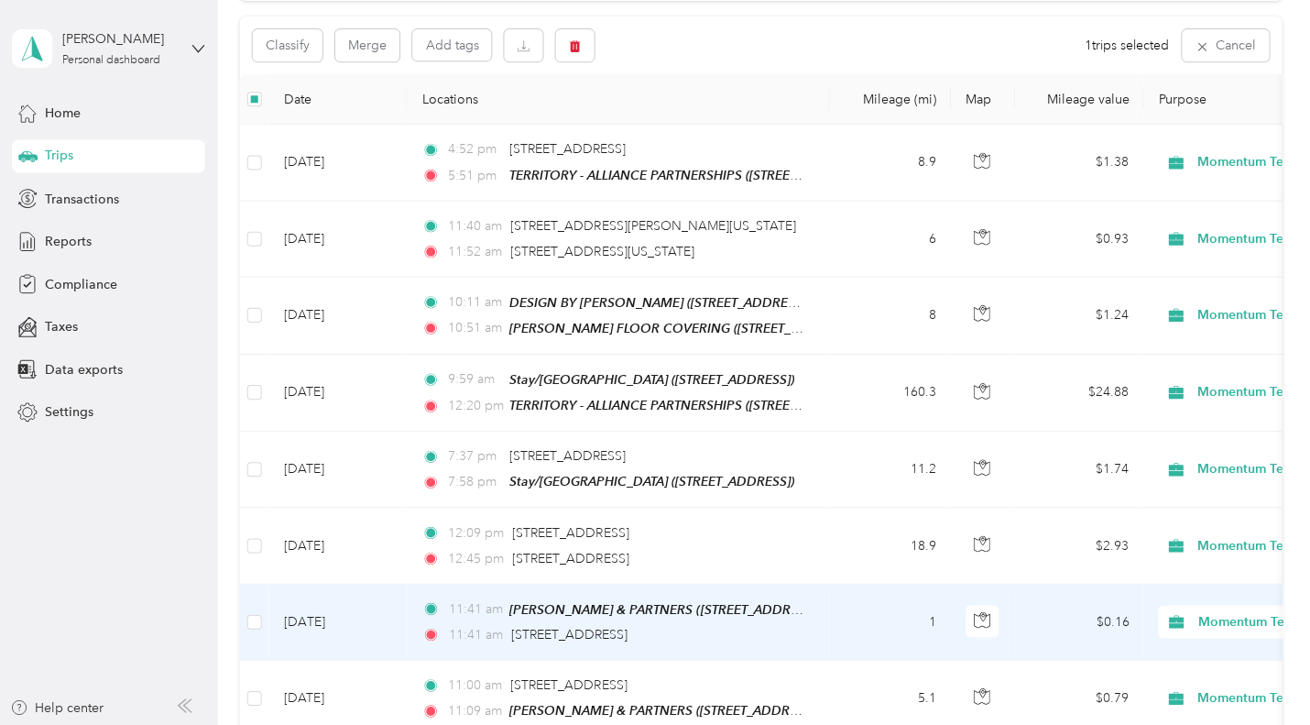
scroll to position [0, 0]
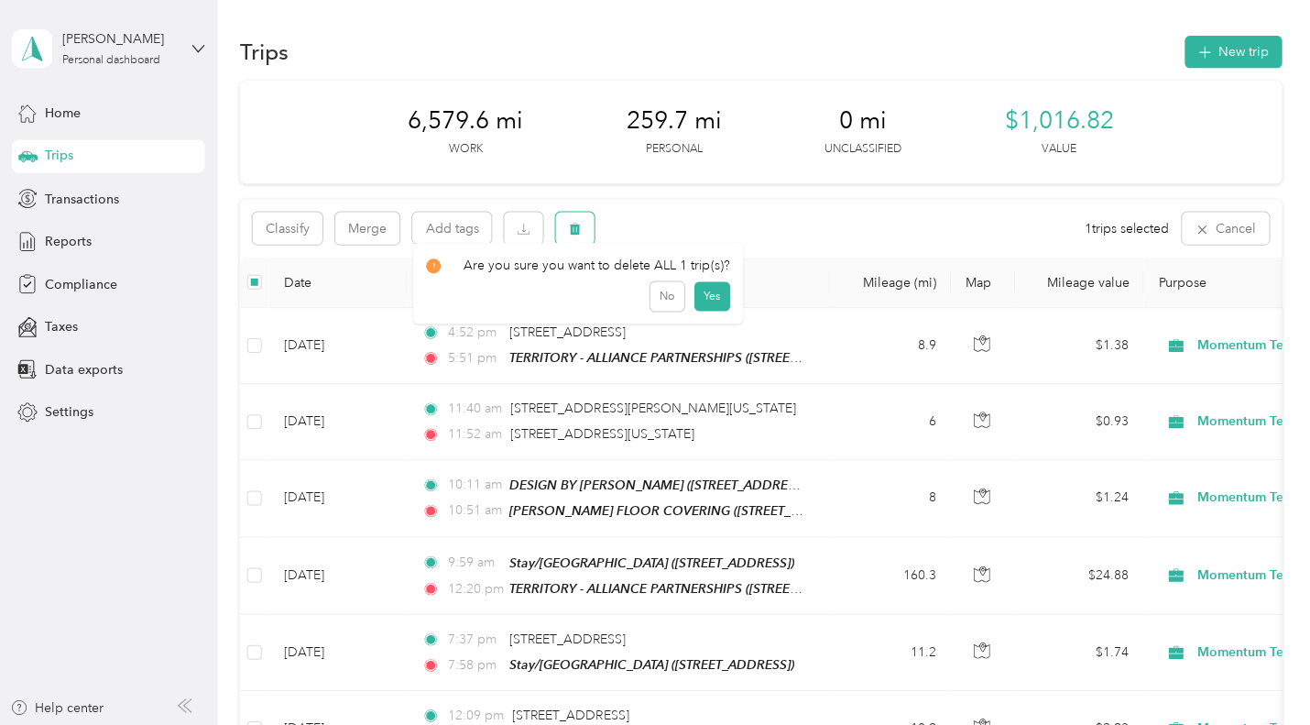
click at [571, 227] on icon "button" at bounding box center [574, 229] width 11 height 12
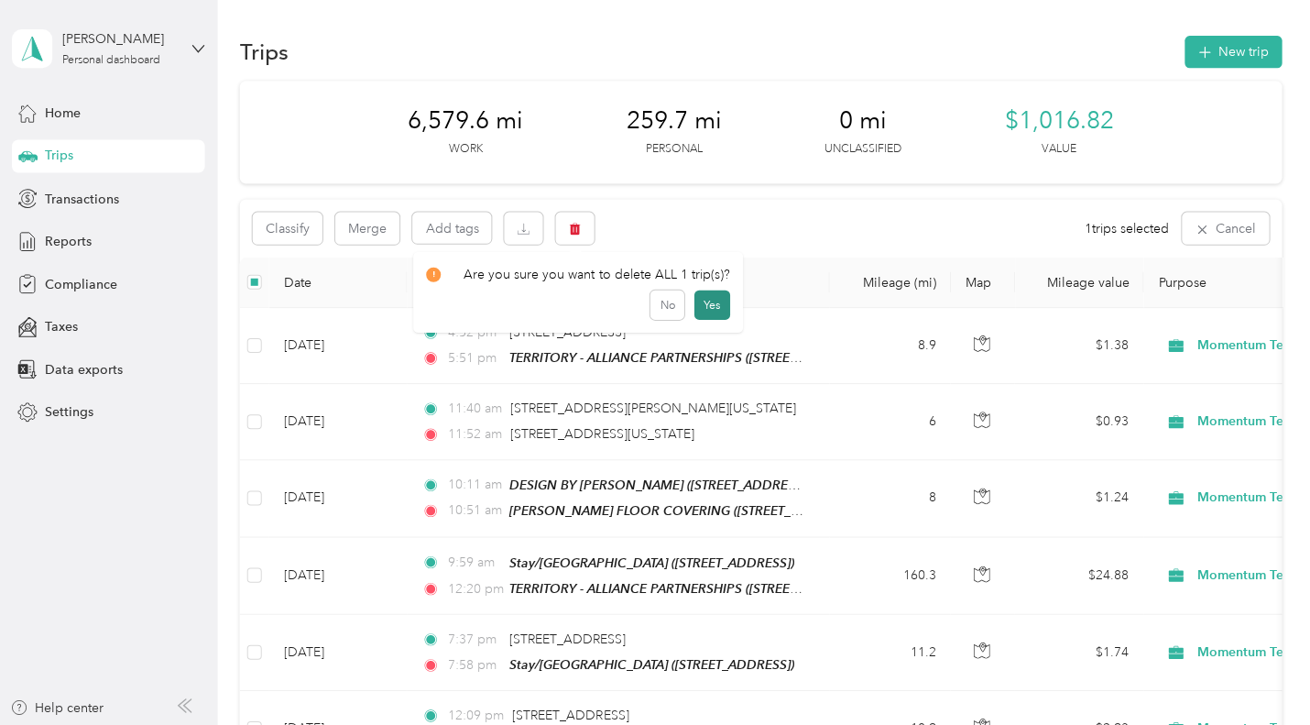
click at [714, 307] on button "Yes" at bounding box center [710, 303] width 36 height 29
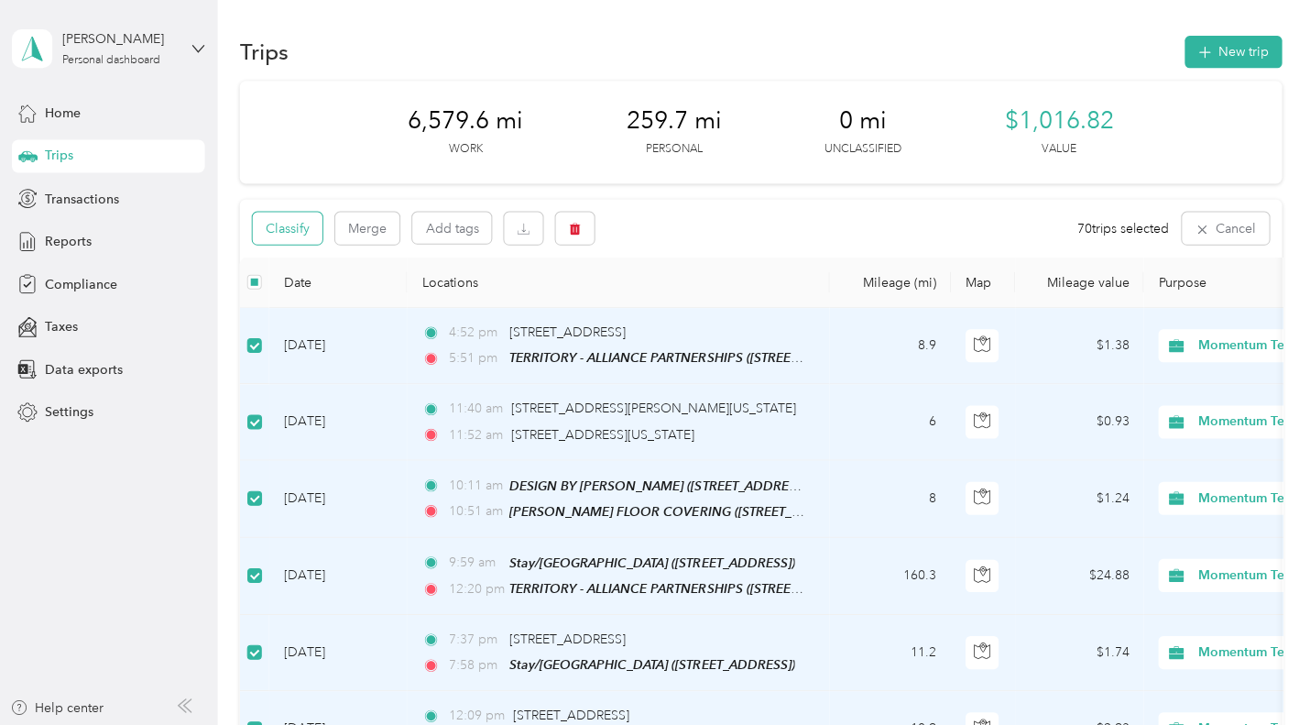
click at [299, 225] on button "Classify" at bounding box center [287, 228] width 70 height 32
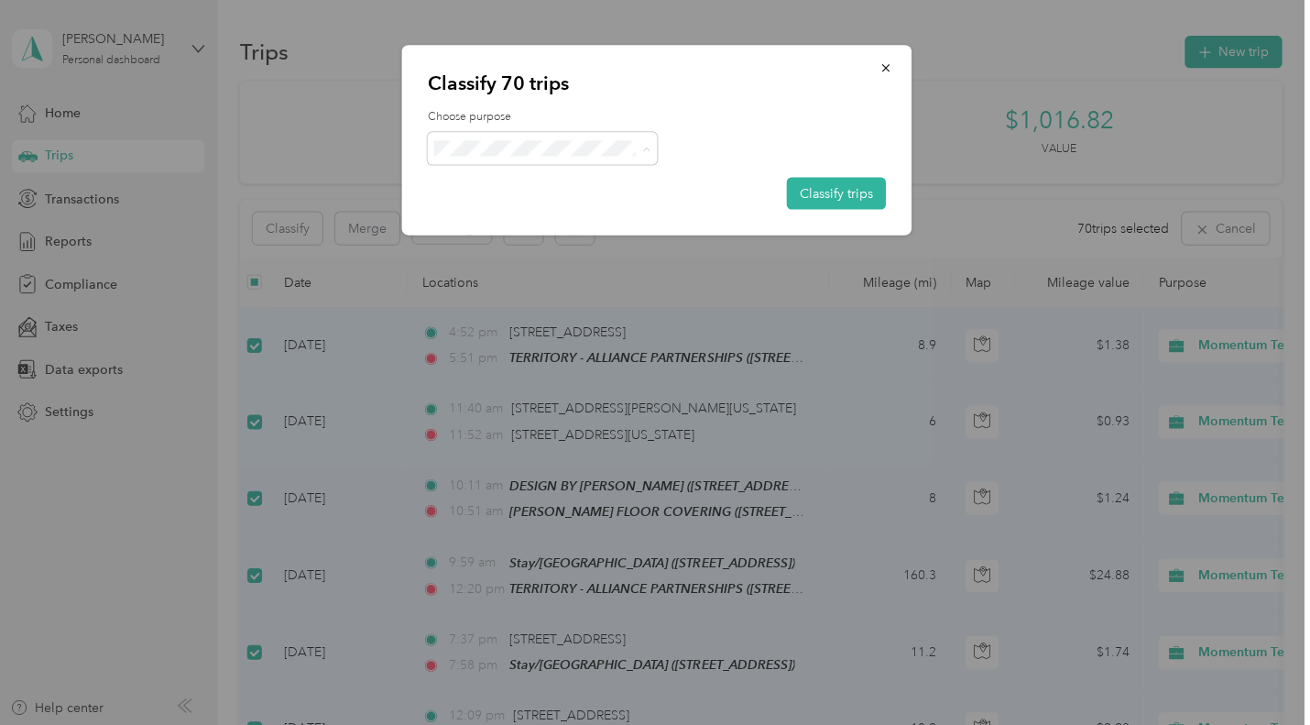
click at [554, 181] on span "Momentum Textiles" at bounding box center [557, 181] width 170 height 19
click at [823, 191] on button "Classify trips" at bounding box center [834, 193] width 99 height 32
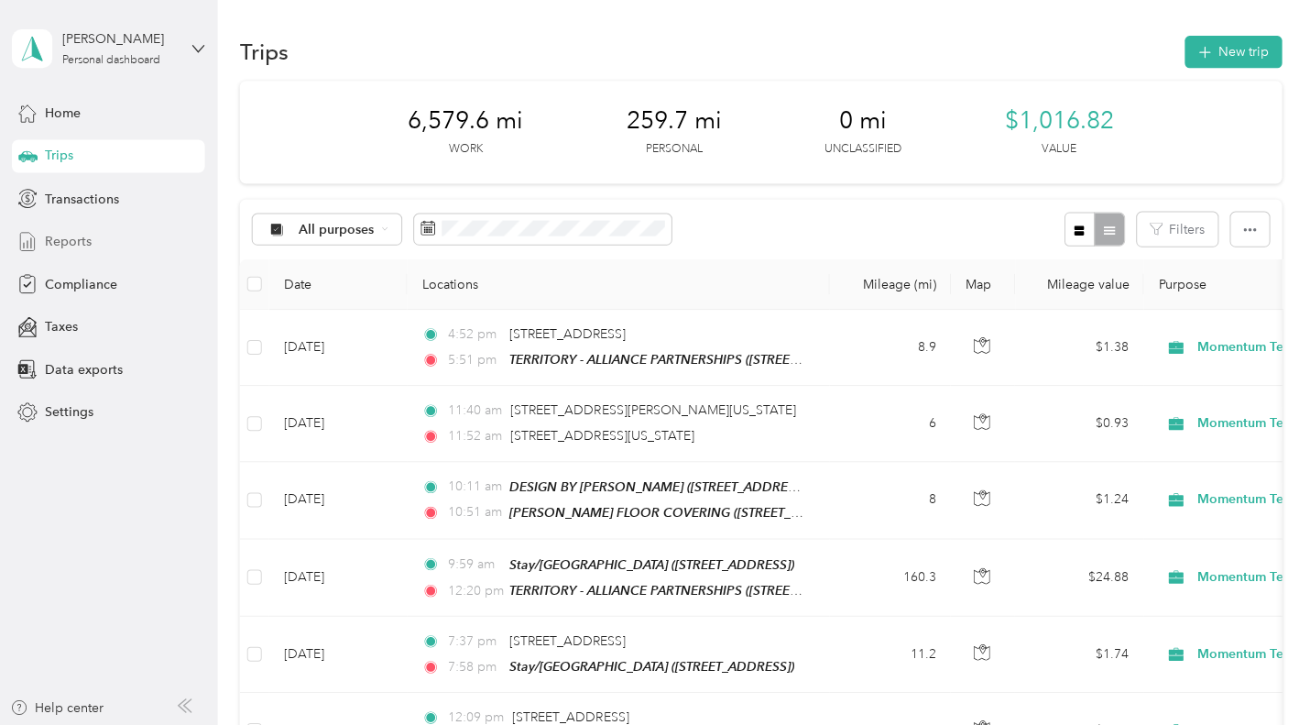
click at [73, 234] on span "Reports" at bounding box center [67, 240] width 47 height 19
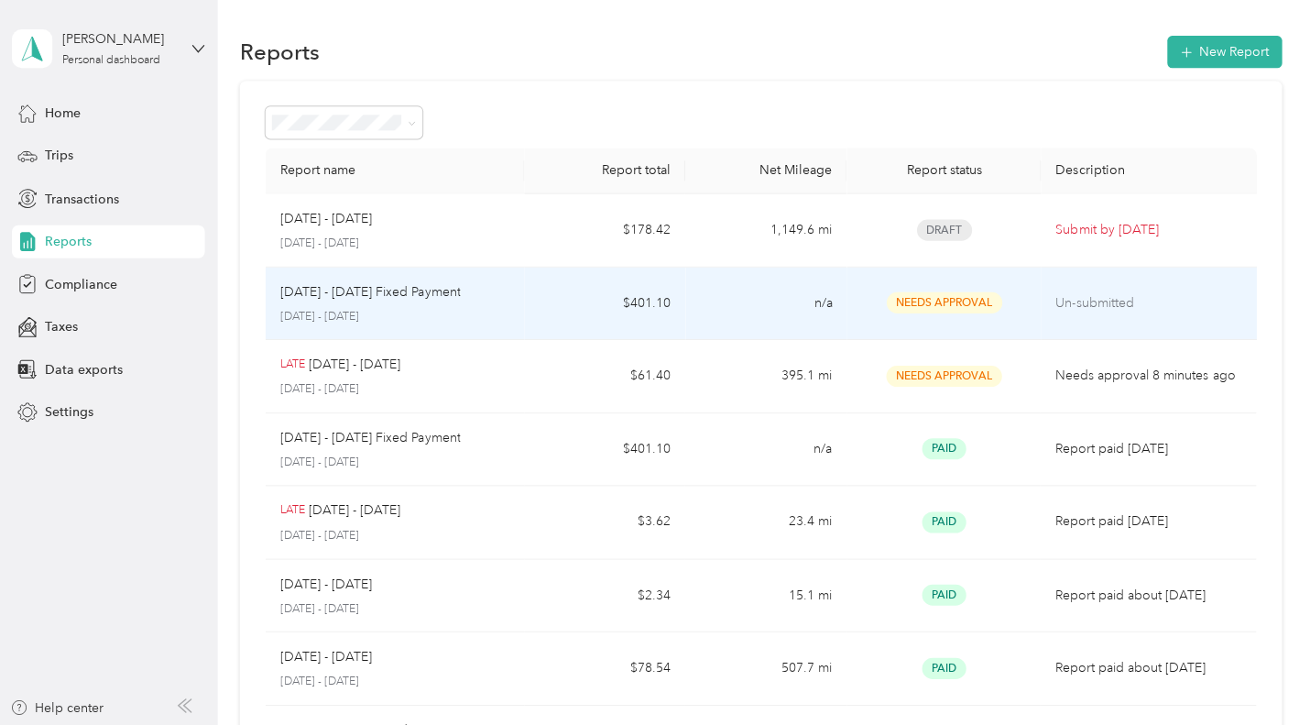
click at [393, 302] on div "[DATE] - [DATE] Fixed Payment [DATE] - [DATE]" at bounding box center [393, 302] width 228 height 43
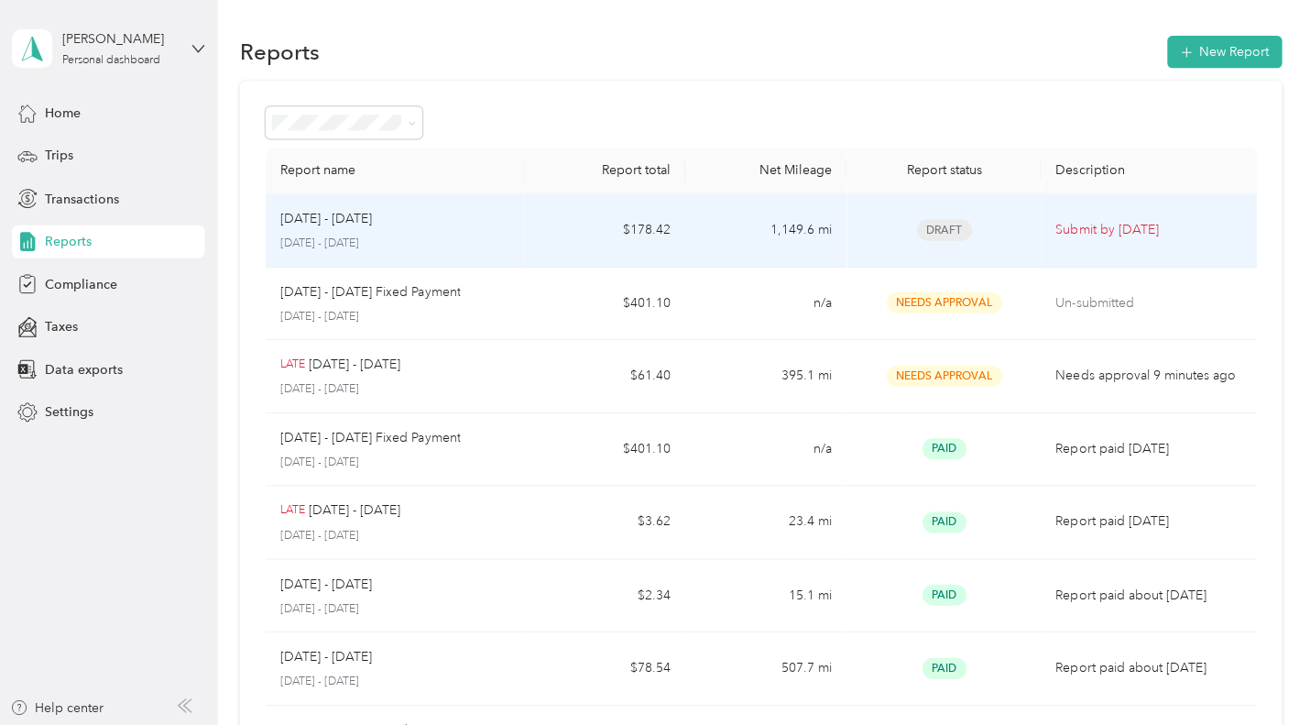
click at [405, 224] on div "[DATE] - [DATE]" at bounding box center [393, 218] width 228 height 20
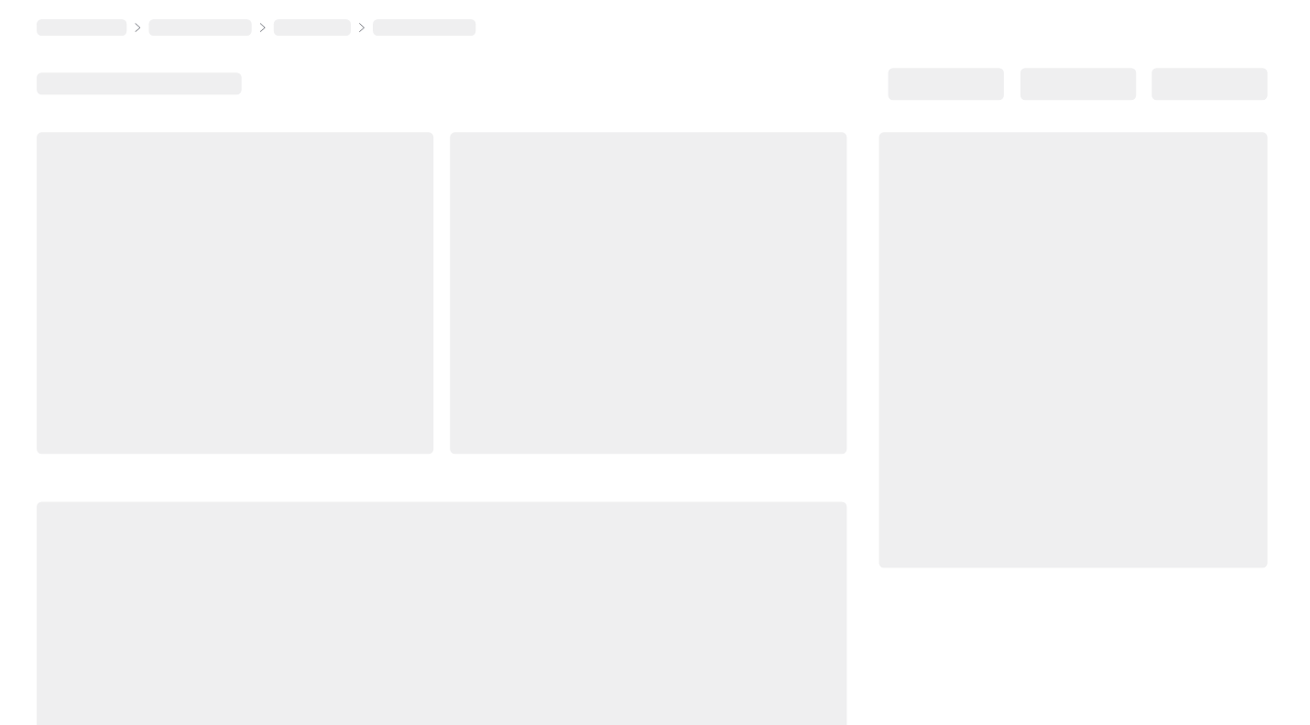
click at [405, 224] on div at bounding box center [235, 292] width 396 height 321
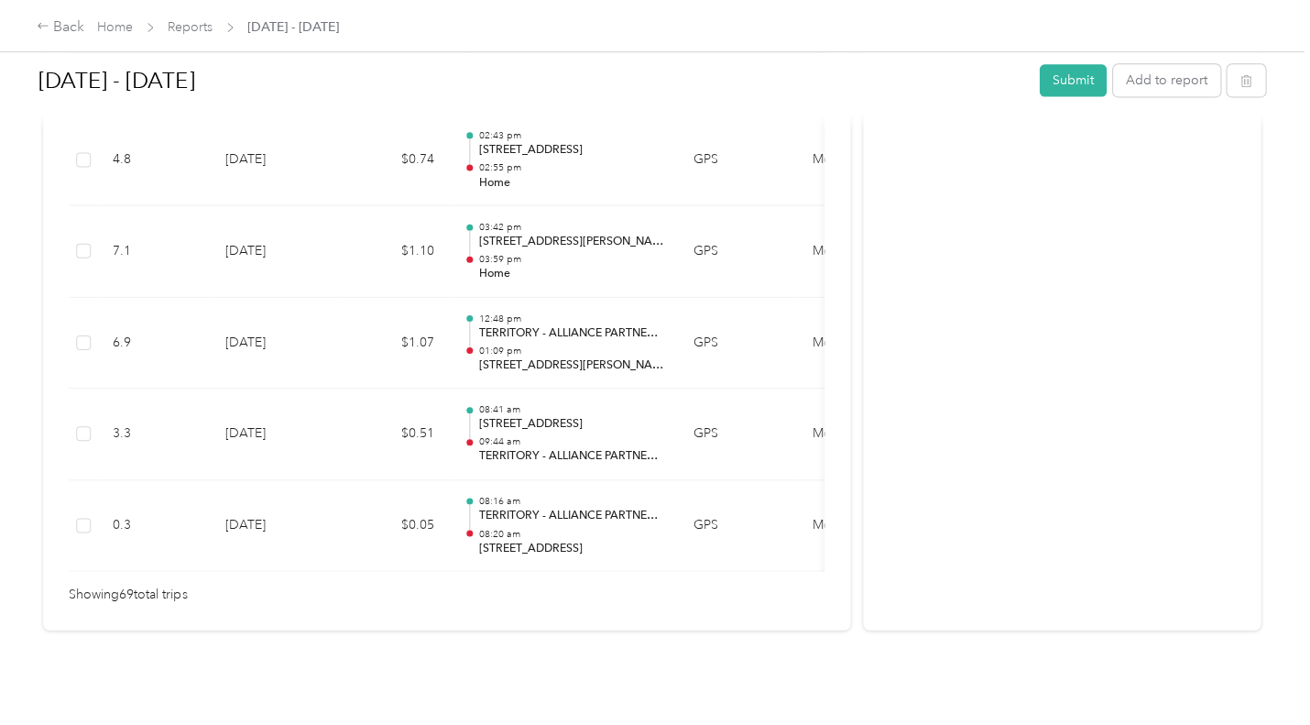
scroll to position [6441, 0]
click at [1055, 75] on button "Submit" at bounding box center [1070, 80] width 67 height 32
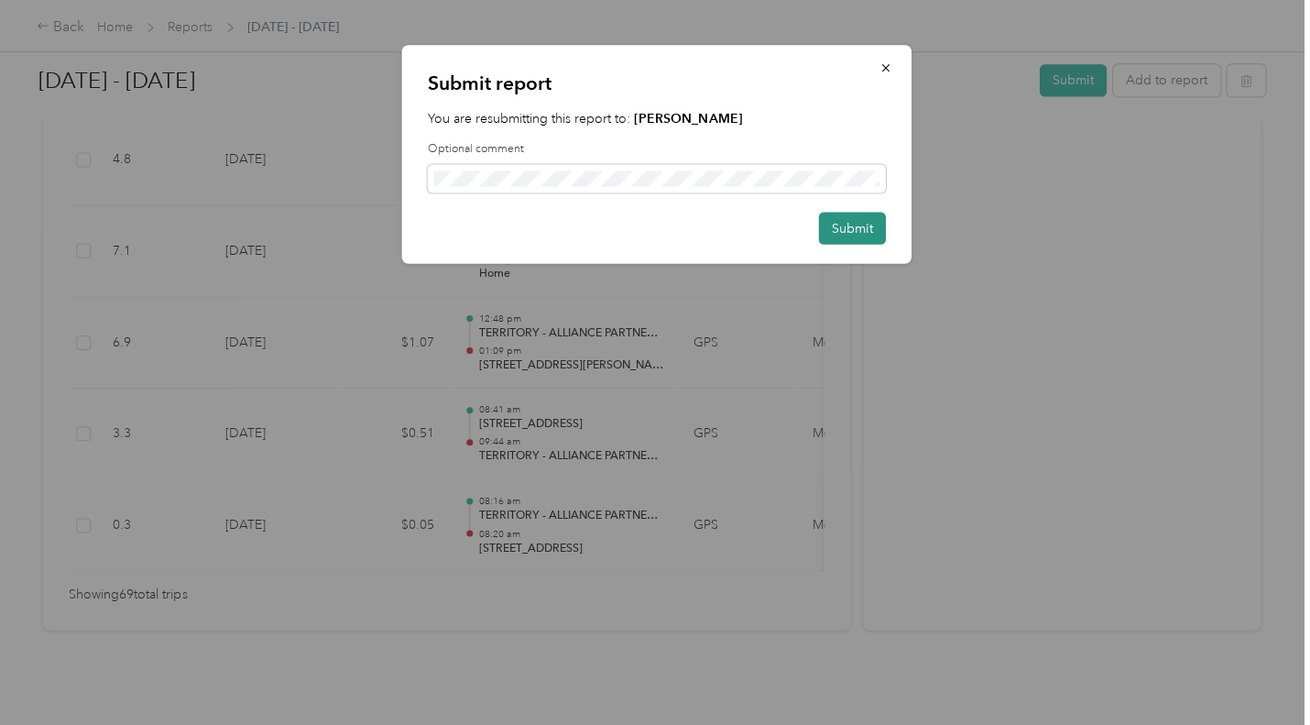
click at [840, 225] on button "Submit" at bounding box center [850, 228] width 67 height 32
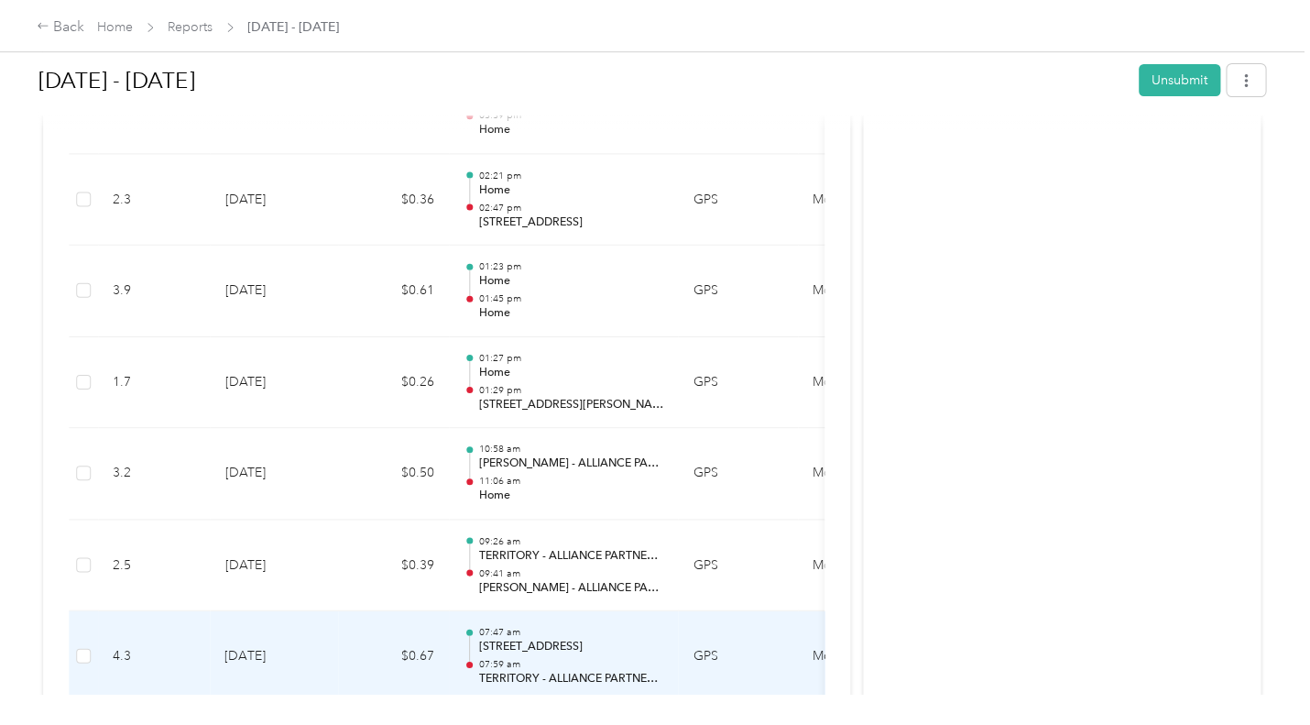
scroll to position [4386, 0]
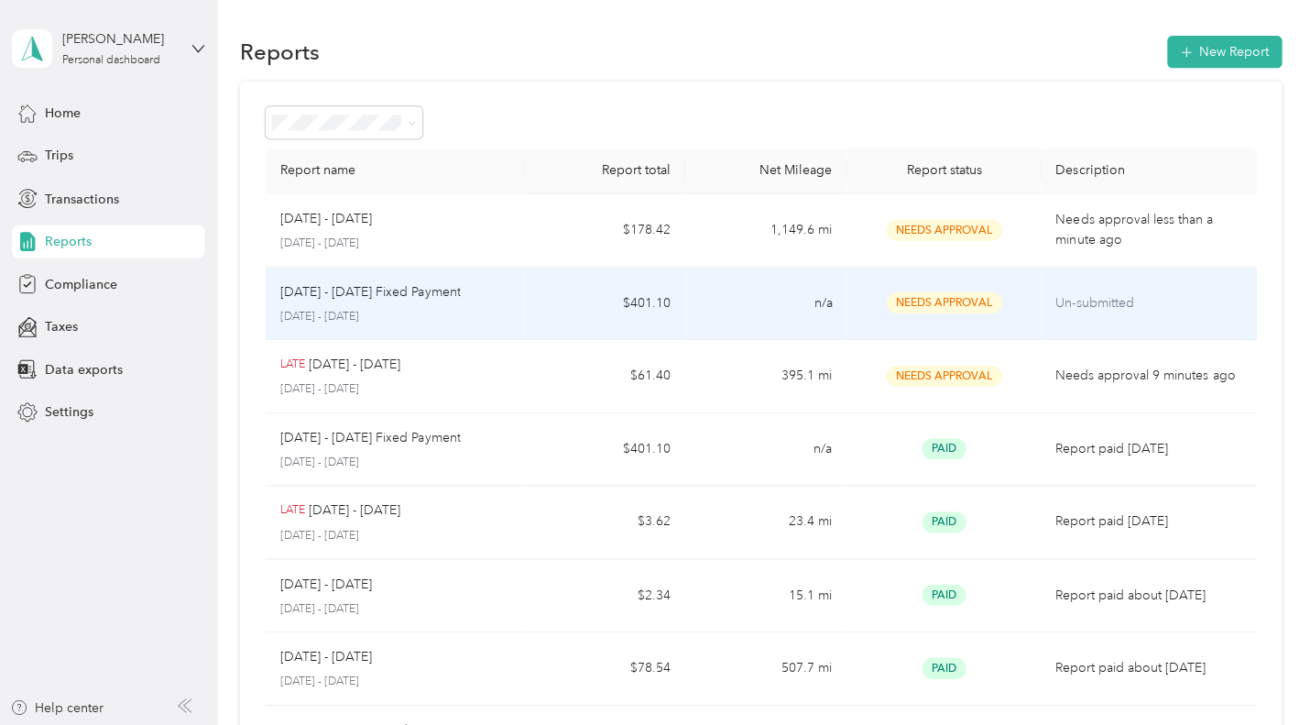
click at [1102, 298] on p "Un-submitted" at bounding box center [1144, 302] width 185 height 20
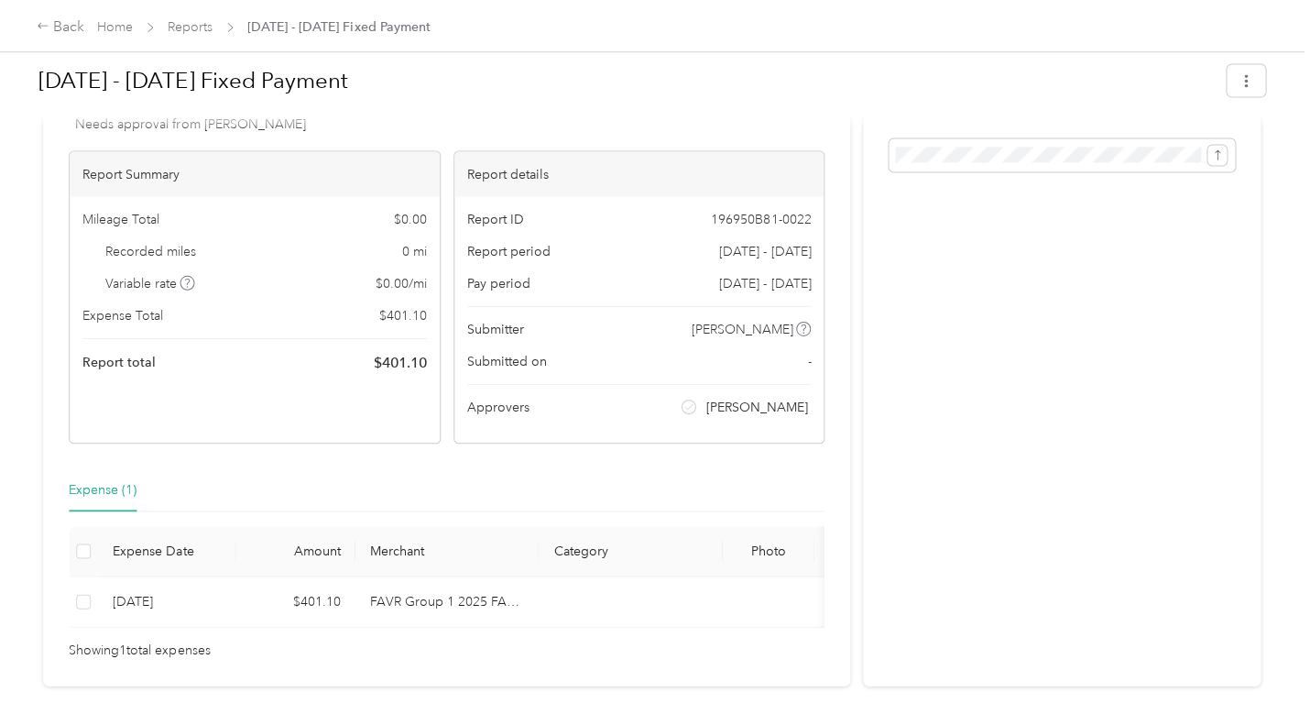
scroll to position [91, 0]
